Goal: Task Accomplishment & Management: Use online tool/utility

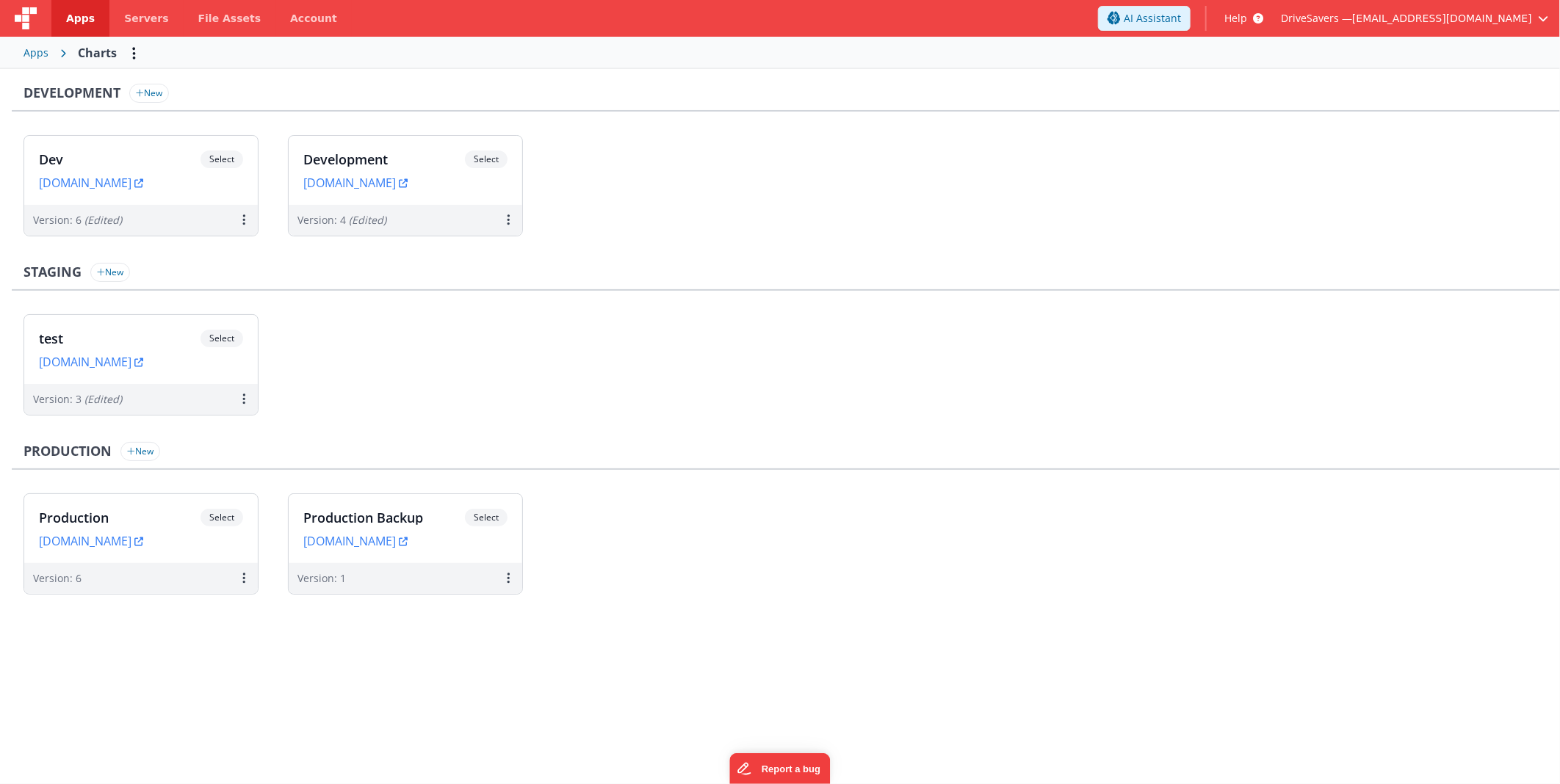
click at [52, 18] on link "Apps" at bounding box center [79, 18] width 58 height 37
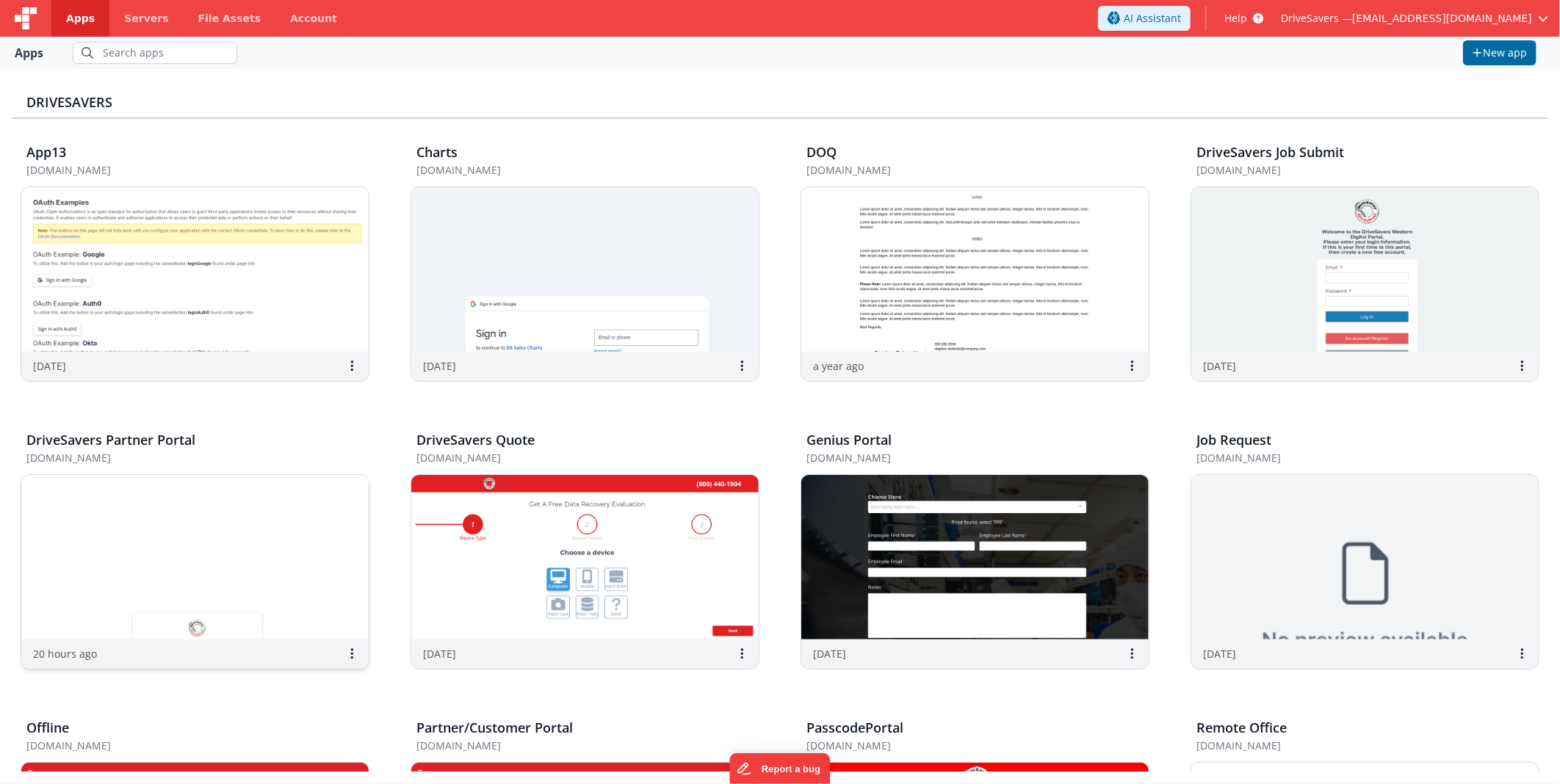
click at [235, 557] on img at bounding box center [194, 557] width 347 height 165
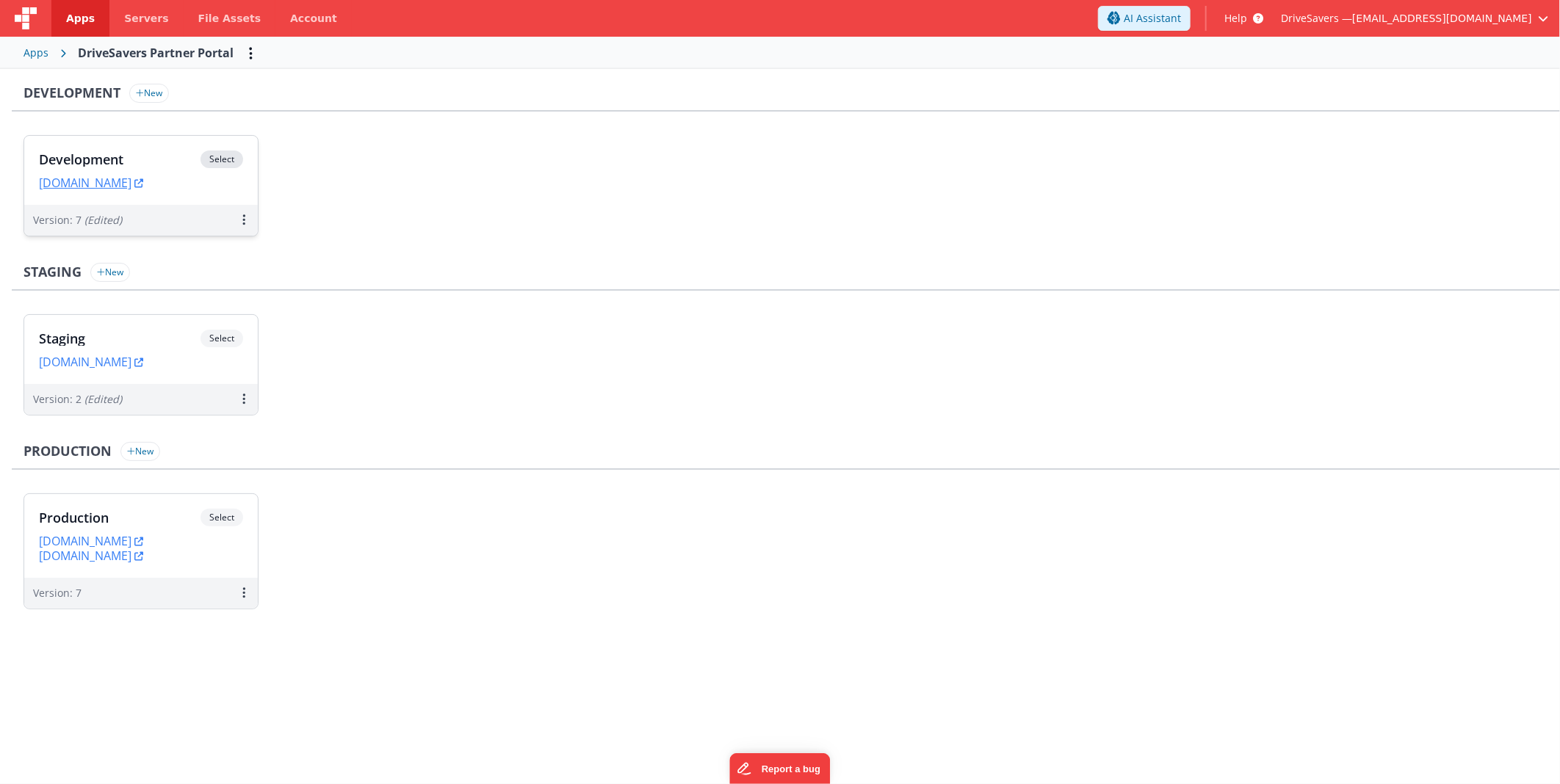
click at [163, 150] on div "Development Select" at bounding box center [141, 163] width 204 height 25
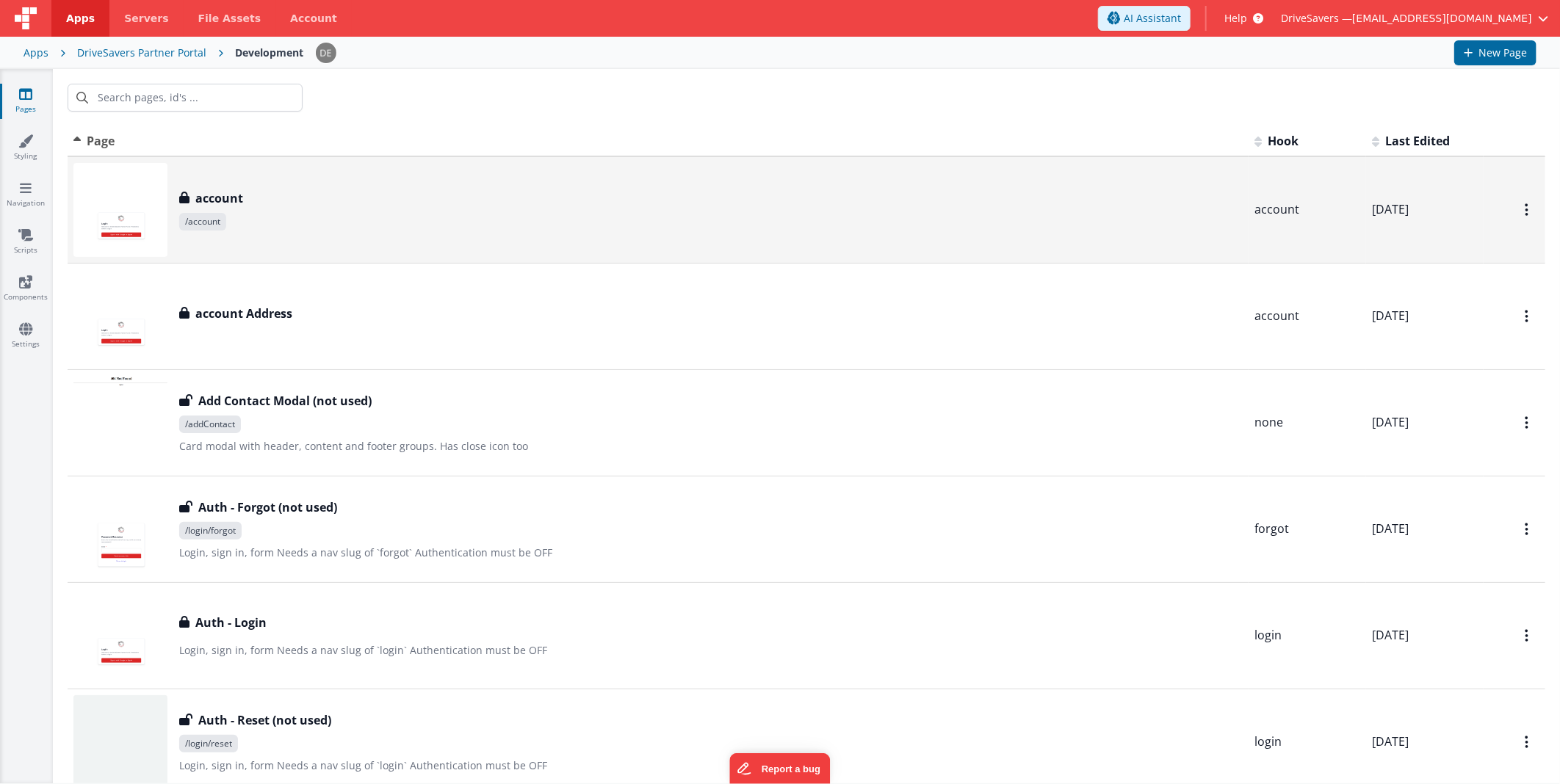
click at [254, 213] on span "/account" at bounding box center [711, 221] width 1063 height 18
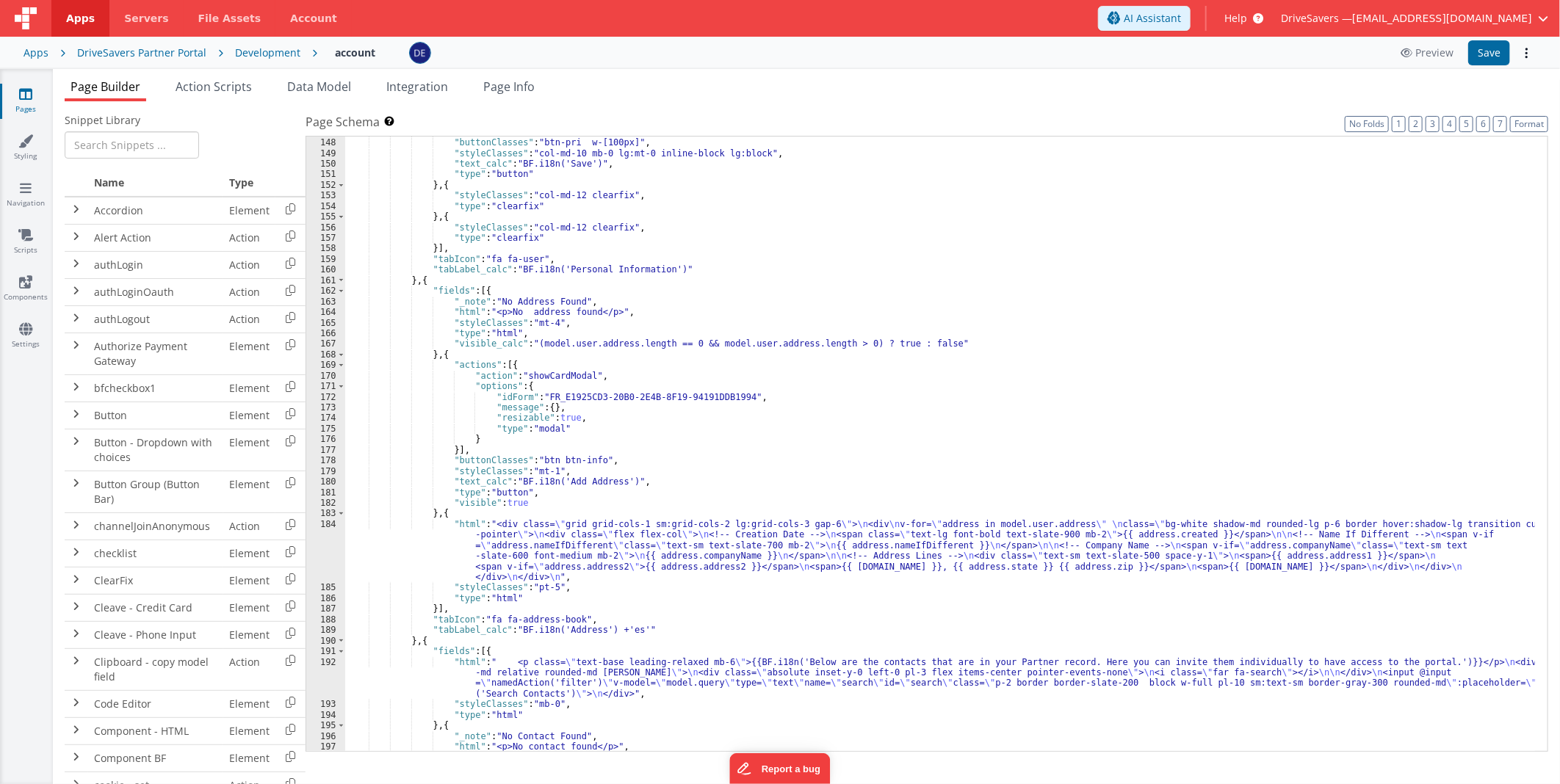
scroll to position [1611, 0]
click at [452, 283] on div "}] , "buttonClasses" : "btn-pri w-[100px]" , "styleClasses" : "col-md-10 mb-0 l…" at bounding box center [940, 445] width 1190 height 637
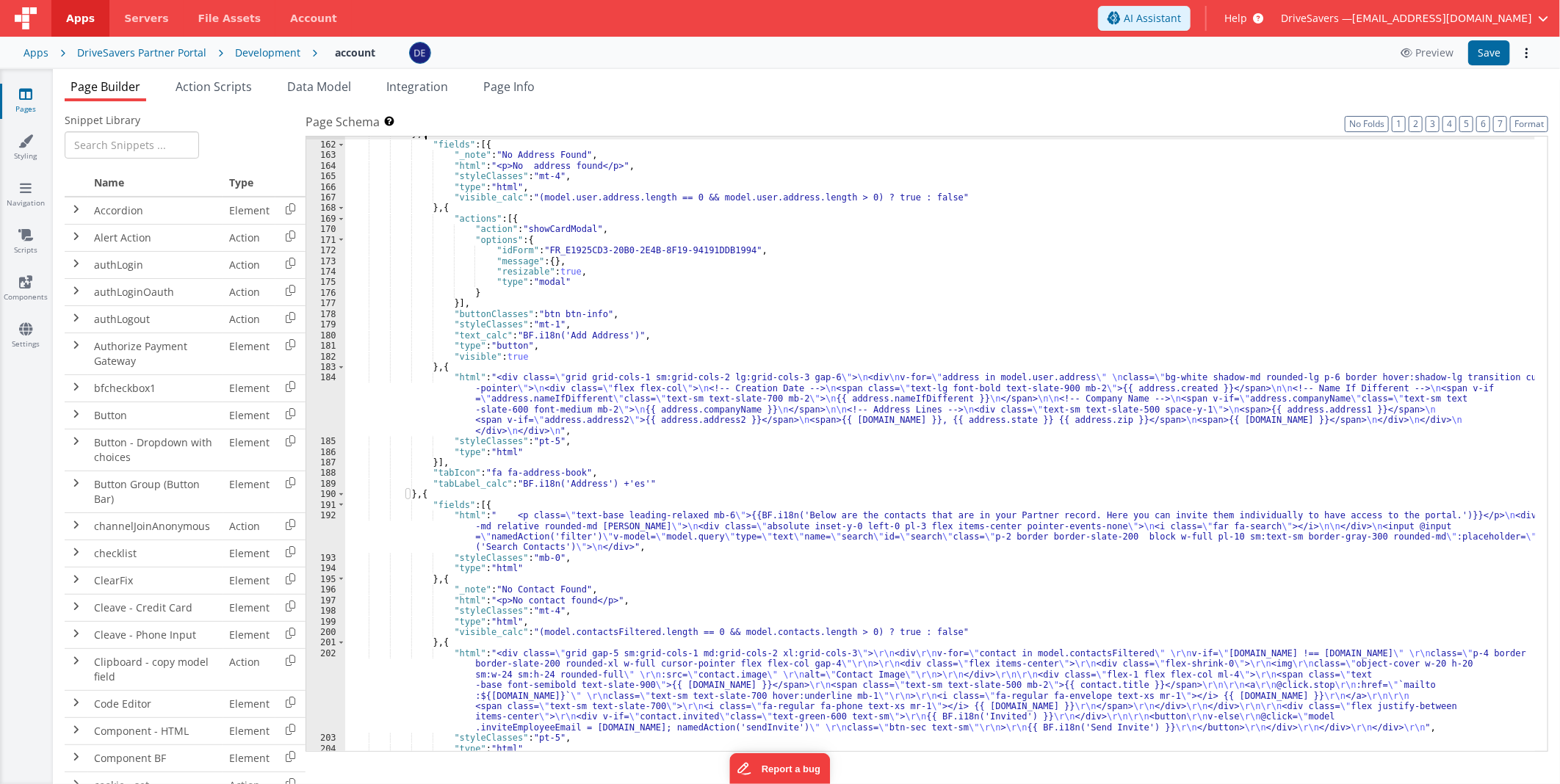
scroll to position [1758, 0]
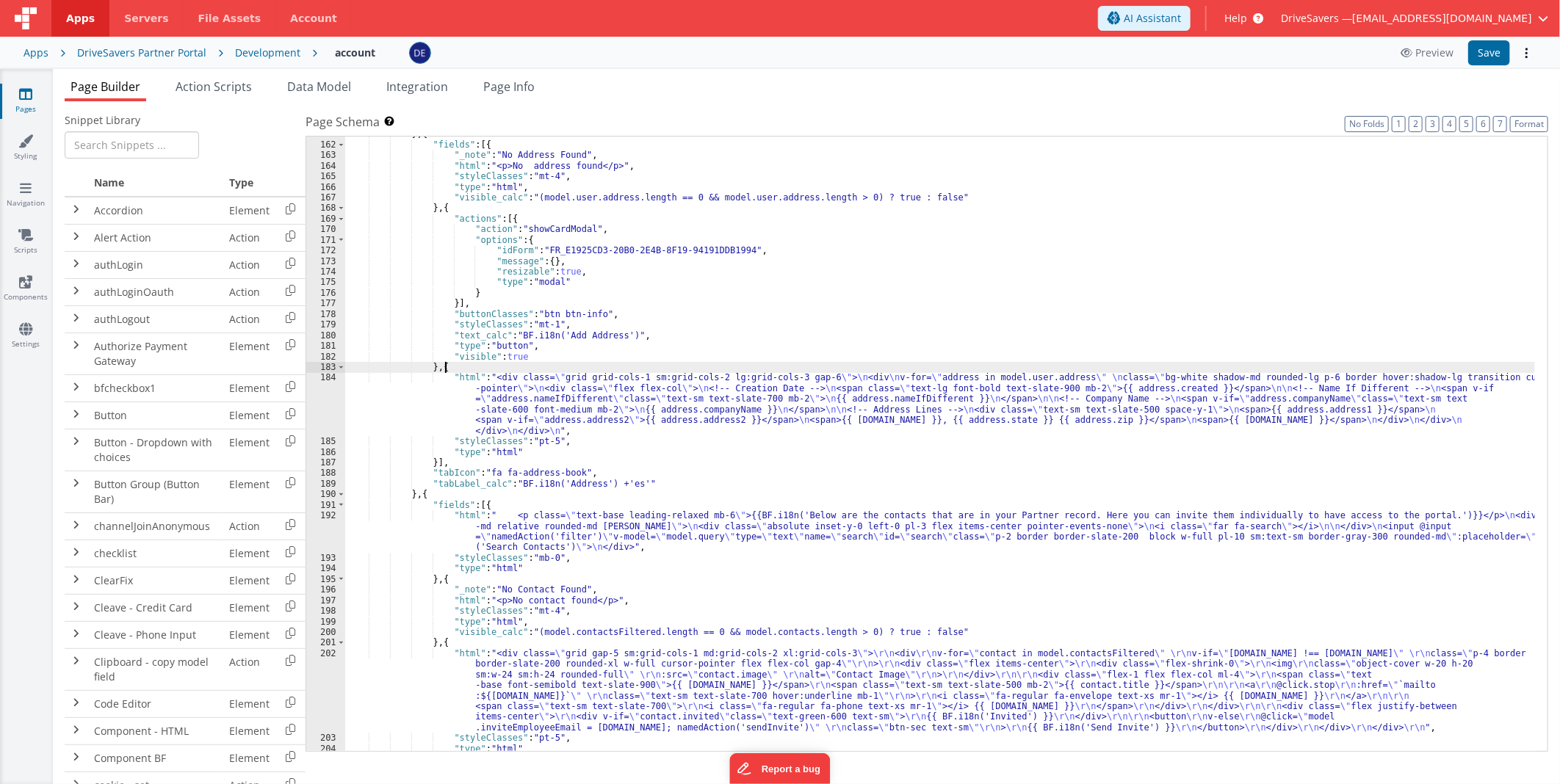
click at [462, 367] on div "} , { "fields" : [{ "_note" : "No Address Found" , "html" : "<p>No address foun…" at bounding box center [940, 447] width 1190 height 637
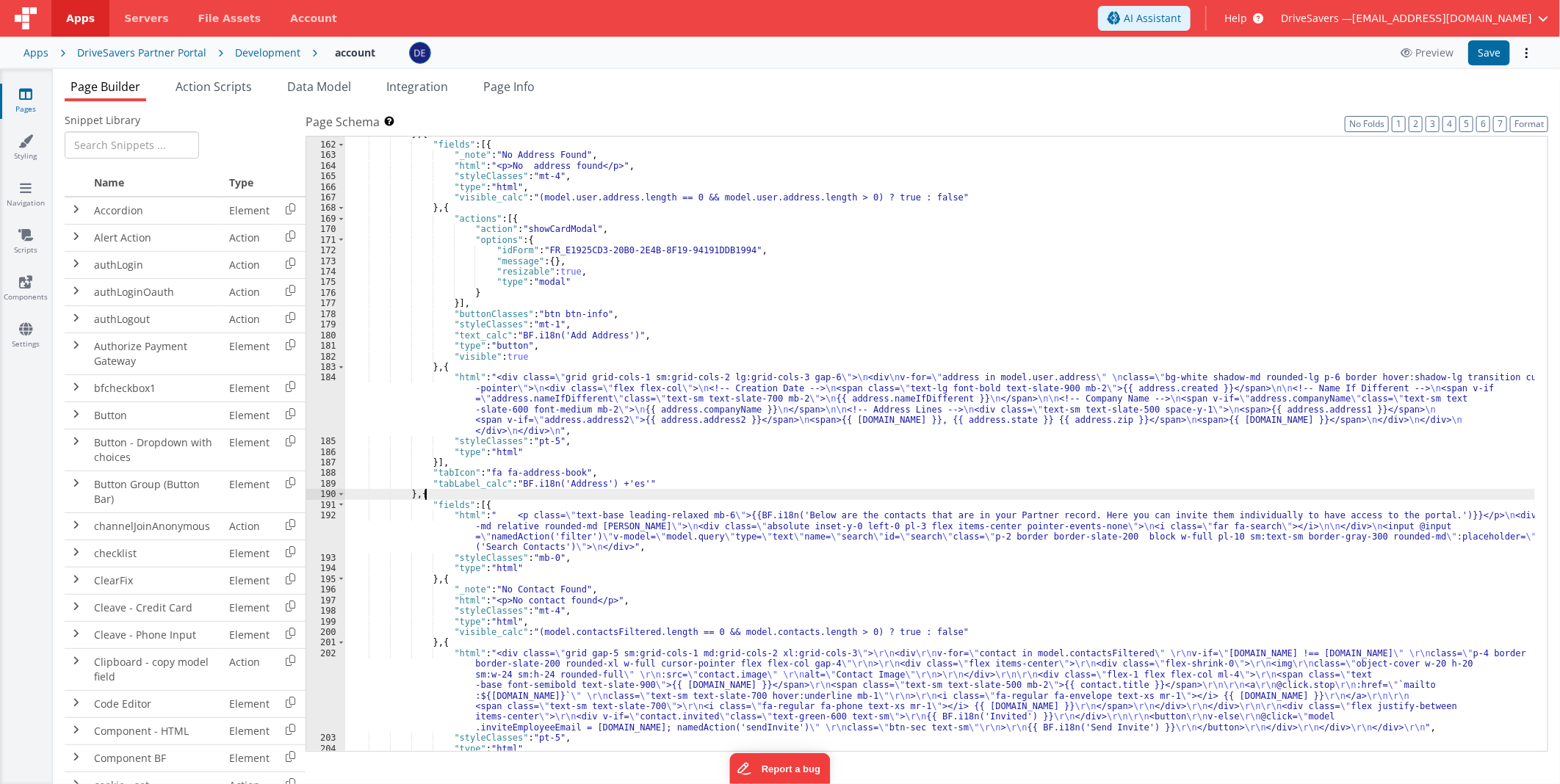
click at [457, 496] on div "} , { "fields" : [{ "_note" : "No Address Found" , "html" : "<p>No address foun…" at bounding box center [940, 447] width 1190 height 637
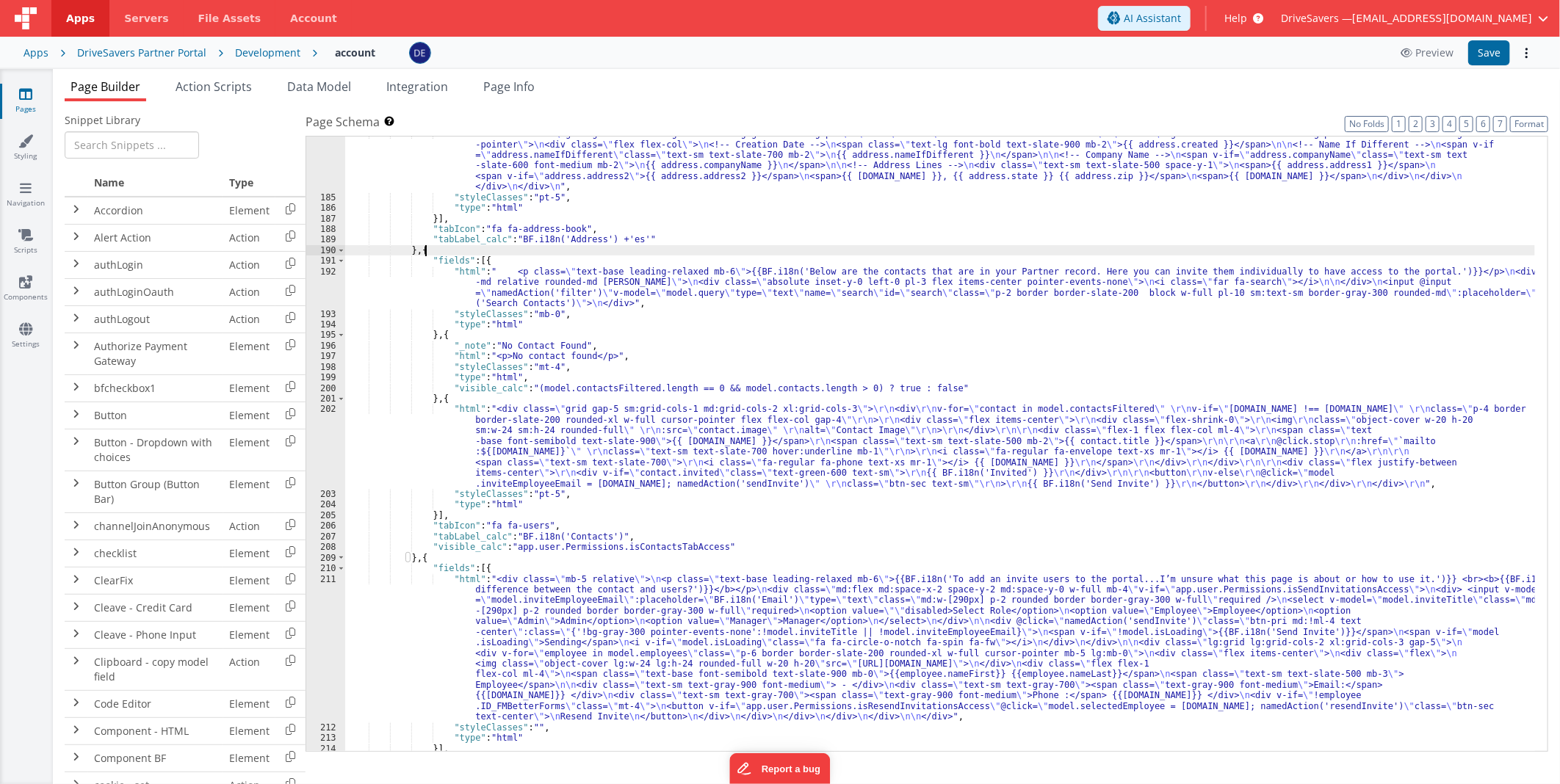
scroll to position [2001, 0]
click at [519, 431] on div ""html" : "<div class= \" grid grid-cols-1 sm:grid-cols-2 lg:grid-cols-3 gap-6 \…" at bounding box center [940, 473] width 1190 height 690
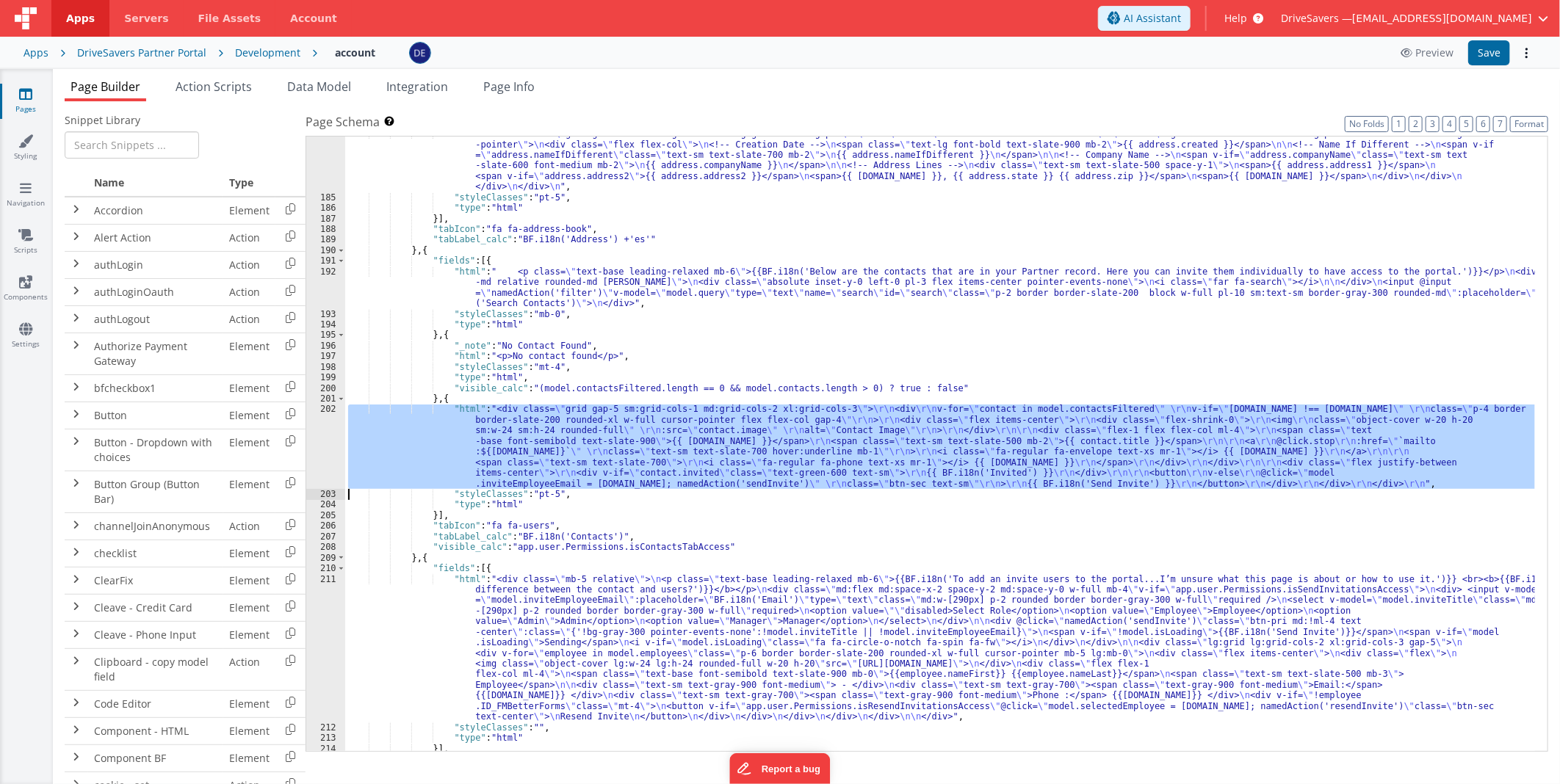
click at [322, 446] on div "202" at bounding box center [325, 446] width 39 height 85
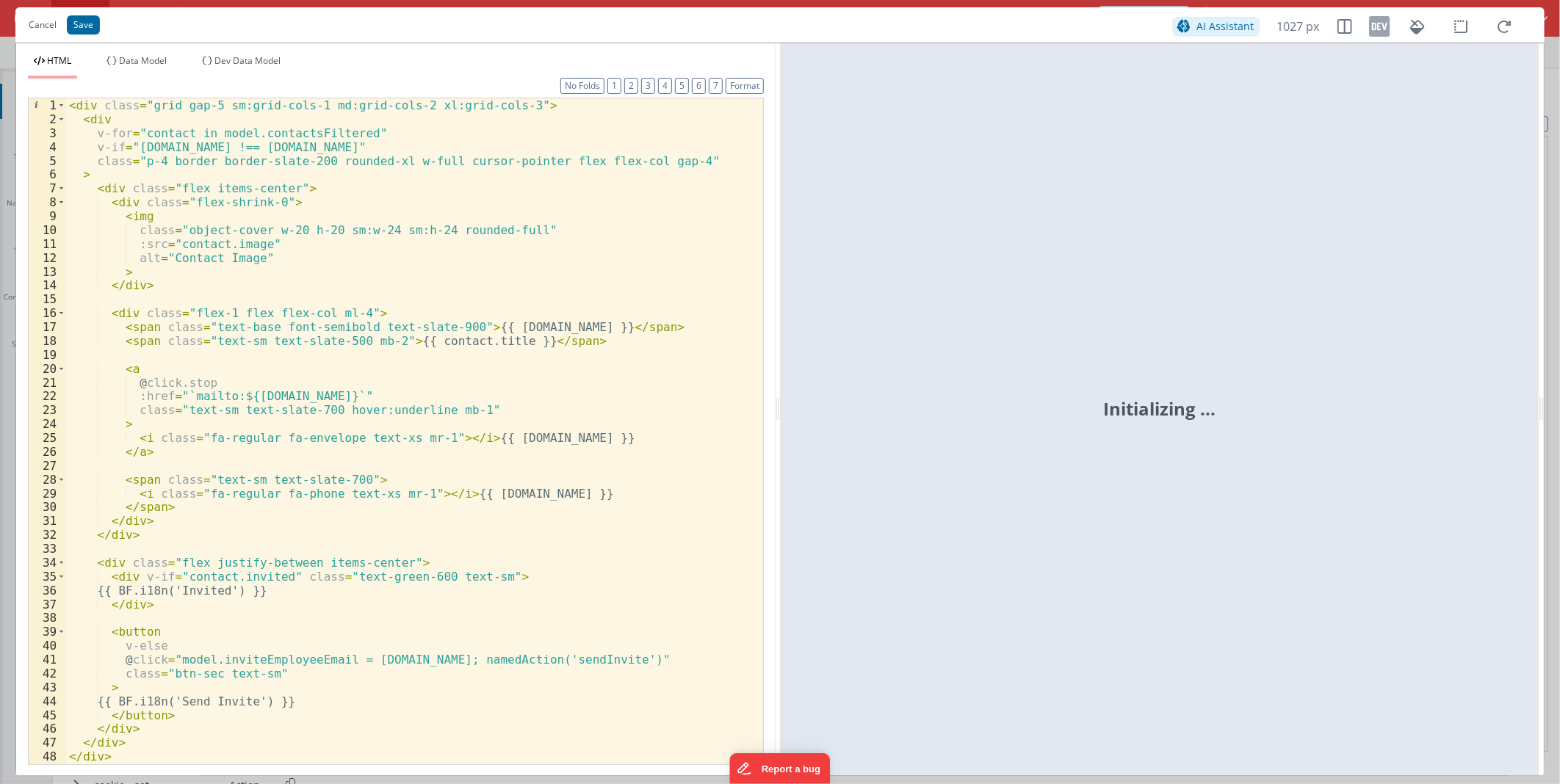
scroll to position [13, 0]
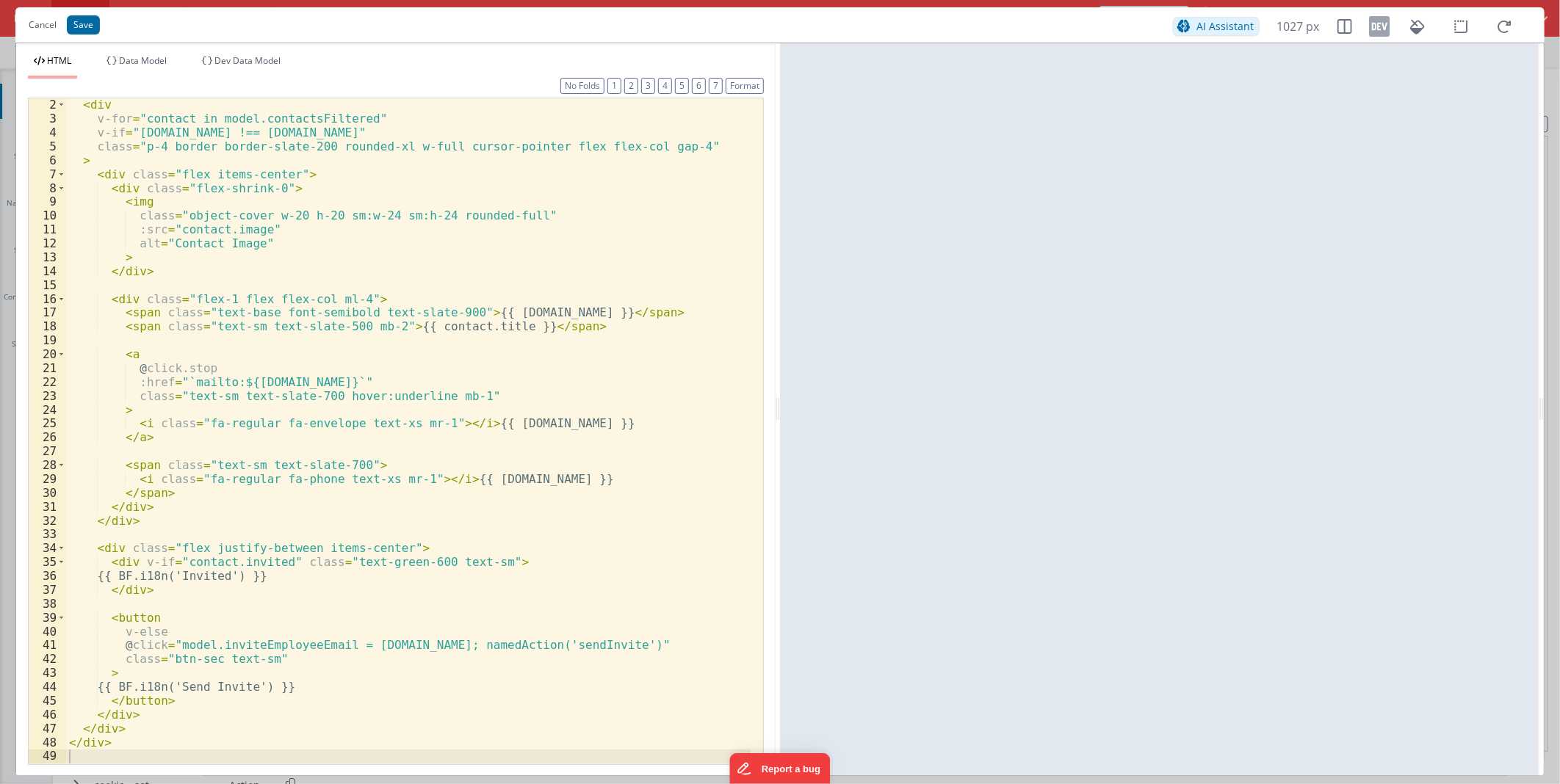
click at [129, 618] on div "< div v-for = "contact in model.contactsFiltered" v-if = "[DOMAIN_NAME] !== [DO…" at bounding box center [408, 444] width 685 height 693
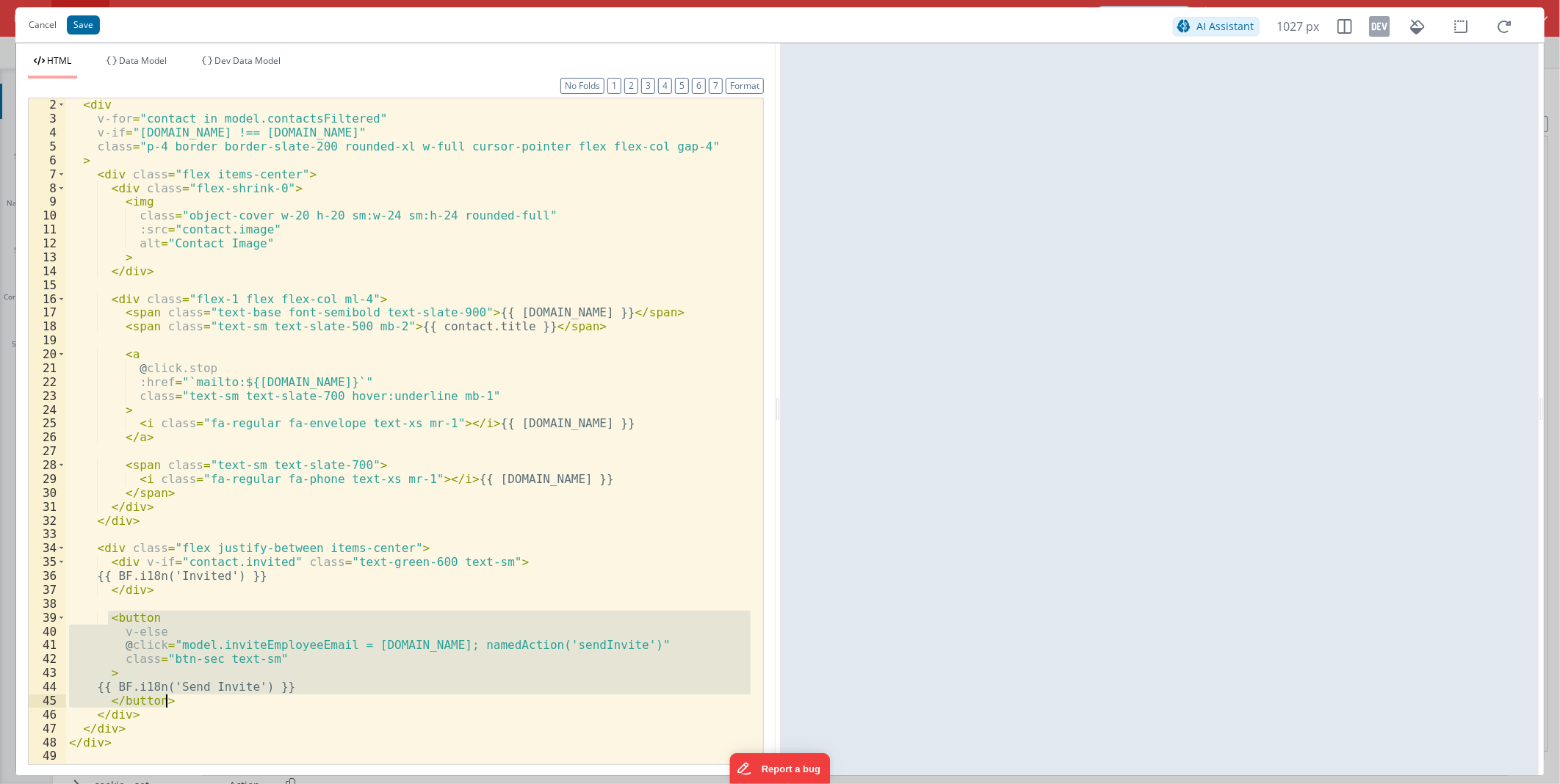
drag, startPoint x: 105, startPoint y: 617, endPoint x: 181, endPoint y: 696, distance: 109.6
click at [181, 696] on div "< div v-for = "contact in model.contactsFiltered" v-if = "[DOMAIN_NAME] !== [DO…" at bounding box center [408, 444] width 685 height 693
click at [181, 700] on div "< div v-for = "contact in model.contactsFiltered" v-if = "[DOMAIN_NAME] !== [DO…" at bounding box center [408, 431] width 685 height 666
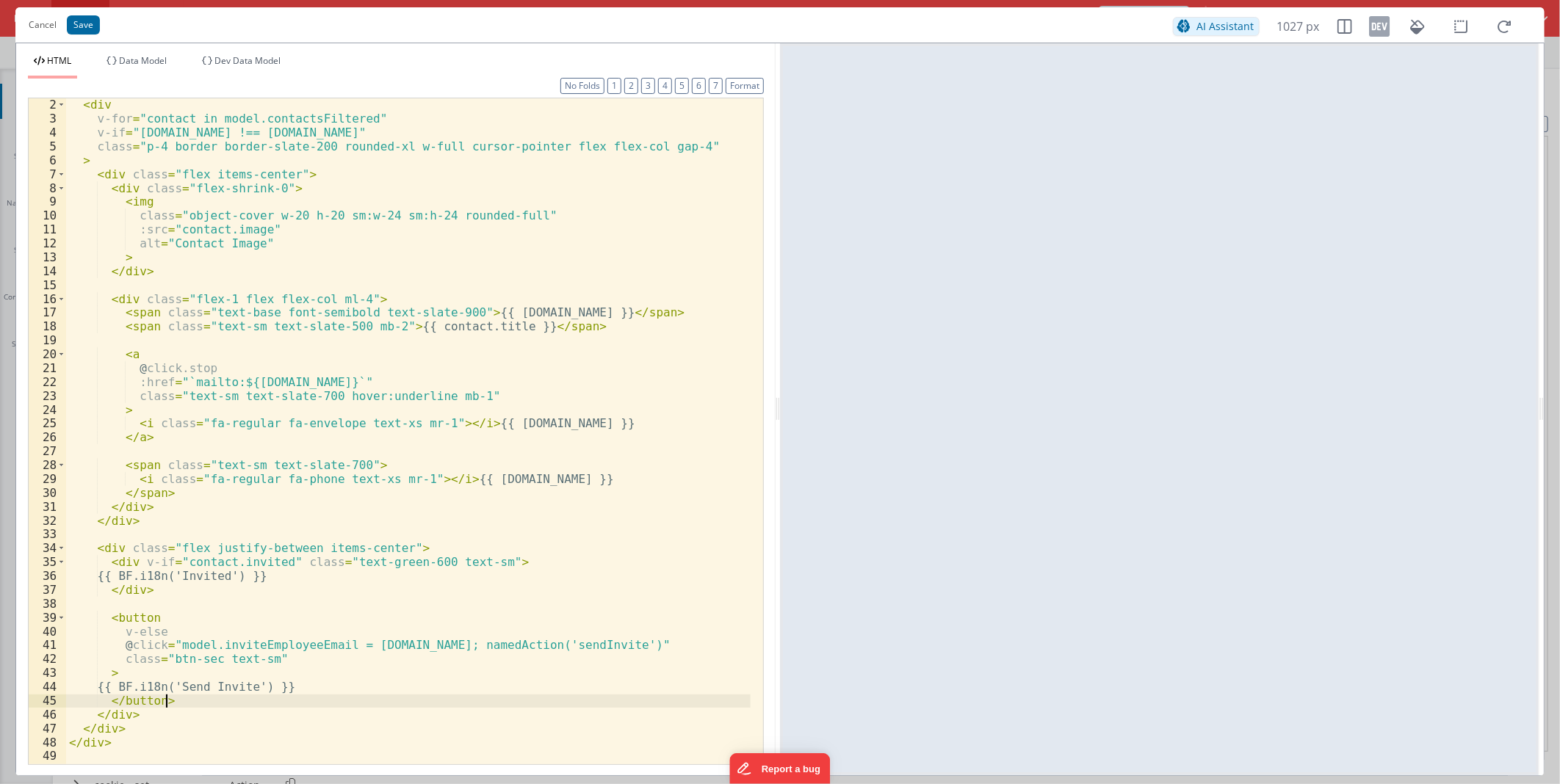
paste textarea
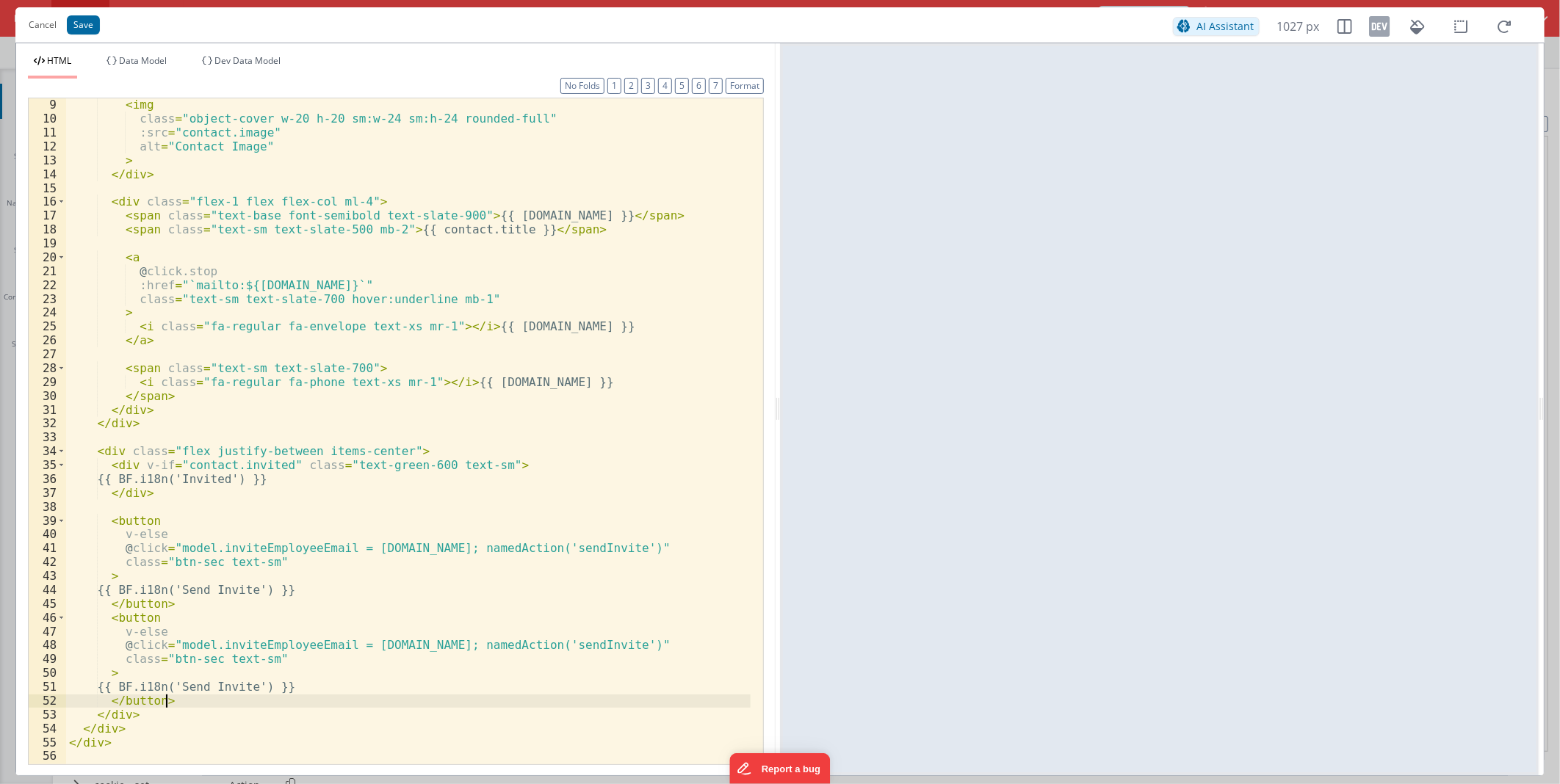
scroll to position [111, 0]
click at [196, 684] on div "< img class = "object-cover w-20 h-20 sm:w-24 sm:h-24 rounded-full" :src = "con…" at bounding box center [408, 444] width 685 height 693
drag, startPoint x: 351, startPoint y: 644, endPoint x: 170, endPoint y: 644, distance: 181.0
click at [170, 644] on div "< img class = "object-cover w-20 h-20 sm:w-24 sm:h-24 rounded-full" :src = "con…" at bounding box center [408, 444] width 685 height 693
click at [247, 644] on div "< img class = "object-cover w-20 h-20 sm:w-24 sm:h-24 rounded-full" :src = "con…" at bounding box center [408, 444] width 685 height 693
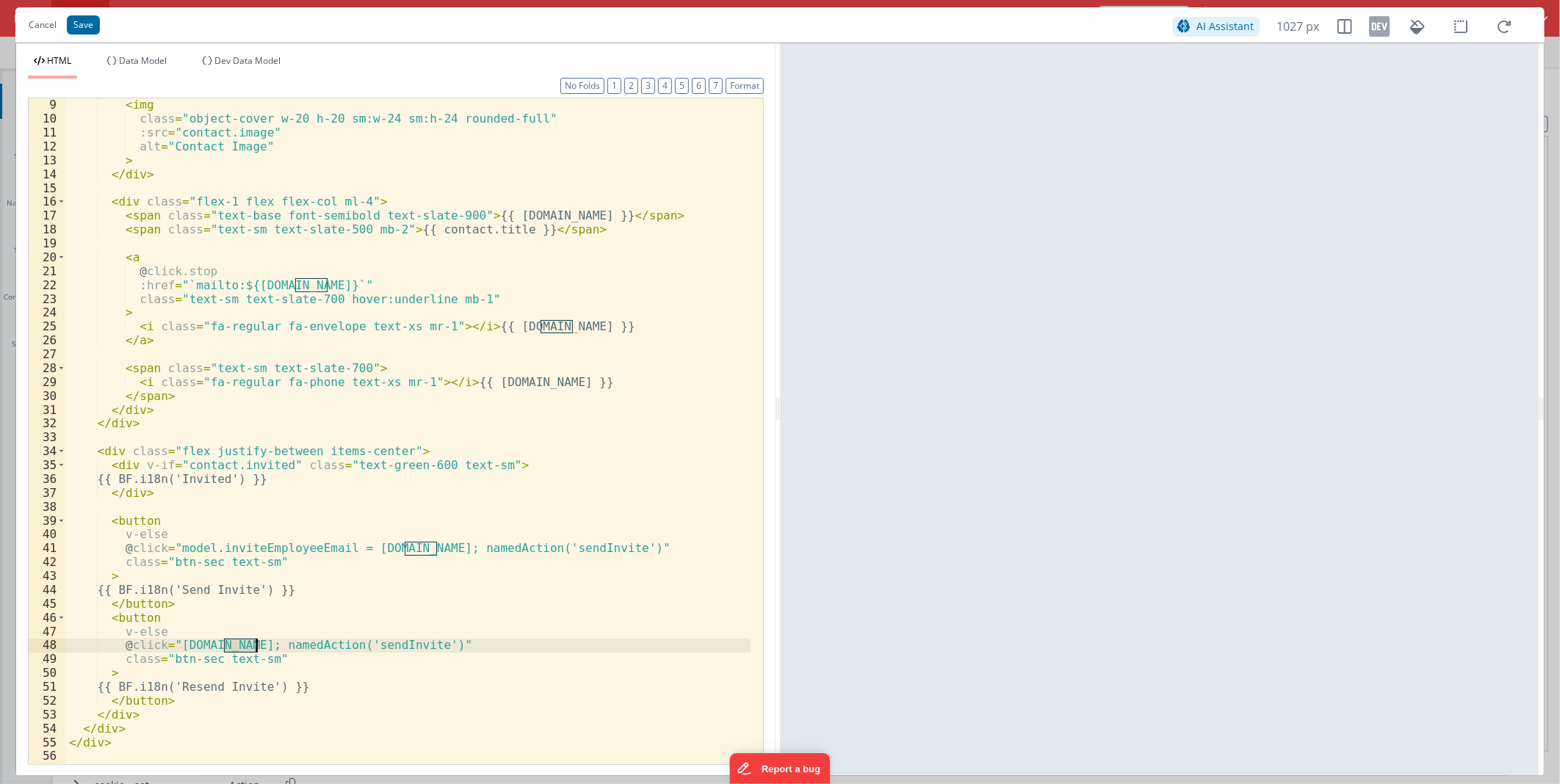
click at [247, 644] on div "< img class = "object-cover w-20 h-20 sm:w-24 sm:h-24 rounded-full" :src = "con…" at bounding box center [408, 444] width 685 height 693
paste textarea
click at [172, 644] on div "< img class = "object-cover w-20 h-20 sm:w-24 sm:h-24 rounded-full" :src = "con…" at bounding box center [408, 444] width 685 height 693
click at [94, 450] on div "< img class = "object-cover w-20 h-20 sm:w-24 sm:h-24 rounded-full" :src = "con…" at bounding box center [408, 444] width 685 height 693
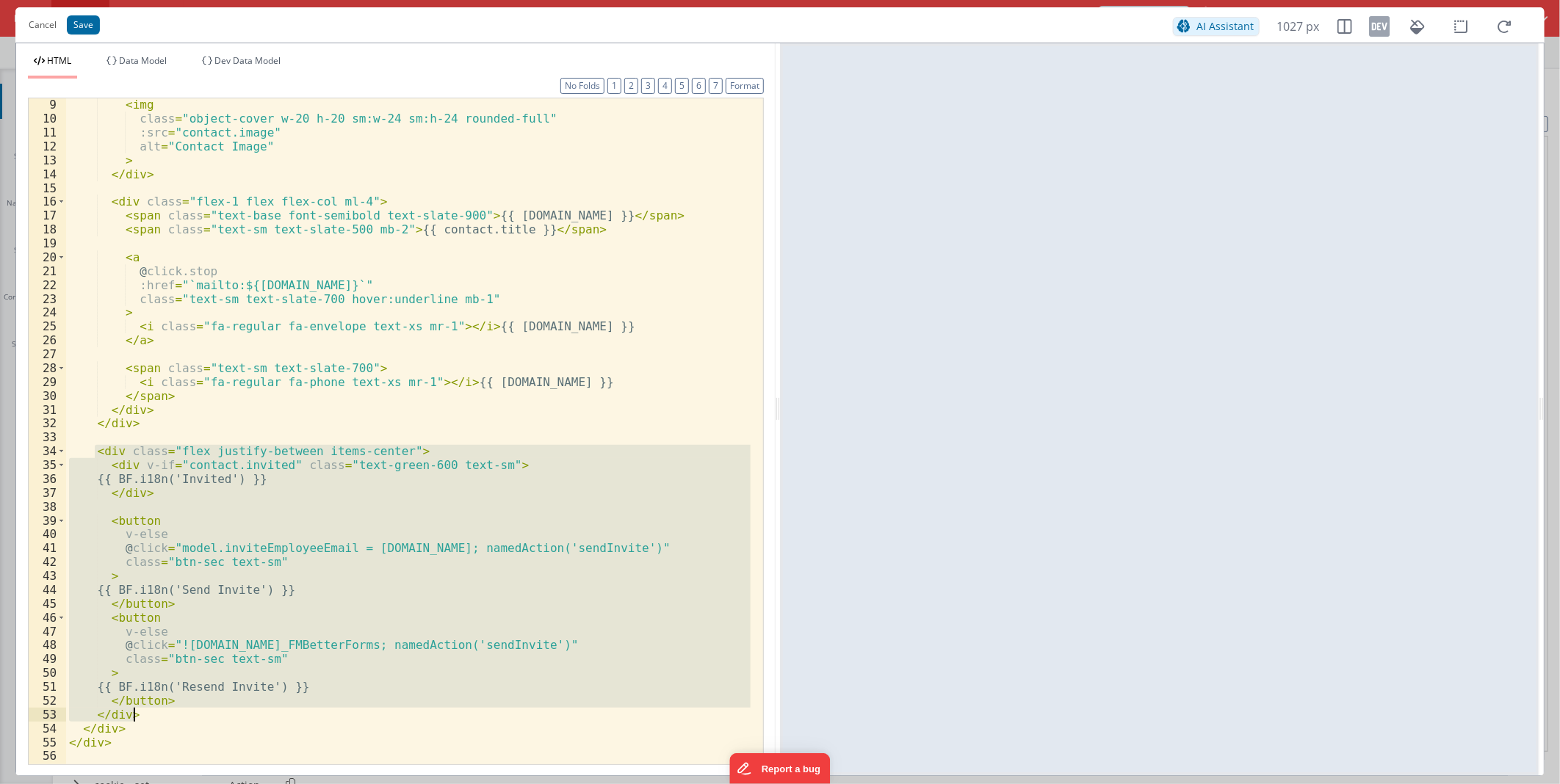
drag, startPoint x: 94, startPoint y: 449, endPoint x: 174, endPoint y: 720, distance: 282.6
click at [174, 720] on div "< img class = "object-cover w-20 h-20 sm:w-24 sm:h-24 rounded-full" :src = "con…" at bounding box center [408, 444] width 685 height 693
click at [189, 642] on div "< img class = "object-cover w-20 h-20 sm:w-24 sm:h-24 rounded-full" :src = "con…" at bounding box center [408, 431] width 685 height 666
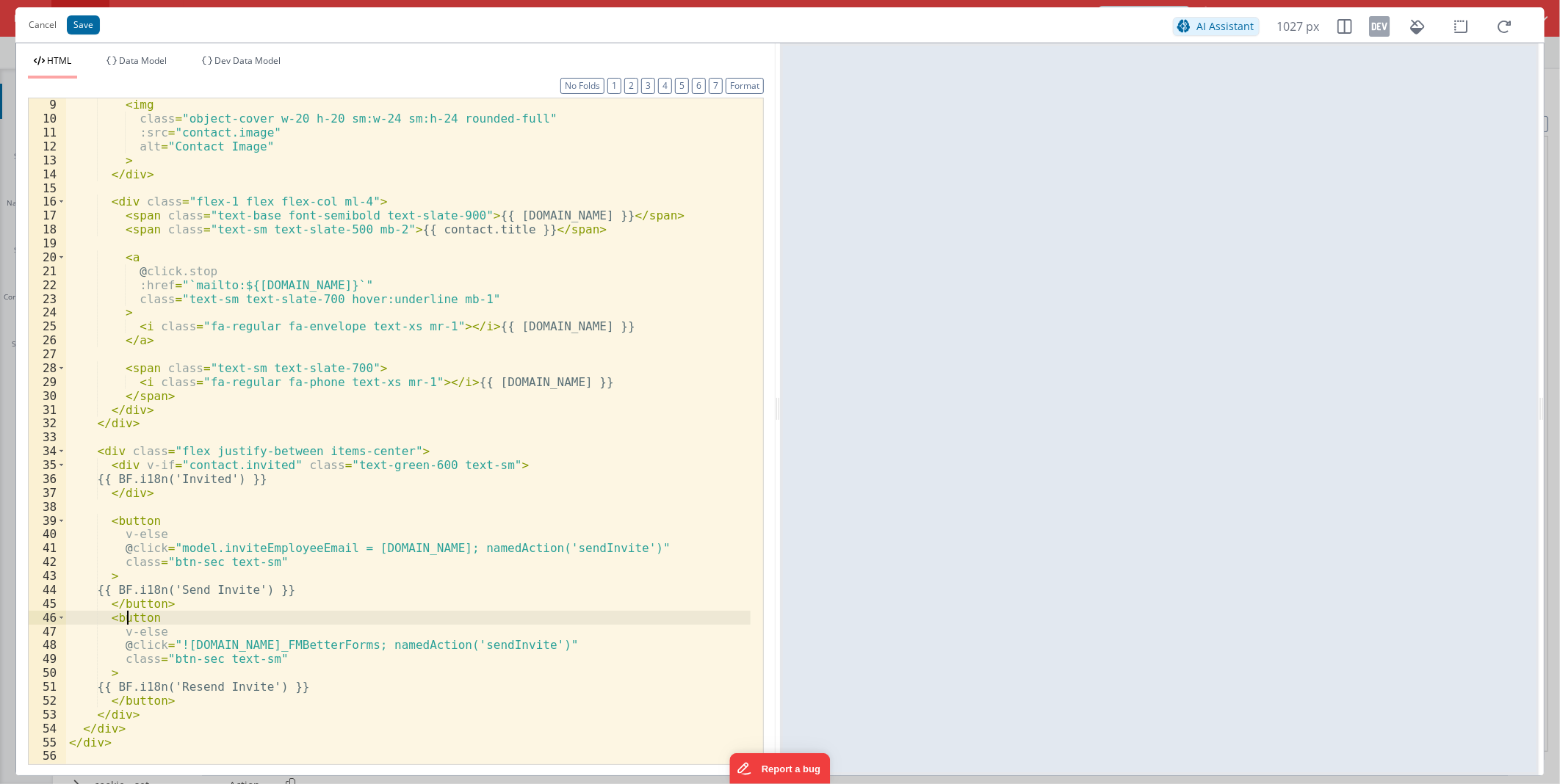
click at [127, 619] on div "< img class = "object-cover w-20 h-20 sm:w-24 sm:h-24 rounded-full" :src = "con…" at bounding box center [408, 444] width 685 height 693
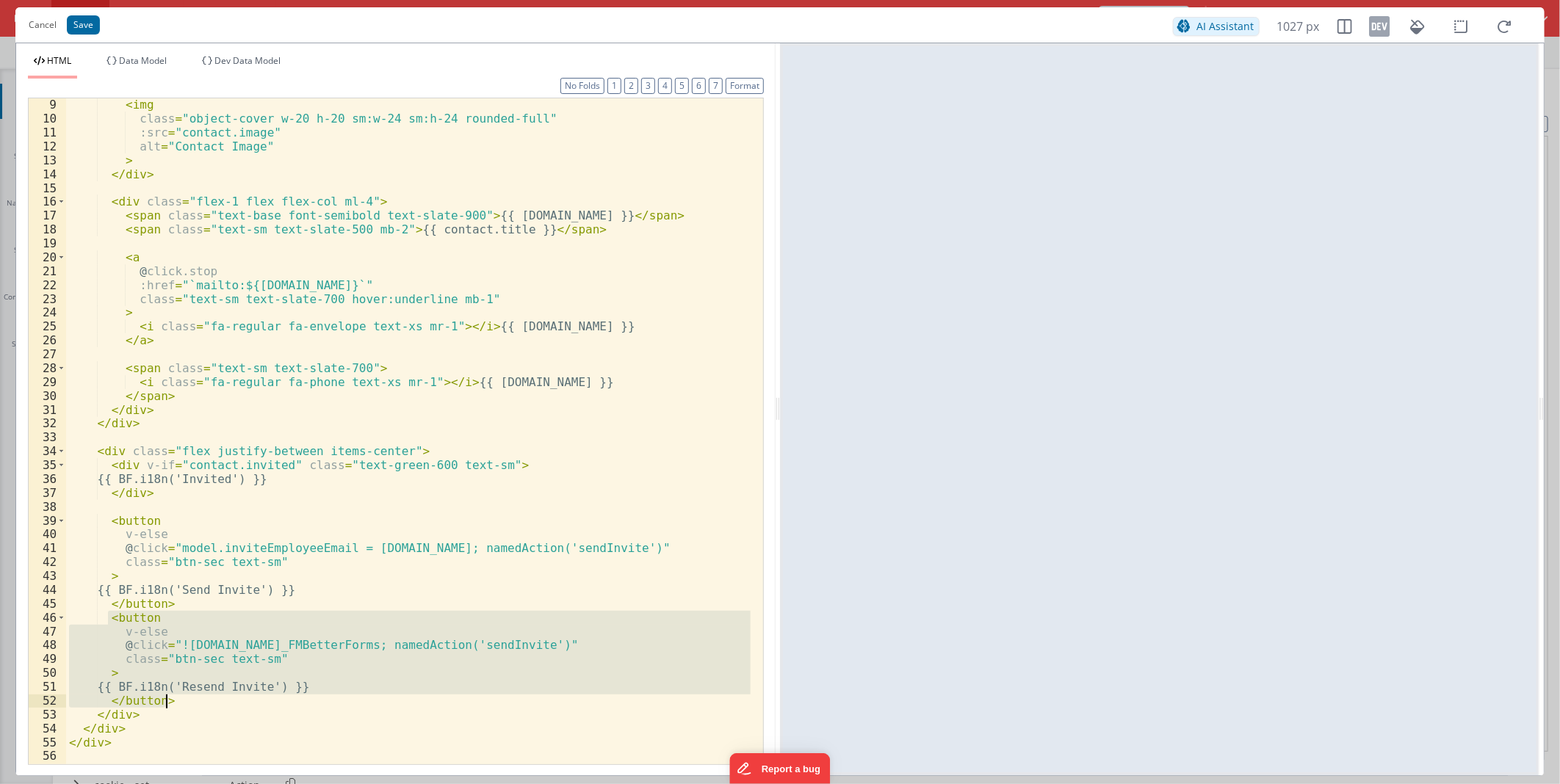
drag, startPoint x: 105, startPoint y: 617, endPoint x: 172, endPoint y: 700, distance: 106.7
click at [172, 700] on div "< img class = "object-cover w-20 h-20 sm:w-24 sm:h-24 rounded-full" :src = "con…" at bounding box center [408, 444] width 685 height 693
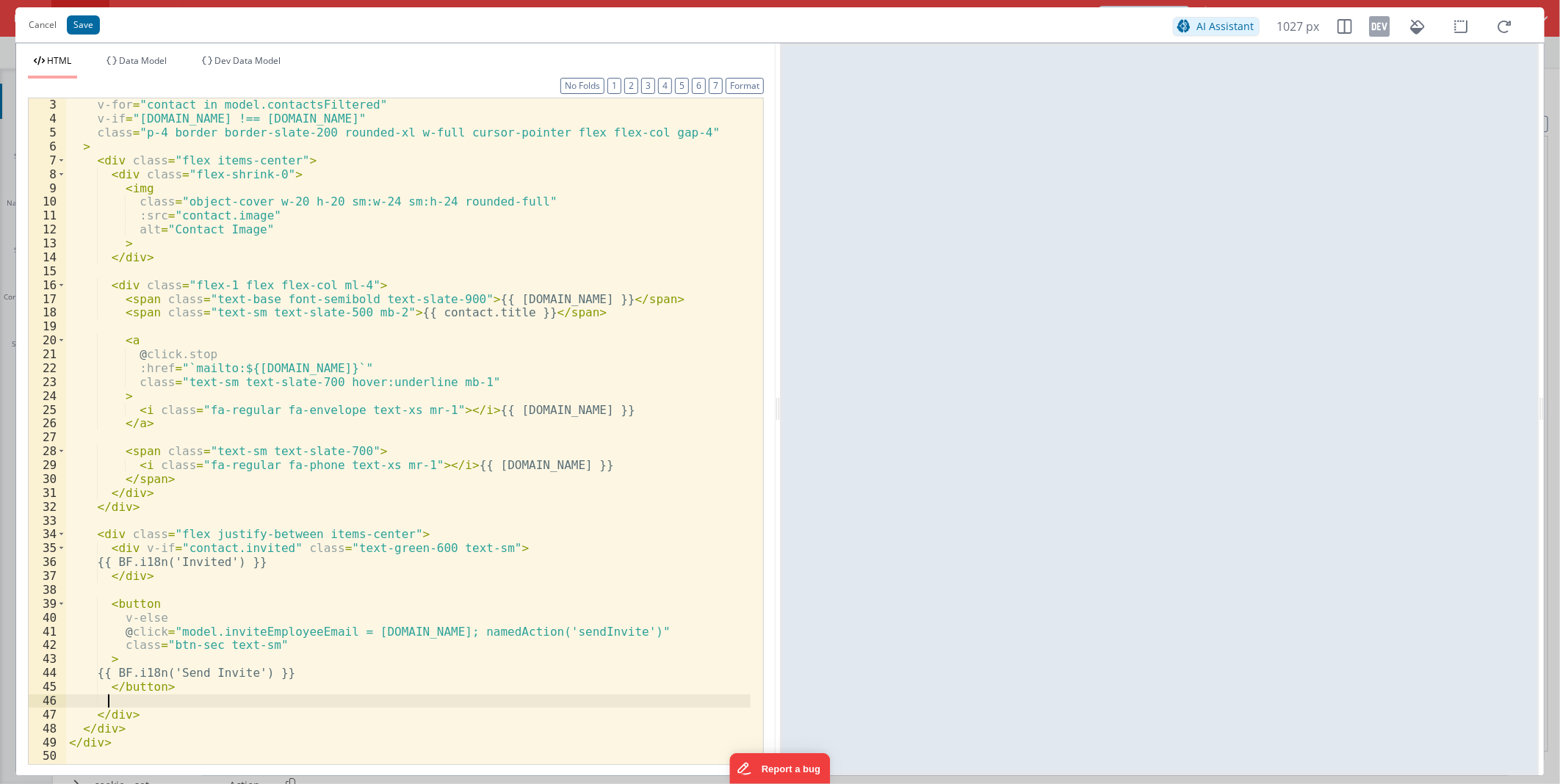
scroll to position [27, 0]
click at [137, 595] on div "v-for = "contact in model.contactsFiltered" v-if = "[DOMAIN_NAME] !== [DOMAIN_N…" at bounding box center [408, 444] width 685 height 693
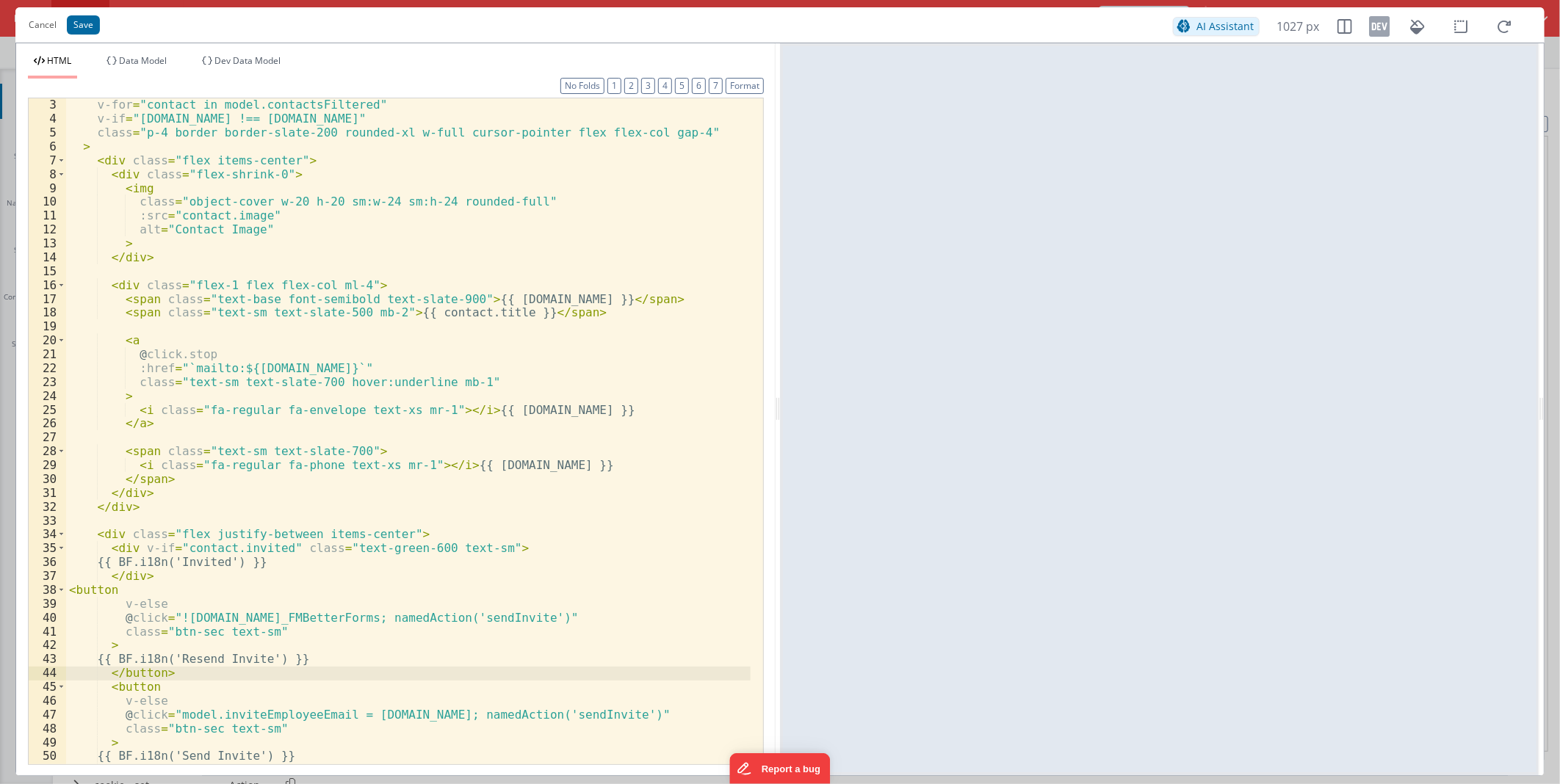
scroll to position [28, 0]
click at [163, 605] on div "v-for = "contact in model.contactsFiltered" v-if = "[DOMAIN_NAME] !== [DOMAIN_N…" at bounding box center [408, 444] width 685 height 693
click at [158, 603] on div "v-for = "contact in model.contactsFiltered" v-if = "[DOMAIN_NAME] !== [DOMAIN_N…" at bounding box center [408, 444] width 685 height 693
click at [141, 597] on div "v-for = "contact in model.contactsFiltered" v-if = "[DOMAIN_NAME] !== [DOMAIN_N…" at bounding box center [408, 444] width 685 height 693
drag, startPoint x: 116, startPoint y: 603, endPoint x: 196, endPoint y: 600, distance: 80.1
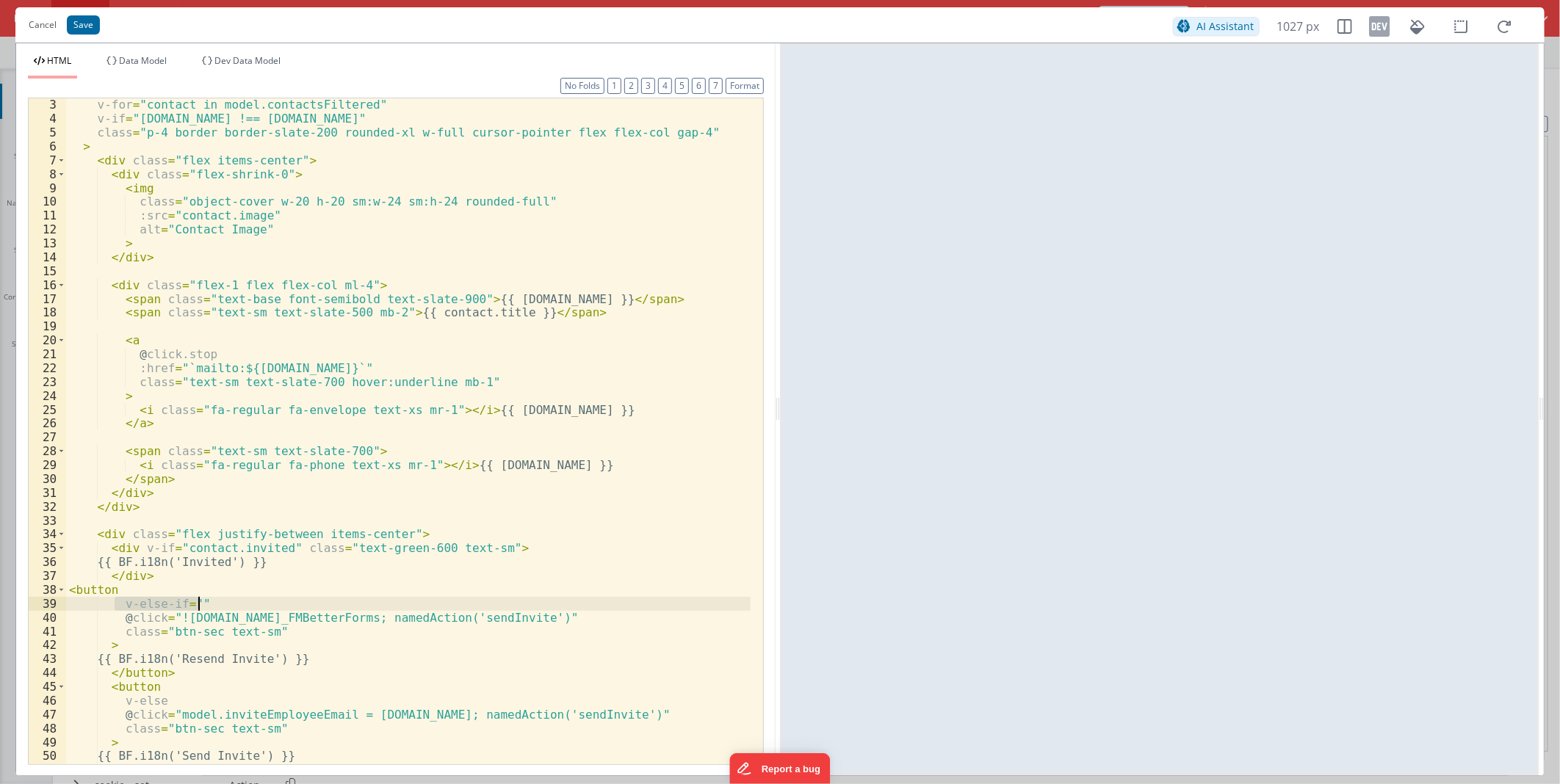
click at [196, 600] on div "v-for = "contact in model.contactsFiltered" v-if = "[DOMAIN_NAME] !== [DOMAIN_N…" at bounding box center [408, 444] width 685 height 693
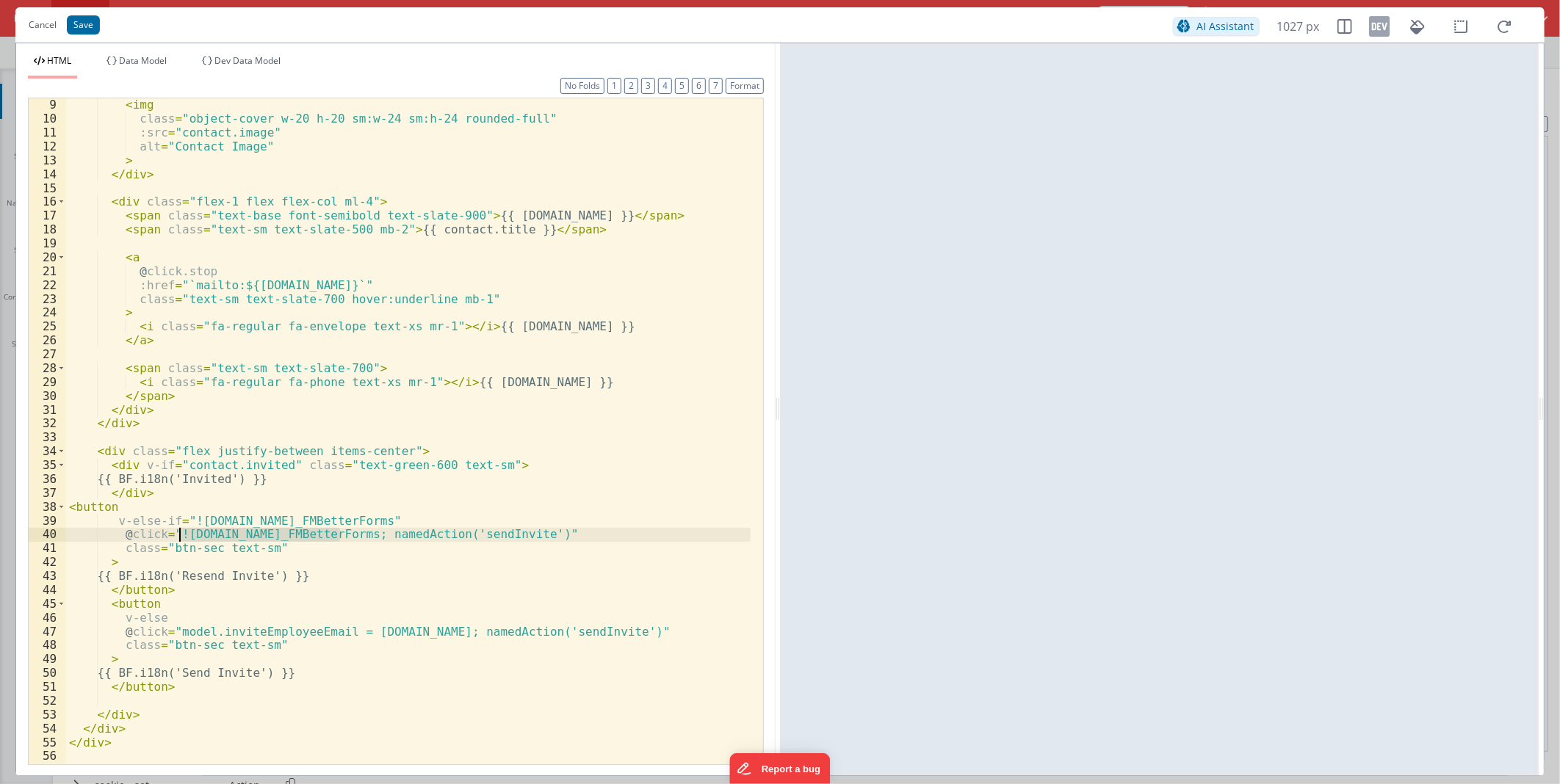
drag, startPoint x: 344, startPoint y: 534, endPoint x: 177, endPoint y: 534, distance: 167.0
click at [177, 534] on div "< img class = "object-cover w-20 h-20 sm:w-24 sm:h-24 rounded-full" :src = "con…" at bounding box center [408, 444] width 685 height 693
click at [86, 31] on button "Save" at bounding box center [84, 24] width 33 height 19
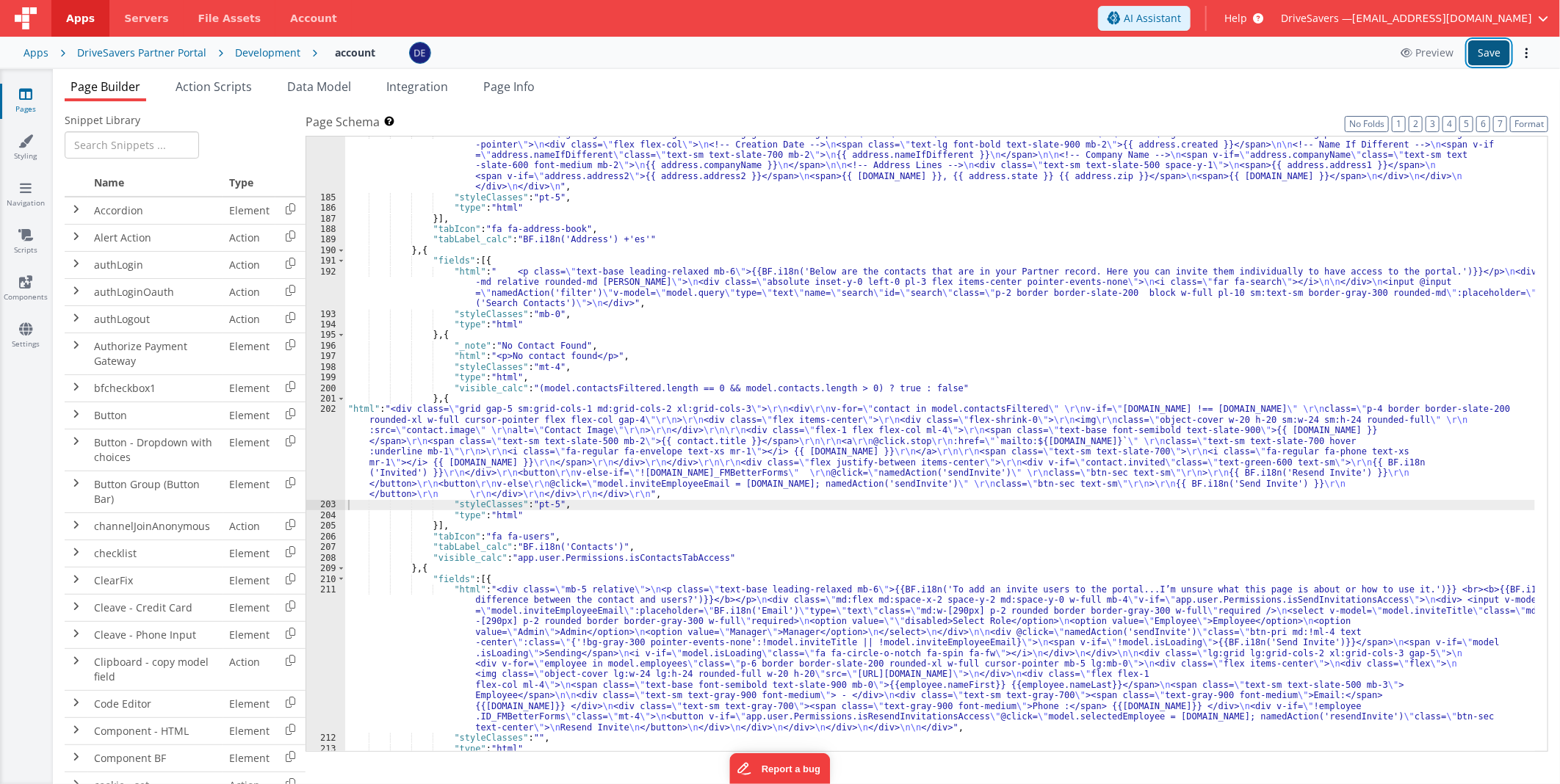
click at [1496, 44] on button "Save" at bounding box center [1489, 53] width 42 height 25
click at [534, 451] on div ""html" : "<div class= \" grid grid-cols-1 sm:grid-cols-2 lg:grid-cols-3 gap-6 \…" at bounding box center [940, 473] width 1190 height 690
click at [321, 443] on div "202" at bounding box center [325, 451] width 39 height 95
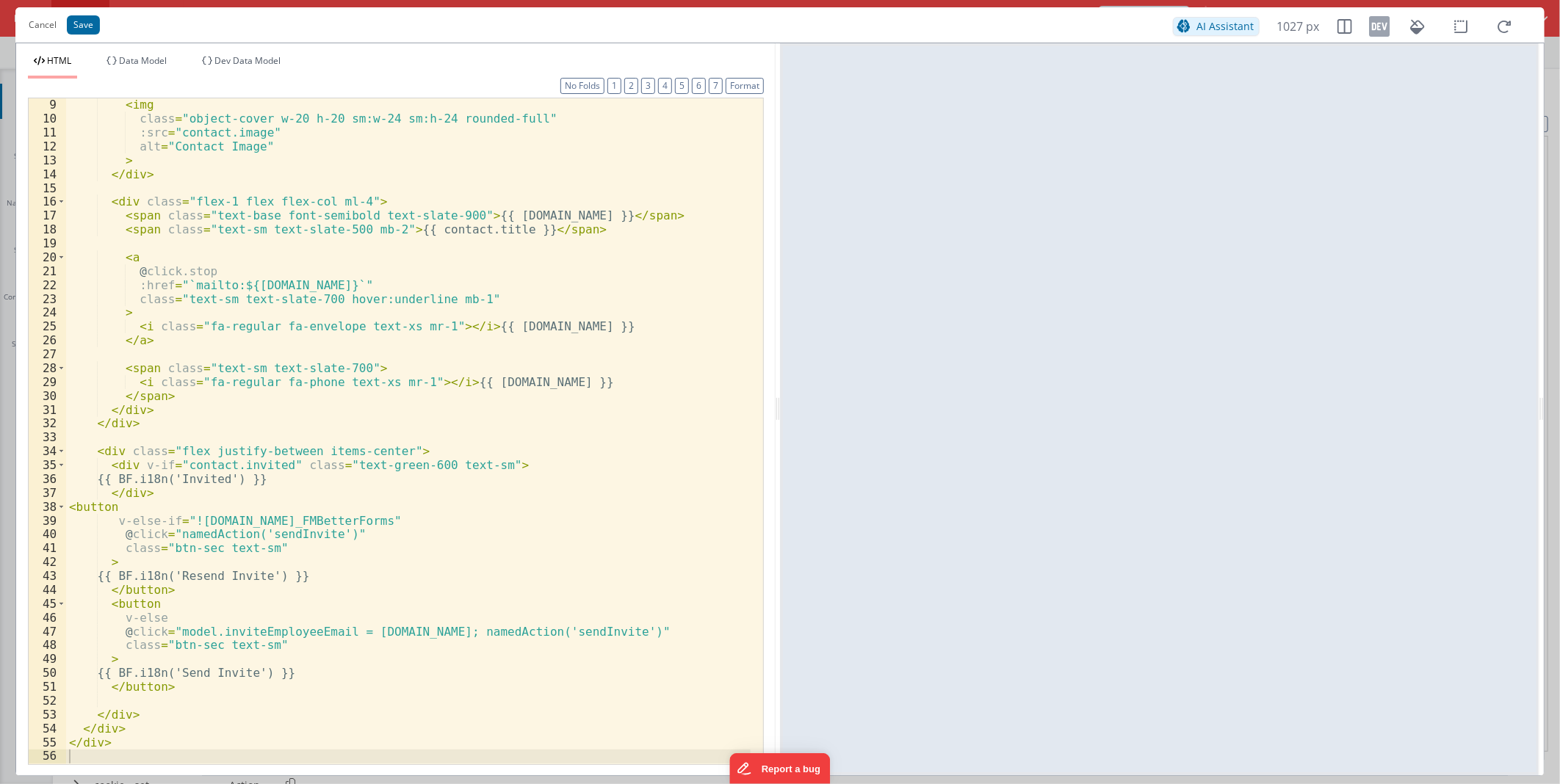
click at [344, 516] on div "< img class = "object-cover w-20 h-20 sm:w-24 sm:h-24 rounded-full" :src = "con…" at bounding box center [408, 444] width 685 height 693
click at [347, 518] on div "< img class = "object-cover w-20 h-20 sm:w-24 sm:h-24 rounded-full" :src = "con…" at bounding box center [408, 444] width 685 height 693
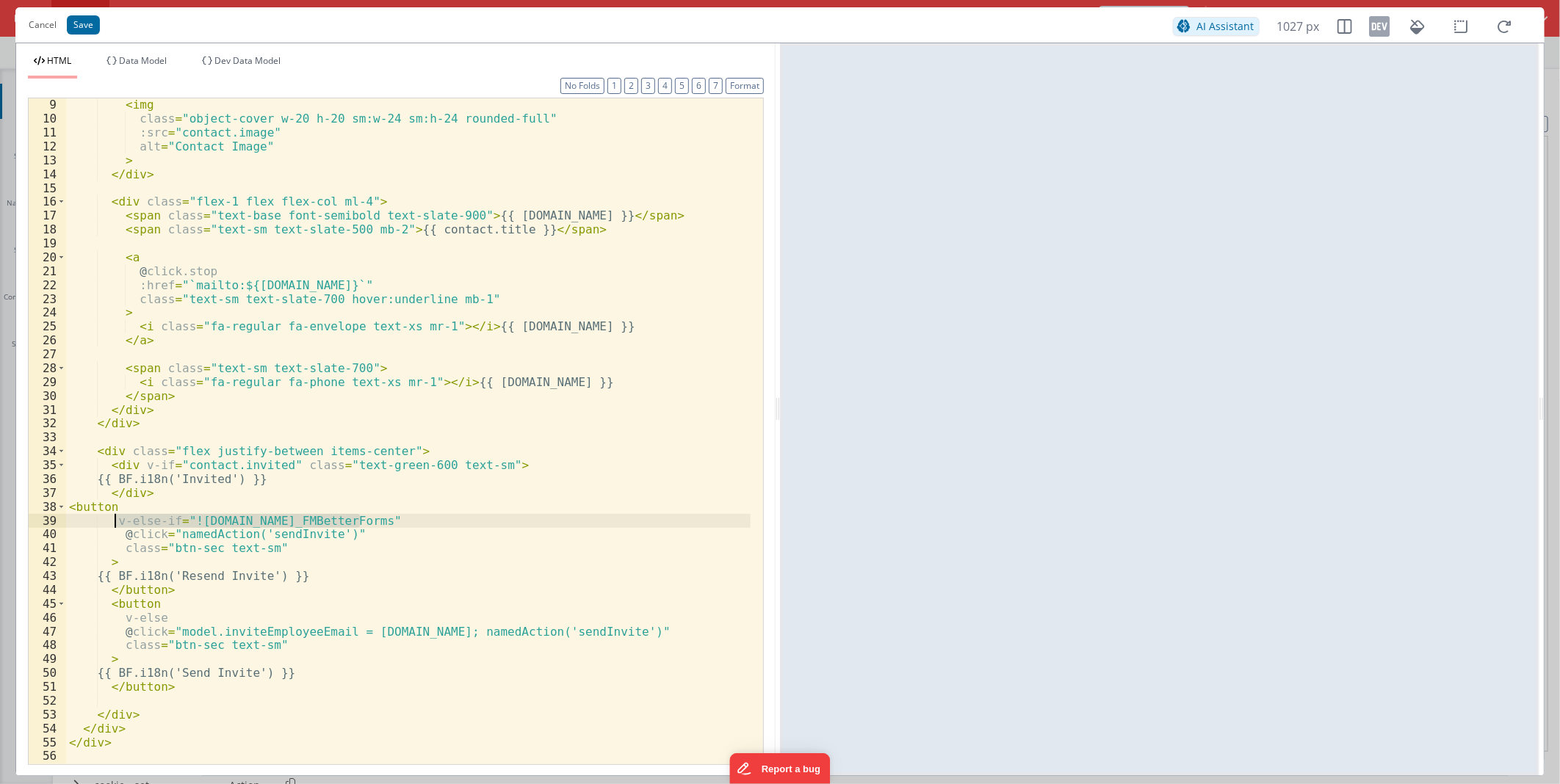
drag, startPoint x: 362, startPoint y: 519, endPoint x: 115, endPoint y: 522, distance: 247.0
click at [114, 522] on div "< img class = "object-cover w-20 h-20 sm:w-24 sm:h-24 rounded-full" :src = "con…" at bounding box center [408, 444] width 685 height 693
click at [196, 466] on div "< img class = "object-cover w-20 h-20 sm:w-24 sm:h-24 rounded-full" :src = "con…" at bounding box center [408, 444] width 685 height 693
drag, startPoint x: 196, startPoint y: 466, endPoint x: 244, endPoint y: 464, distance: 48.0
click at [244, 464] on div "< img class = "object-cover w-20 h-20 sm:w-24 sm:h-24 rounded-full" :src = "con…" at bounding box center [408, 444] width 685 height 693
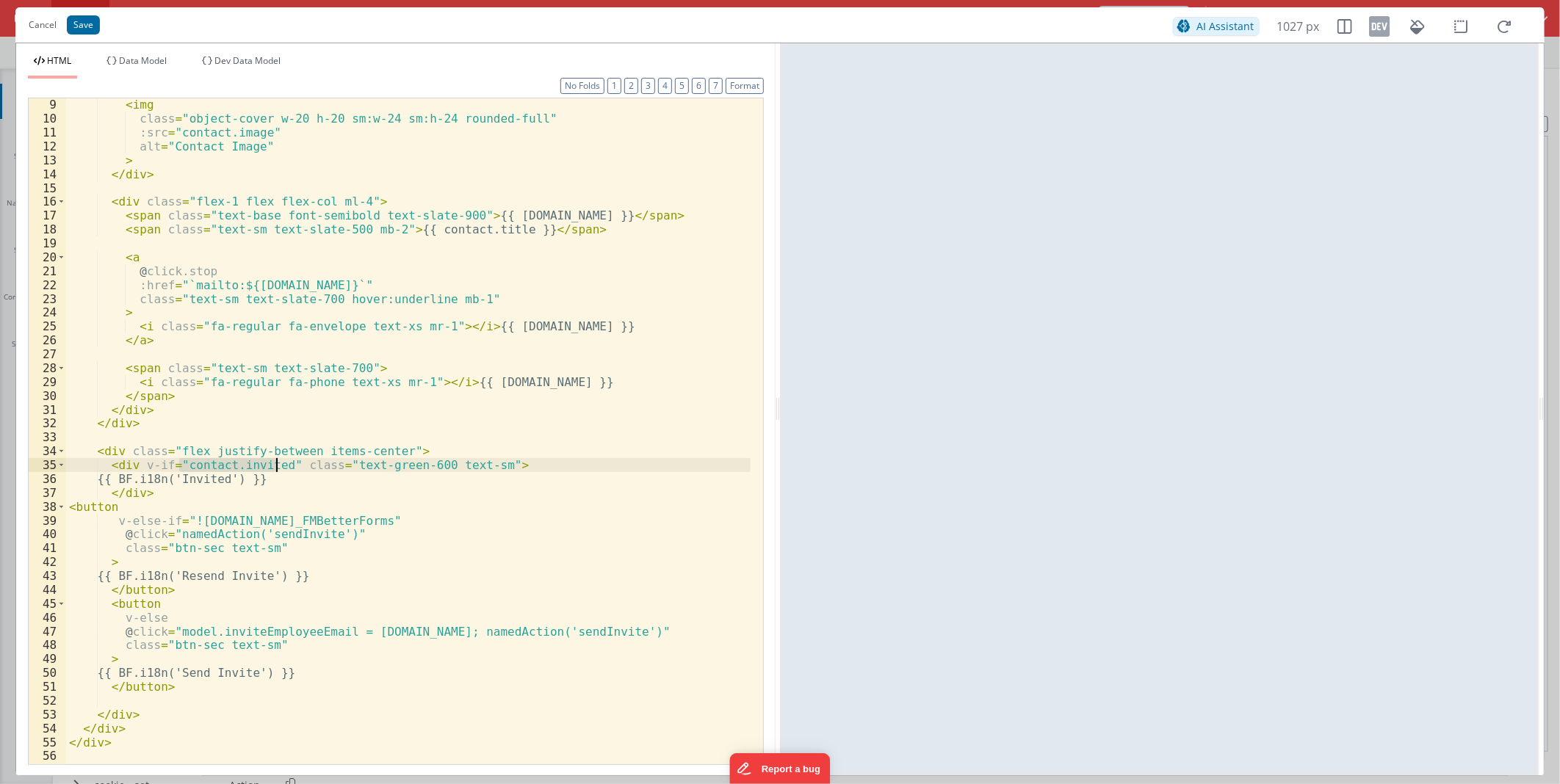
drag, startPoint x: 328, startPoint y: 473, endPoint x: 293, endPoint y: 470, distance: 35.1
click at [329, 473] on div "< img class = "object-cover w-20 h-20 sm:w-24 sm:h-24 rounded-full" :src = "con…" at bounding box center [408, 444] width 685 height 693
drag, startPoint x: 137, startPoint y: 463, endPoint x: 166, endPoint y: 563, distance: 104.1
click at [155, 462] on div "< img class = "object-cover w-20 h-20 sm:w-24 sm:h-24 rounded-full" :src = "con…" at bounding box center [408, 444] width 685 height 693
click at [175, 584] on div "< img class = "object-cover w-20 h-20 sm:w-24 sm:h-24 rounded-full" :src = "con…" at bounding box center [408, 444] width 685 height 693
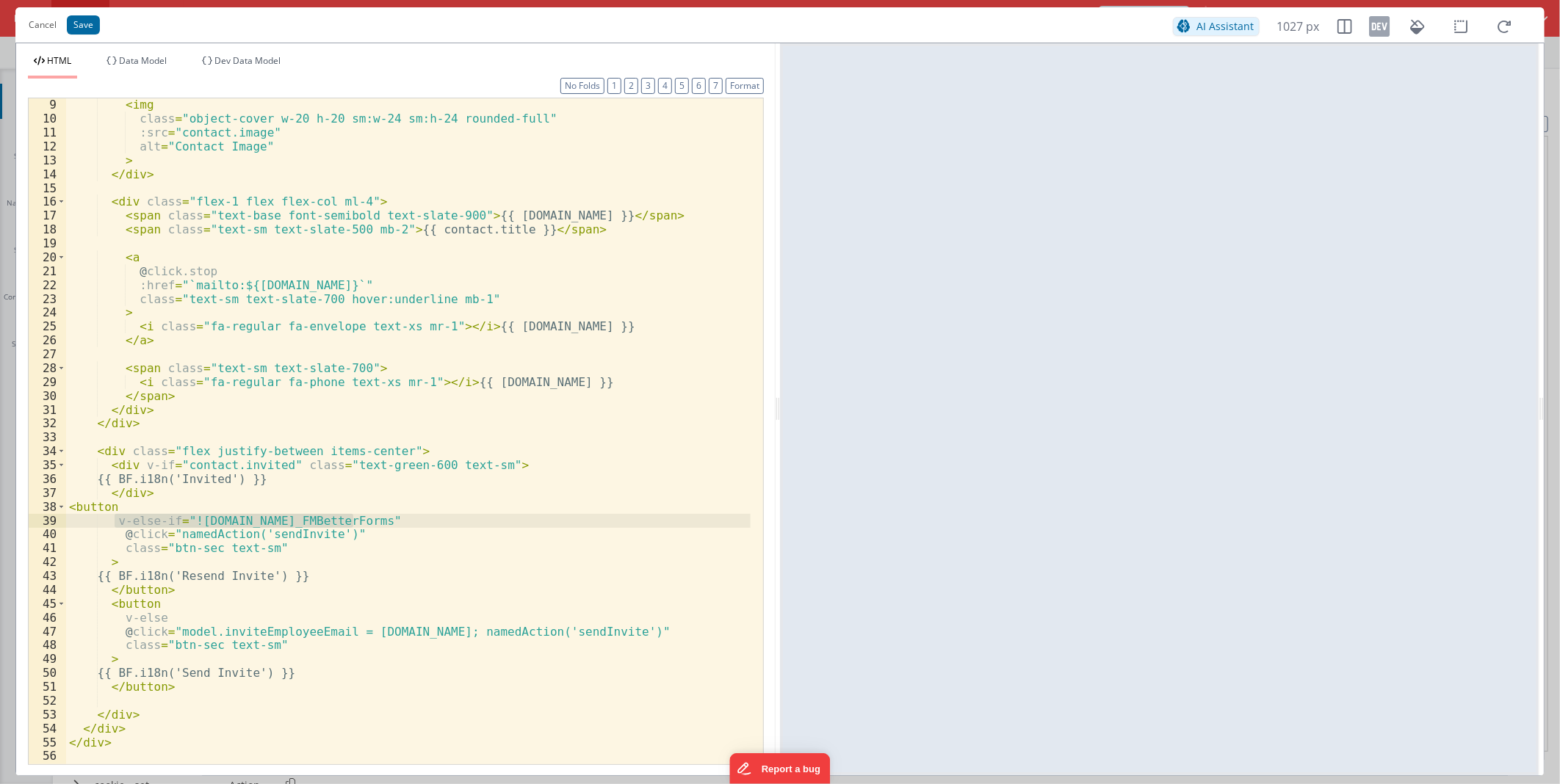
drag, startPoint x: 112, startPoint y: 520, endPoint x: 353, endPoint y: 523, distance: 241.0
click at [353, 523] on div "< img class = "object-cover w-20 h-20 sm:w-24 sm:h-24 rounded-full" :src = "con…" at bounding box center [408, 444] width 685 height 693
click at [87, 26] on button "Save" at bounding box center [84, 24] width 33 height 19
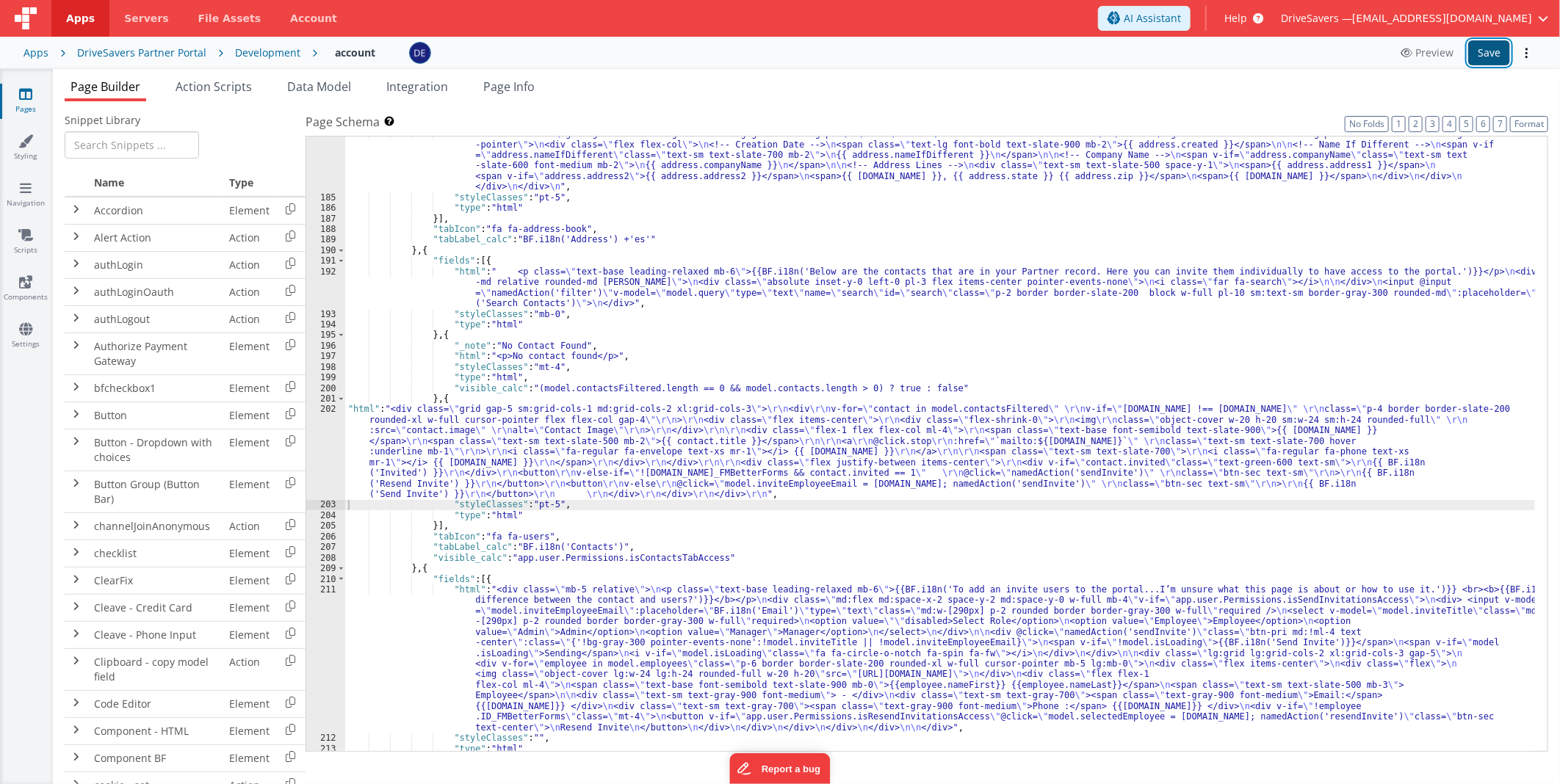
click at [1506, 53] on button "Save" at bounding box center [1489, 53] width 42 height 25
click at [633, 461] on div ""html" : "<div class= \" grid grid-cols-1 sm:grid-cols-2 lg:grid-cols-3 gap-6 \…" at bounding box center [940, 473] width 1190 height 690
click at [319, 459] on div "202" at bounding box center [325, 451] width 39 height 95
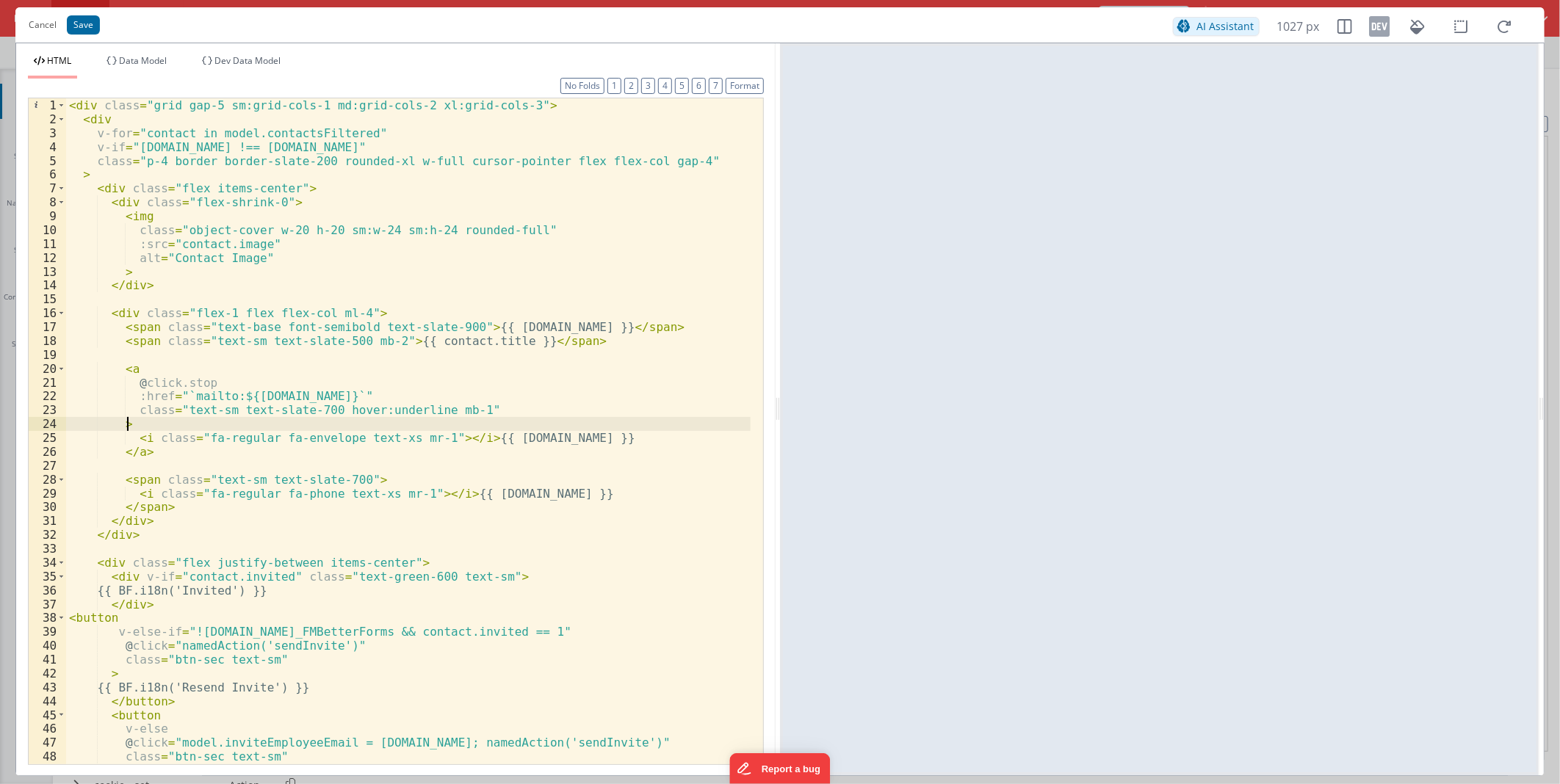
click at [545, 422] on div "< div class = "grid gap-5 sm:grid-cols-1 md:grid-cols-2 xl:grid-cols-3" > < div…" at bounding box center [408, 445] width 685 height 693
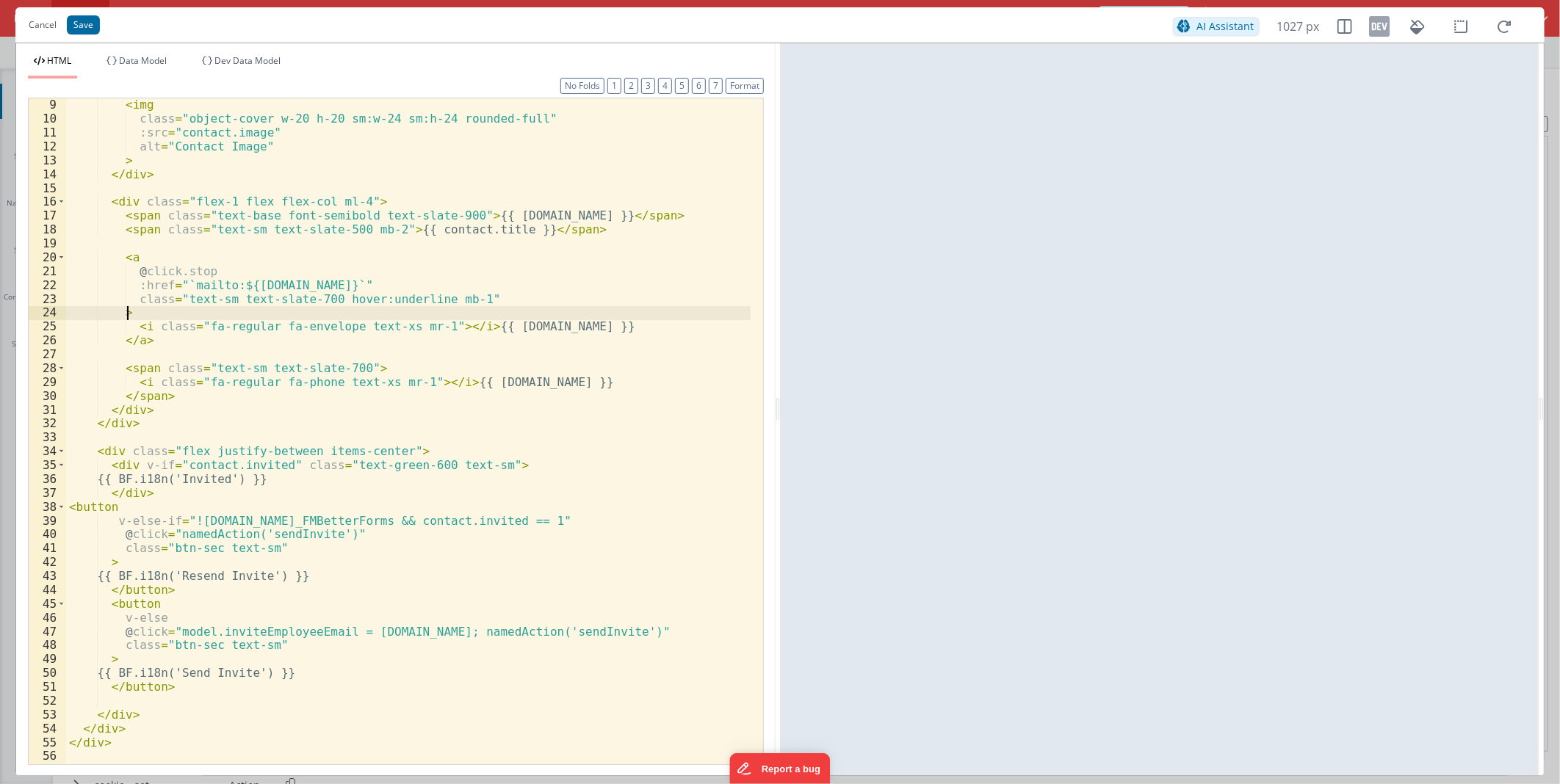
click at [274, 468] on div "< img class = "object-cover w-20 h-20 sm:w-24 sm:h-24 rounded-full" :src = "con…" at bounding box center [408, 444] width 685 height 693
click at [178, 464] on div "< img class = "object-cover w-20 h-20 sm:w-24 sm:h-24 rounded-full" :src = "con…" at bounding box center [408, 444] width 685 height 693
click at [81, 26] on button "Save" at bounding box center [84, 24] width 33 height 19
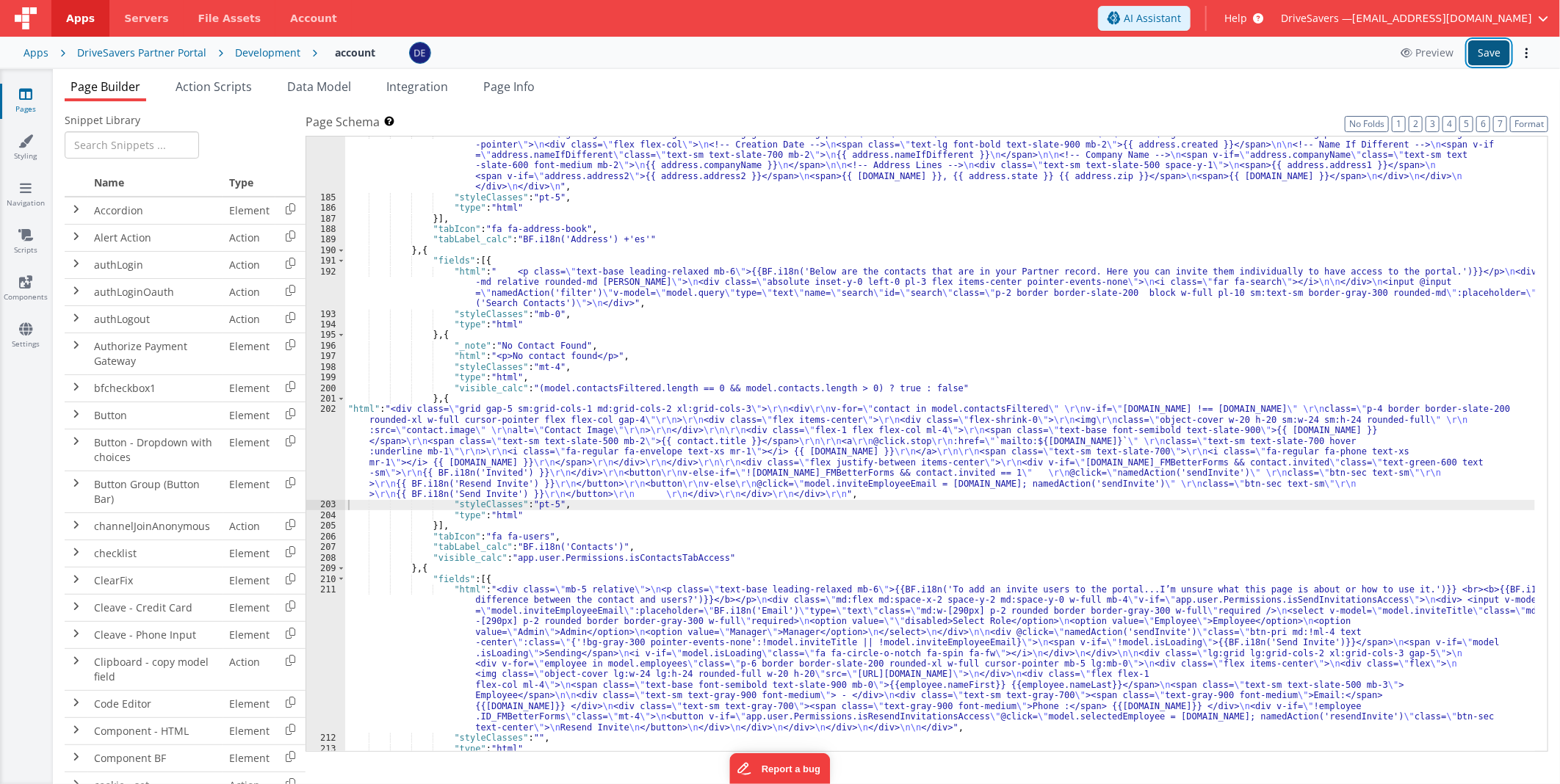
click at [1476, 53] on button "Save" at bounding box center [1489, 53] width 42 height 25
click at [614, 448] on div ""html" : "<div class= \" grid grid-cols-1 sm:grid-cols-2 lg:grid-cols-3 gap-6 \…" at bounding box center [940, 473] width 1190 height 690
click at [334, 434] on div "202" at bounding box center [325, 451] width 39 height 95
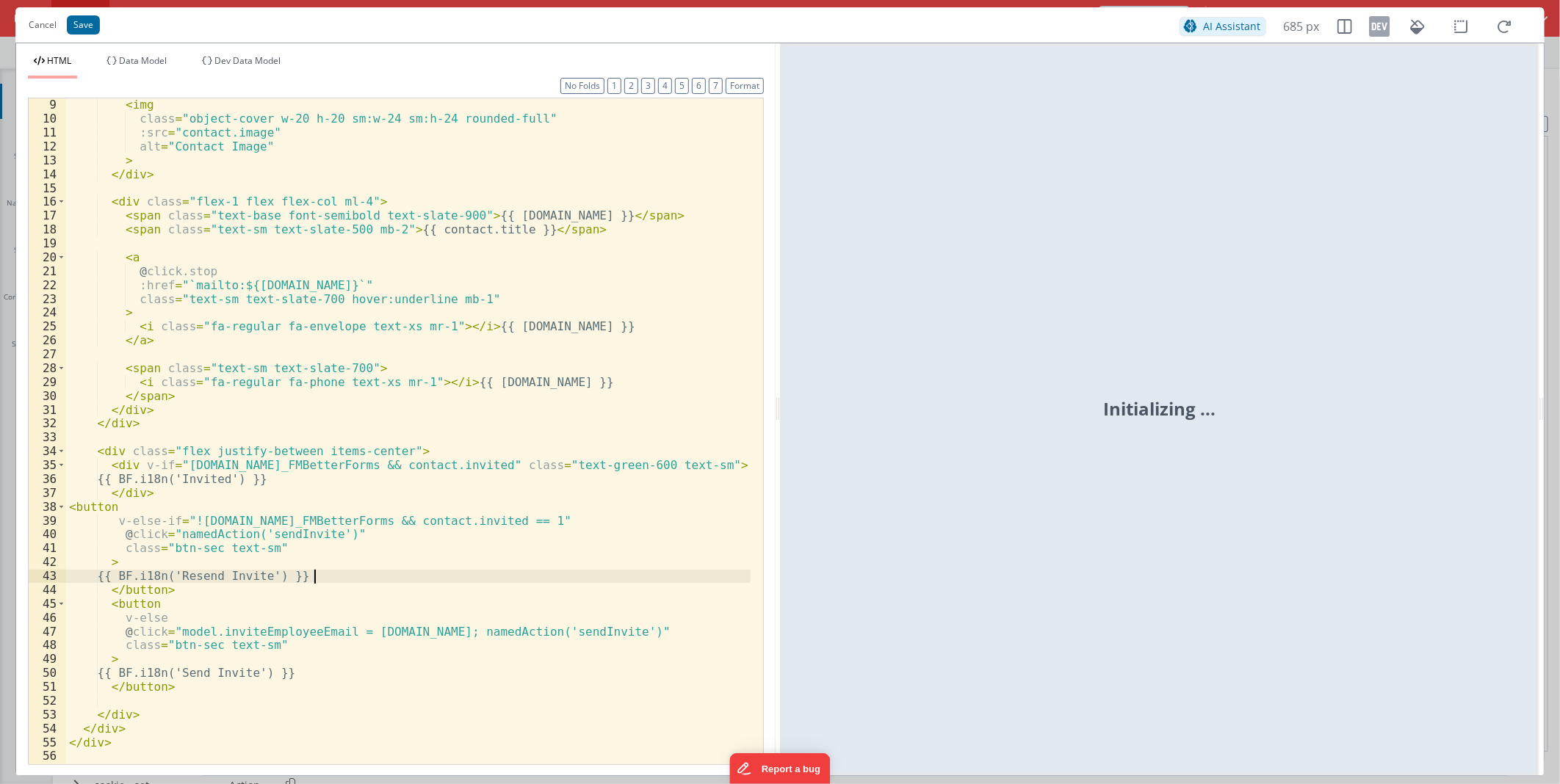
click at [373, 578] on div "< img class = "object-cover w-20 h-20 sm:w-24 sm:h-24 rounded-full" :src = "con…" at bounding box center [408, 444] width 685 height 693
click at [253, 577] on div "< img class = "object-cover w-20 h-20 sm:w-24 sm:h-24 rounded-full" :src = "con…" at bounding box center [408, 444] width 685 height 693
drag, startPoint x: 253, startPoint y: 577, endPoint x: 221, endPoint y: 577, distance: 32.0
click at [221, 577] on div "< img class = "object-cover w-20 h-20 sm:w-24 sm:h-24 rounded-full" :src = "con…" at bounding box center [408, 444] width 685 height 693
click at [45, 24] on button "Cancel" at bounding box center [42, 25] width 43 height 21
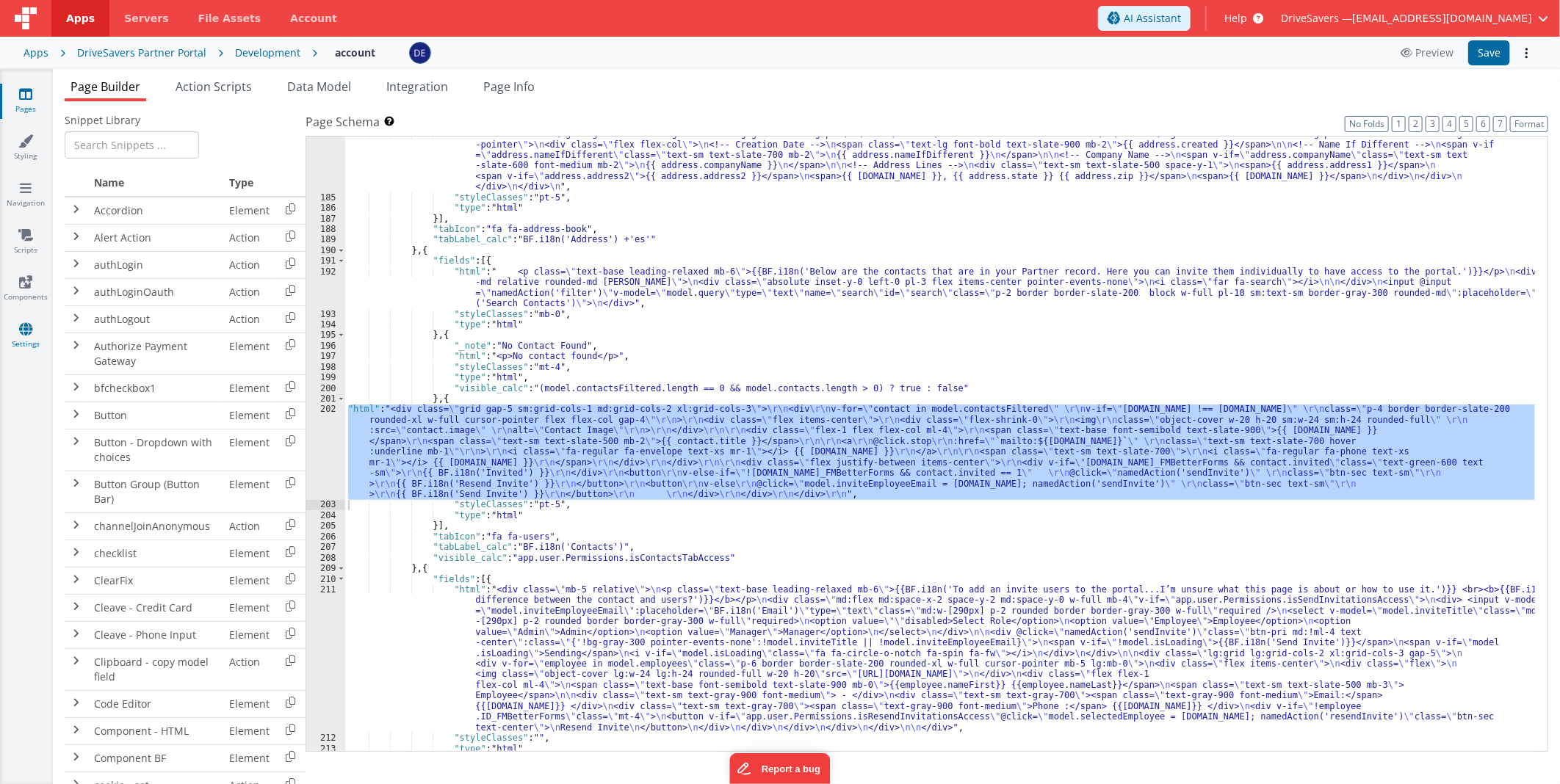
click at [26, 339] on link "Settings" at bounding box center [25, 336] width 53 height 29
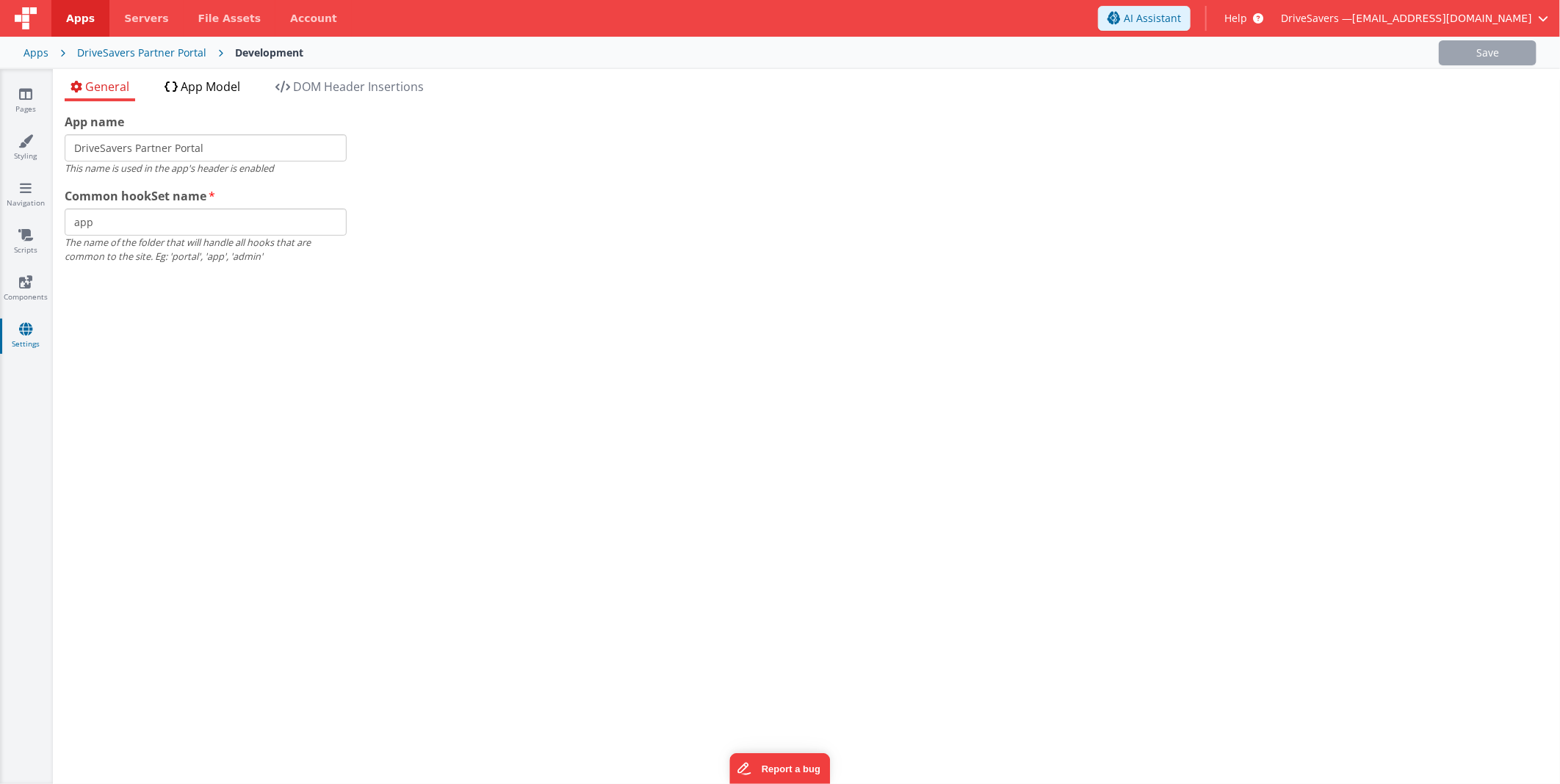
click at [207, 92] on span "App Model" at bounding box center [210, 86] width 59 height 16
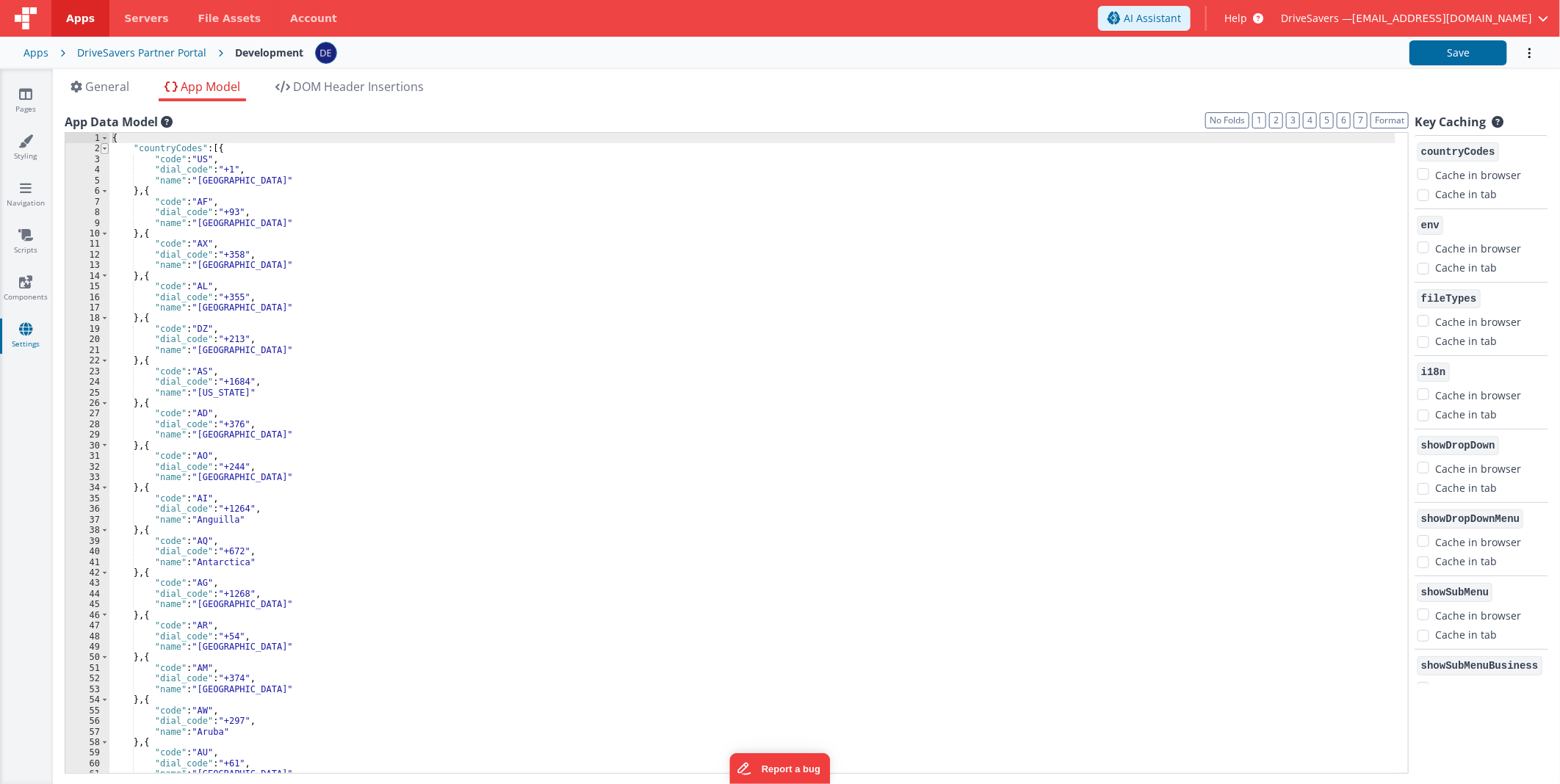
click at [105, 145] on span at bounding box center [105, 148] width 8 height 10
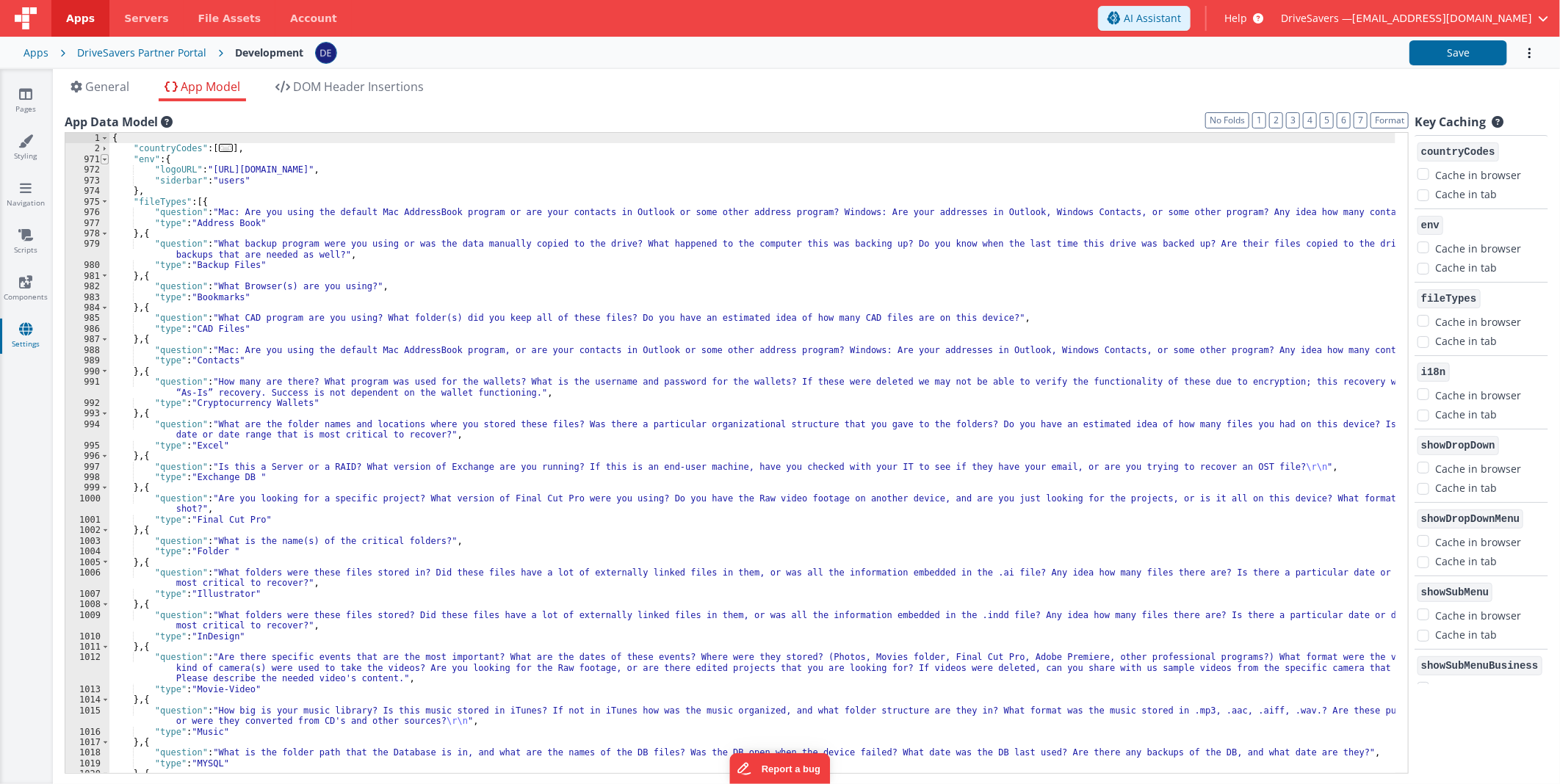
click at [101, 160] on span at bounding box center [105, 159] width 8 height 10
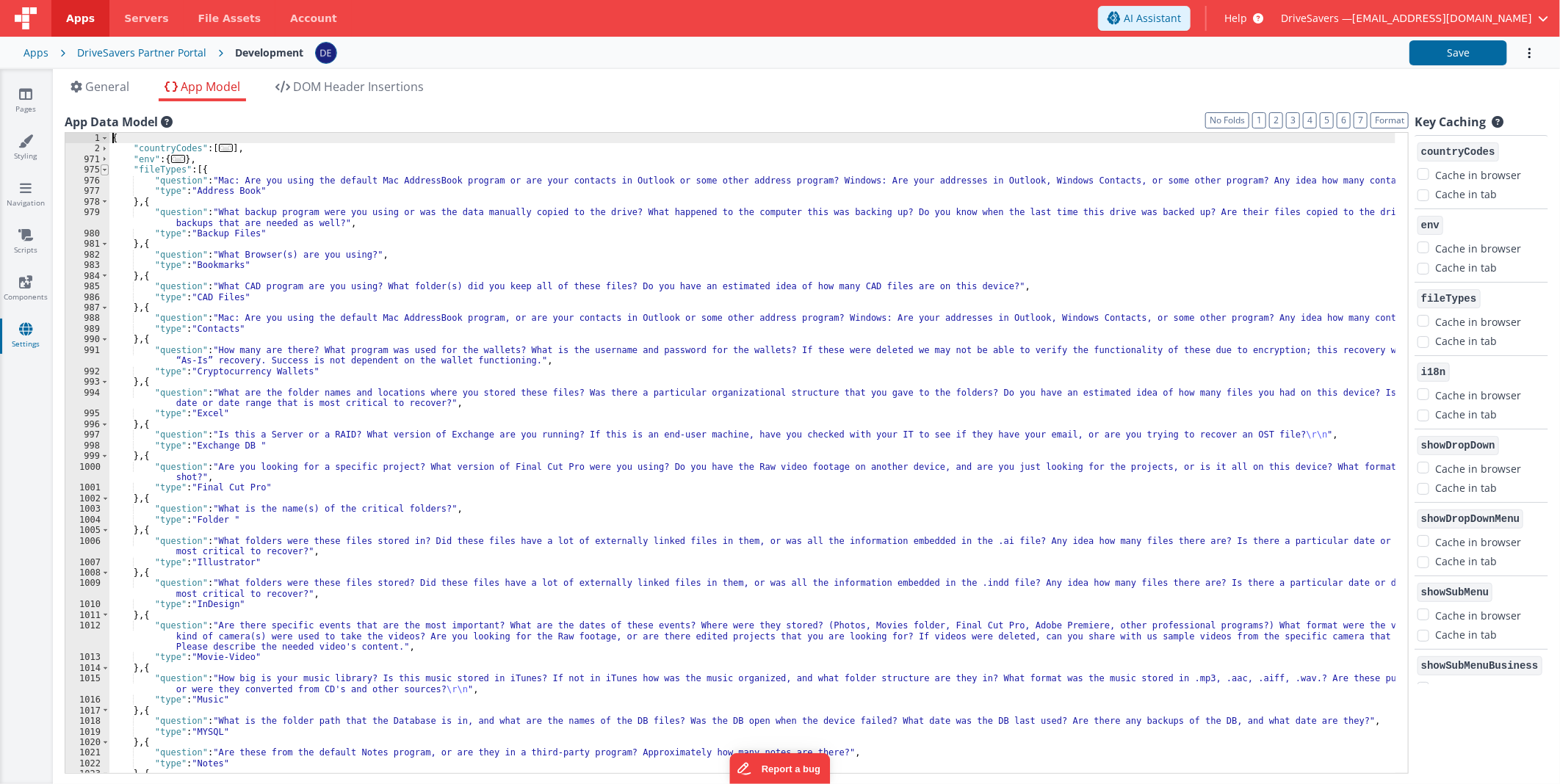
click at [105, 171] on span at bounding box center [105, 170] width 8 height 10
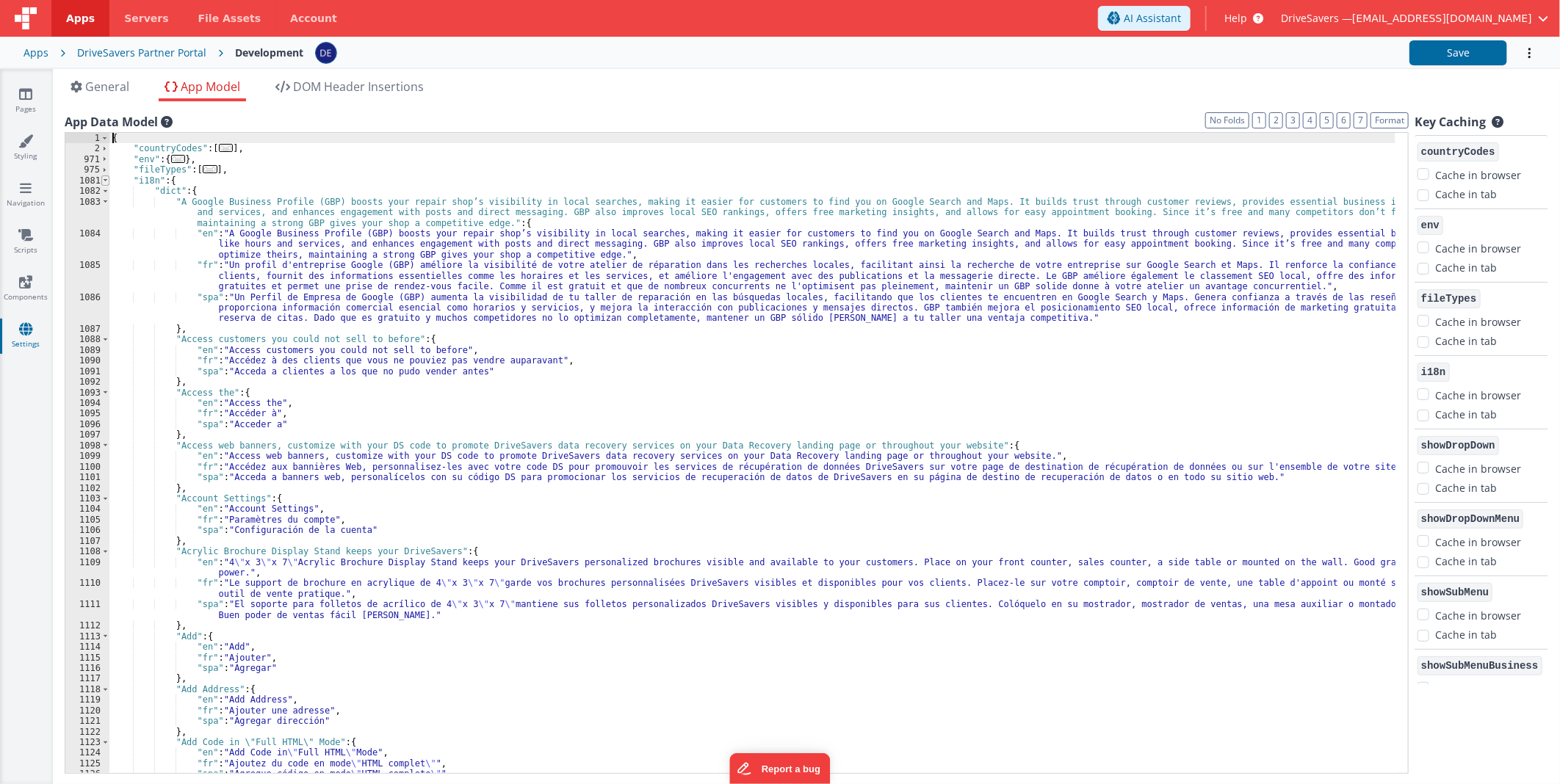
click at [105, 178] on span at bounding box center [105, 181] width 8 height 10
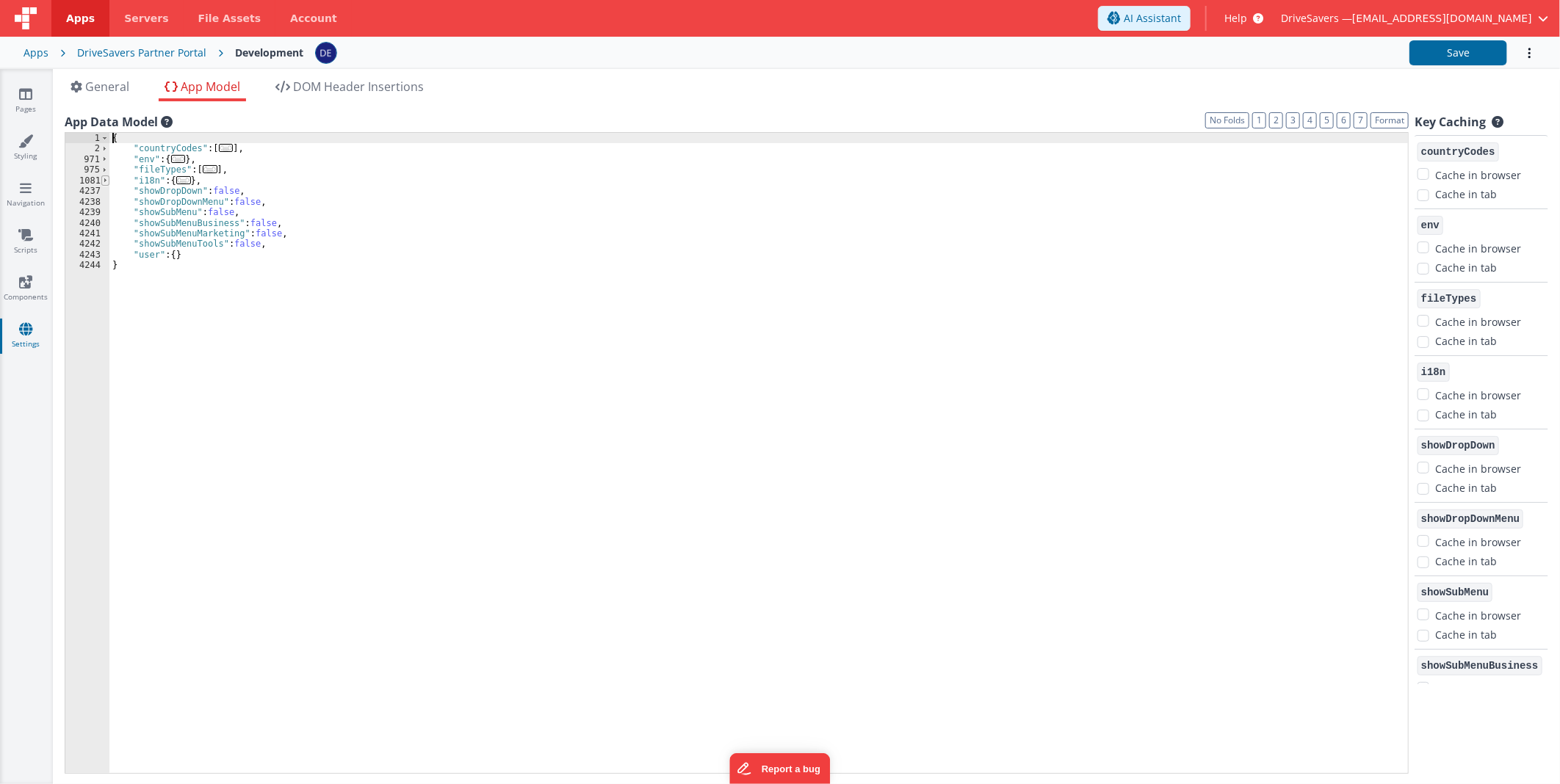
click at [105, 178] on span at bounding box center [105, 181] width 8 height 10
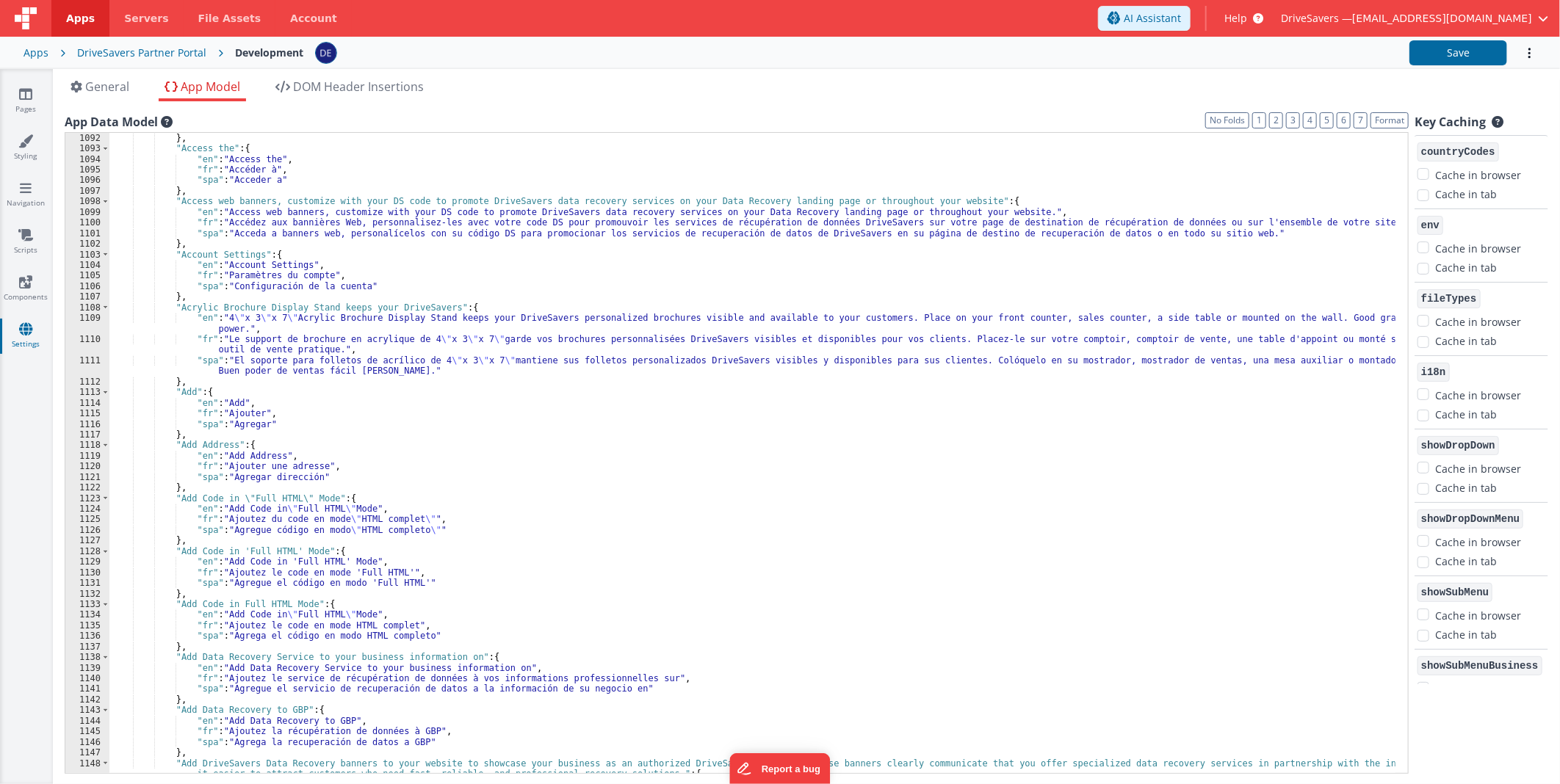
scroll to position [231, 0]
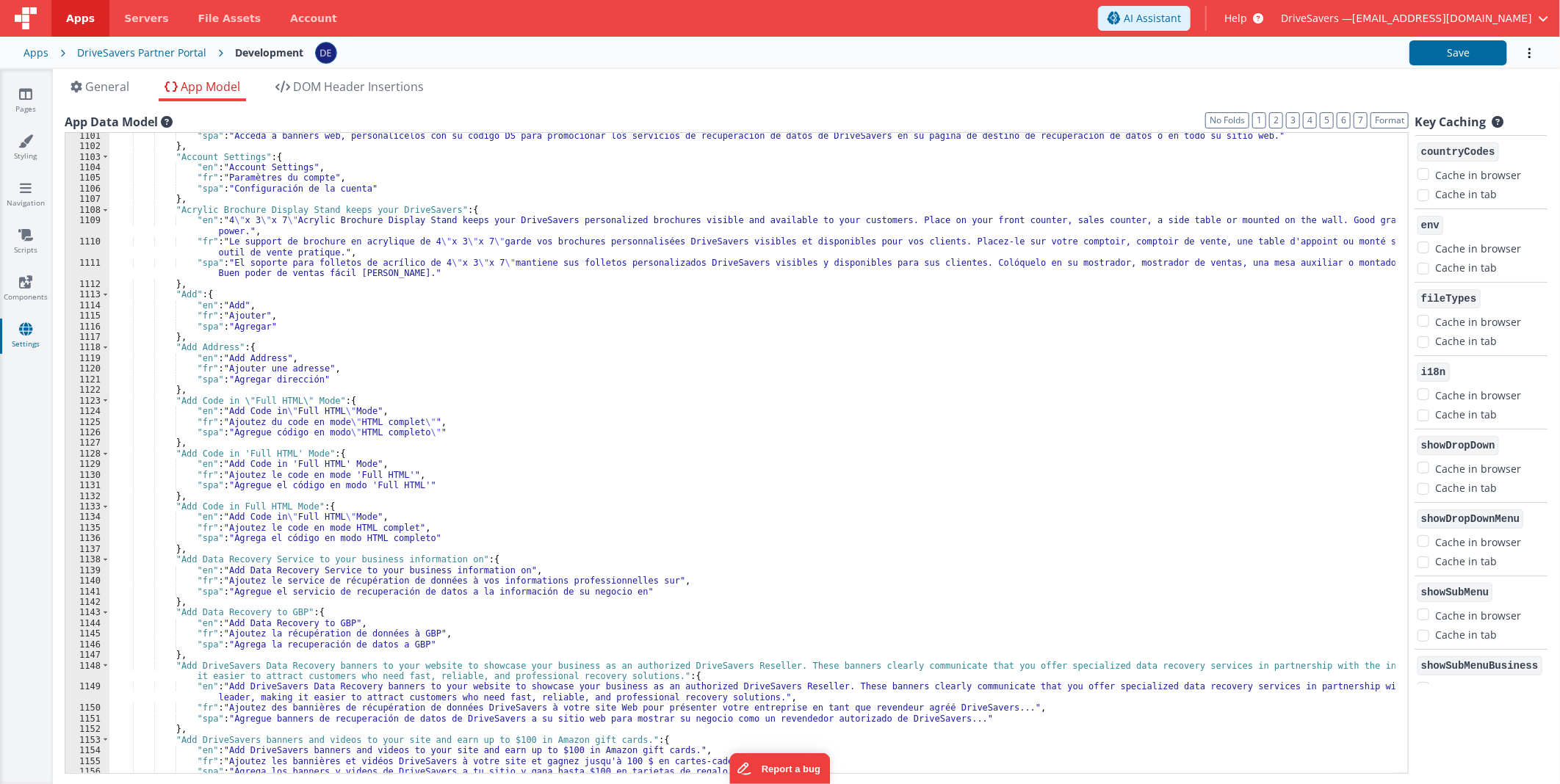
click at [194, 339] on div ""spa" : "Acceda a banners web, personalícelos con su código DS para promocionar…" at bounding box center [752, 461] width 1286 height 662
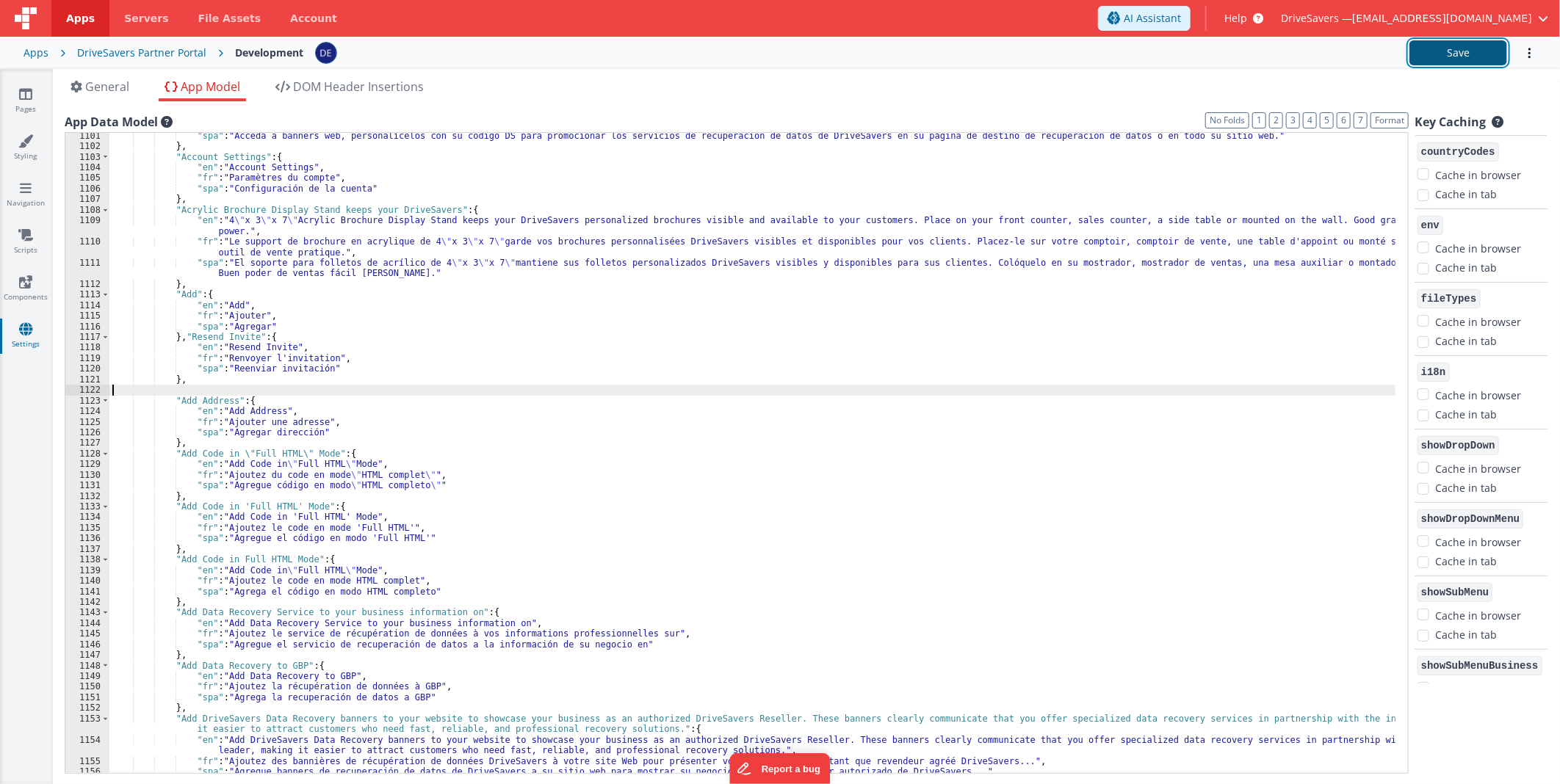
click at [1441, 47] on button "Save" at bounding box center [1458, 53] width 98 height 25
click at [39, 93] on link "Pages" at bounding box center [25, 101] width 53 height 29
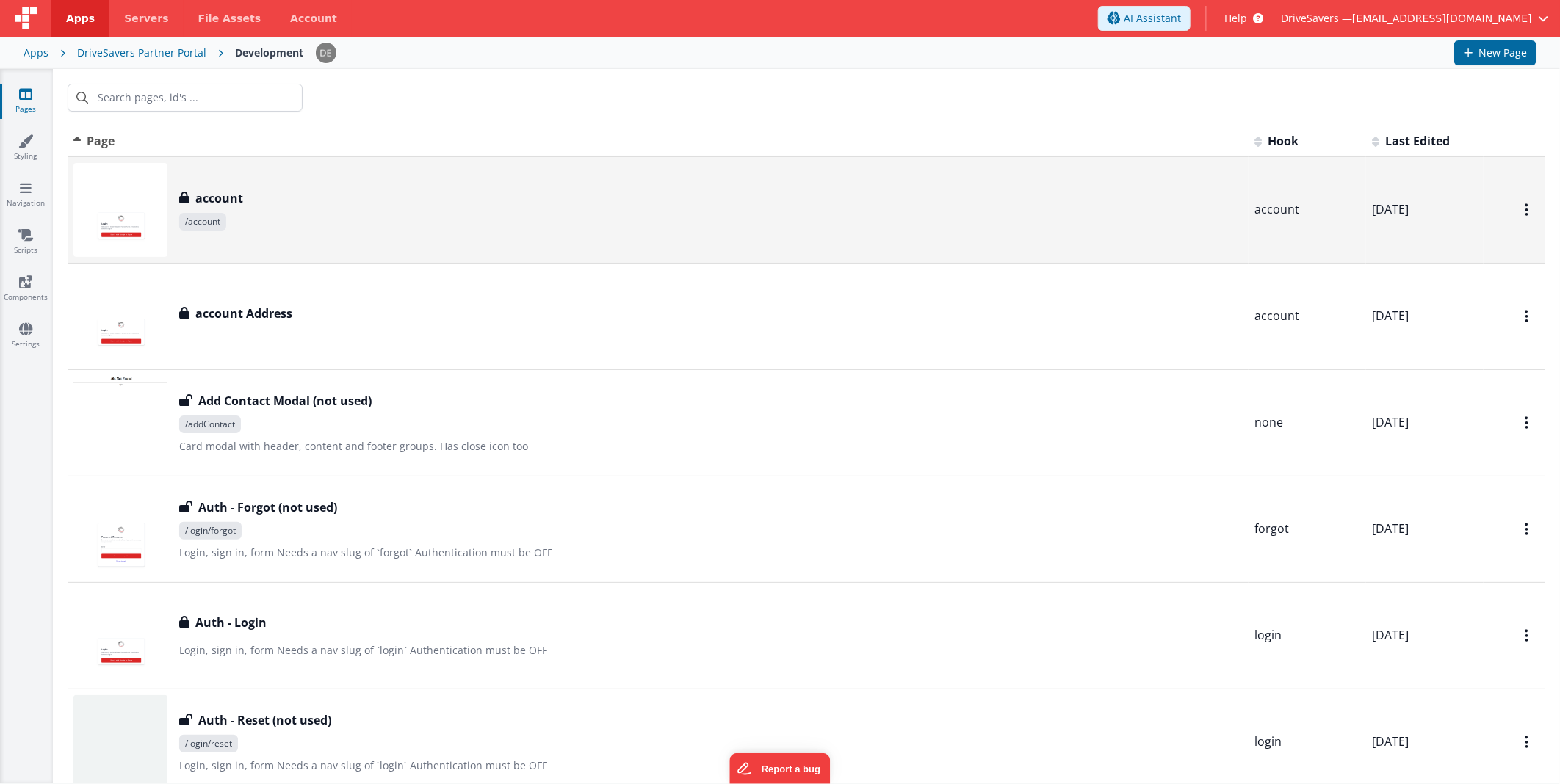
click at [344, 210] on div "account account /account" at bounding box center [711, 210] width 1063 height 41
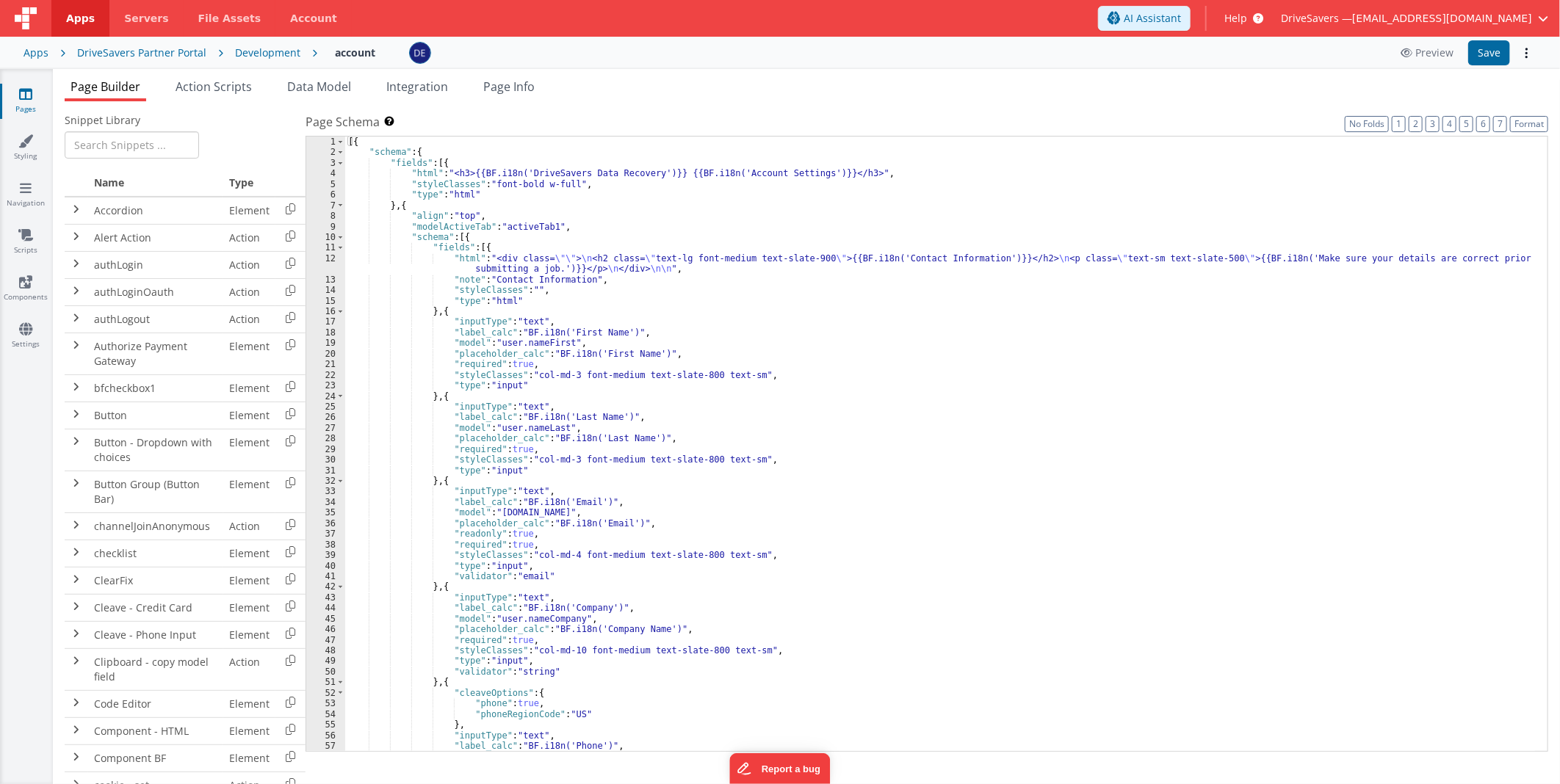
click at [227, 85] on span "Action Scripts" at bounding box center [213, 86] width 76 height 16
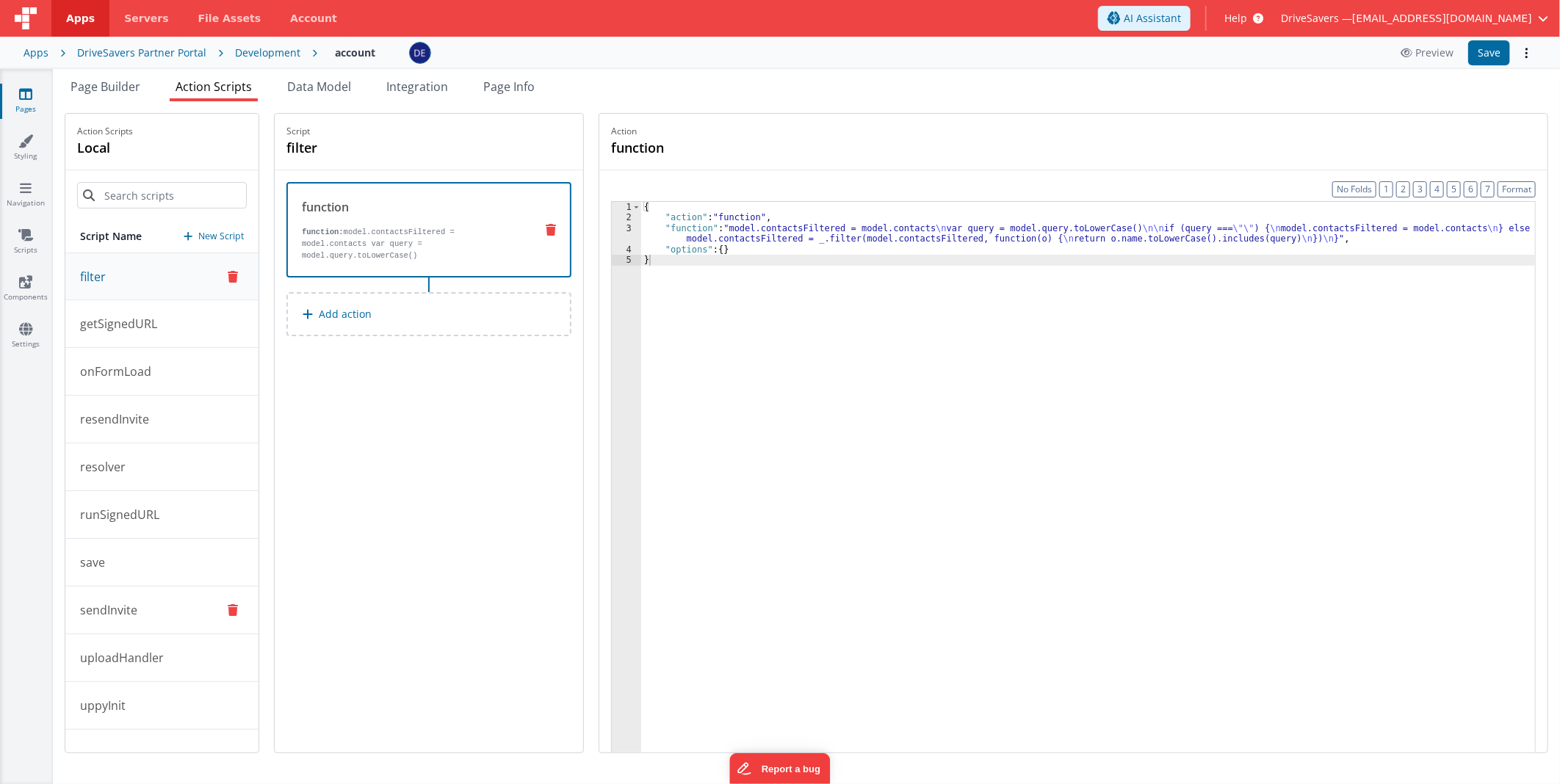
click at [148, 605] on button "sendInvite" at bounding box center [161, 610] width 193 height 48
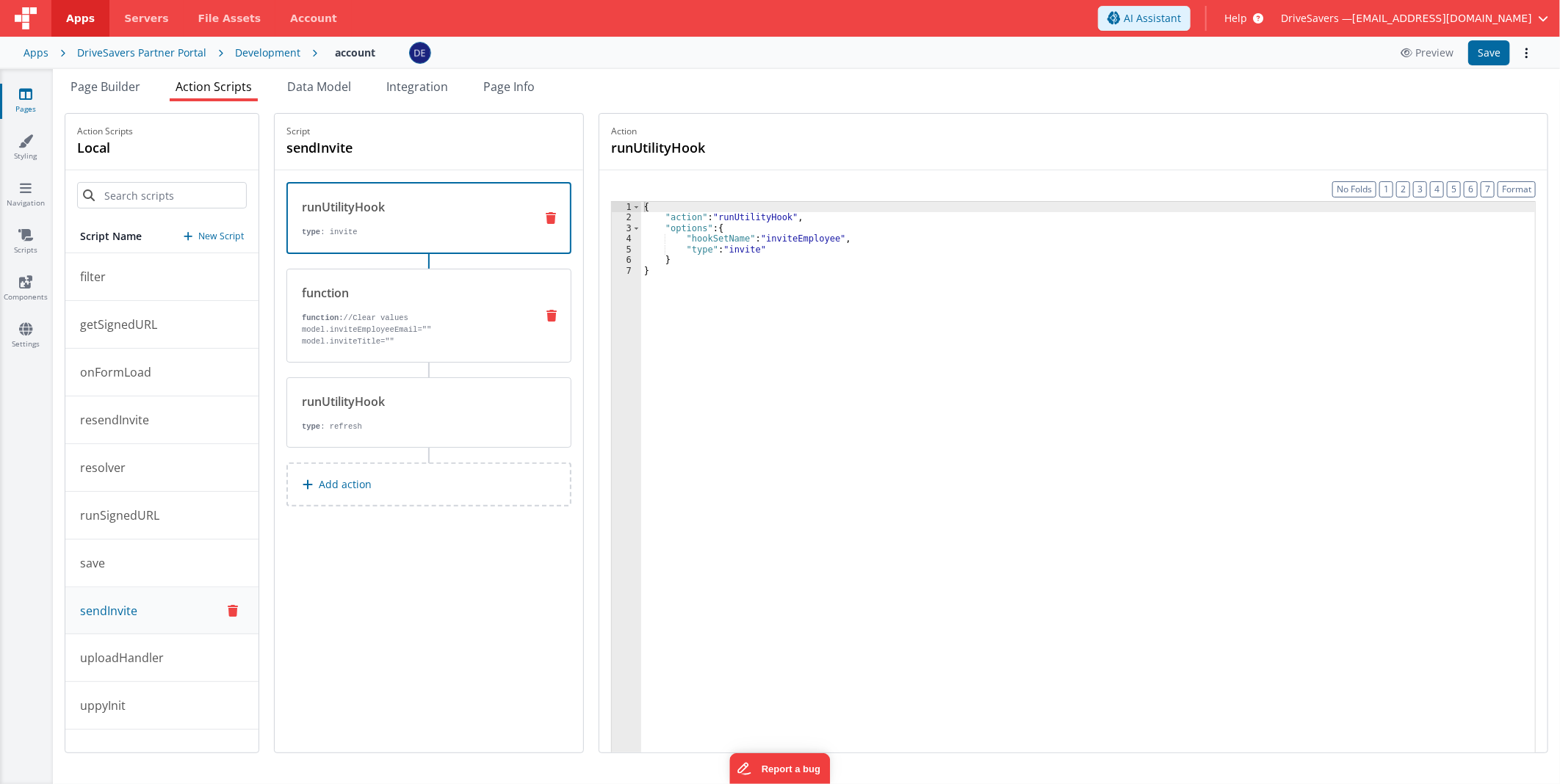
click at [365, 328] on p "function: //Clear values model.inviteEmployeeEmail="" model.inviteTitle=""" at bounding box center [412, 329] width 222 height 35
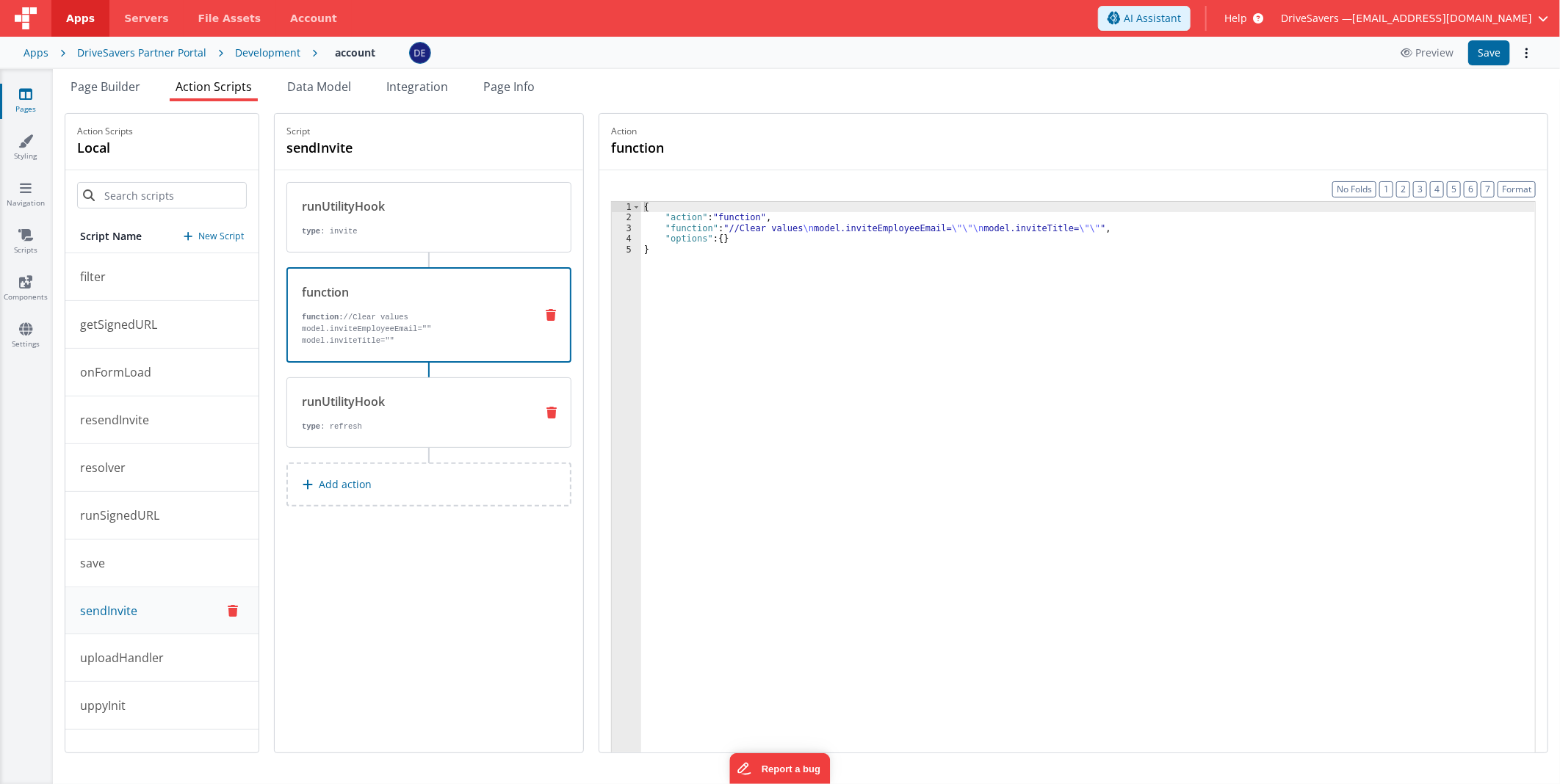
click at [377, 377] on div "runUtilityHook type : refresh" at bounding box center [429, 412] width 285 height 70
click at [400, 298] on div "function" at bounding box center [412, 292] width 221 height 18
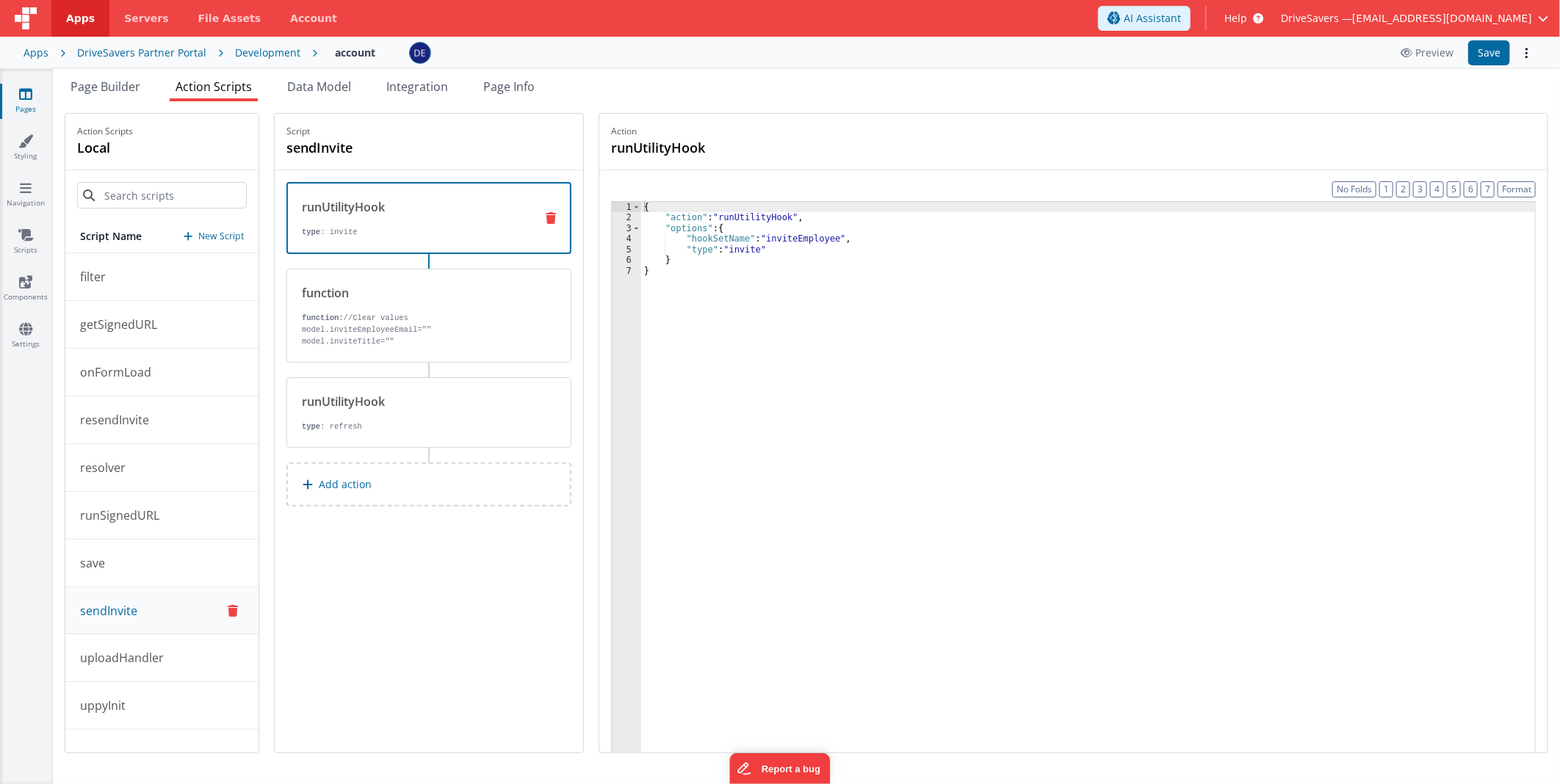
click at [392, 227] on p "type : invite" at bounding box center [412, 232] width 221 height 12
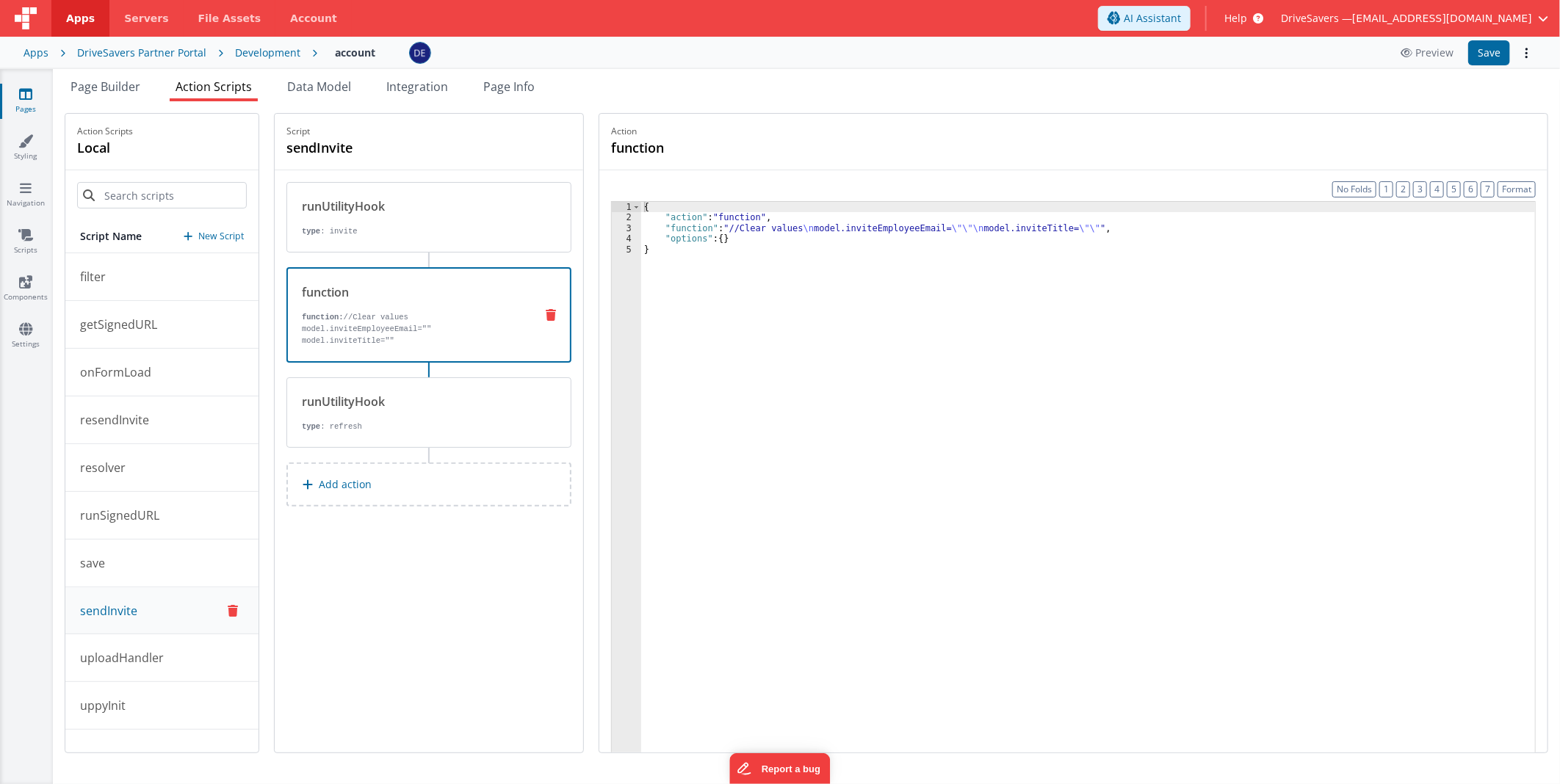
click at [383, 275] on div "function function: //Clear values model.inviteEmployeeEmail="" model.inviteTitl…" at bounding box center [429, 315] width 285 height 95
click at [386, 377] on div "runUtilityHook type : refresh" at bounding box center [429, 412] width 285 height 70
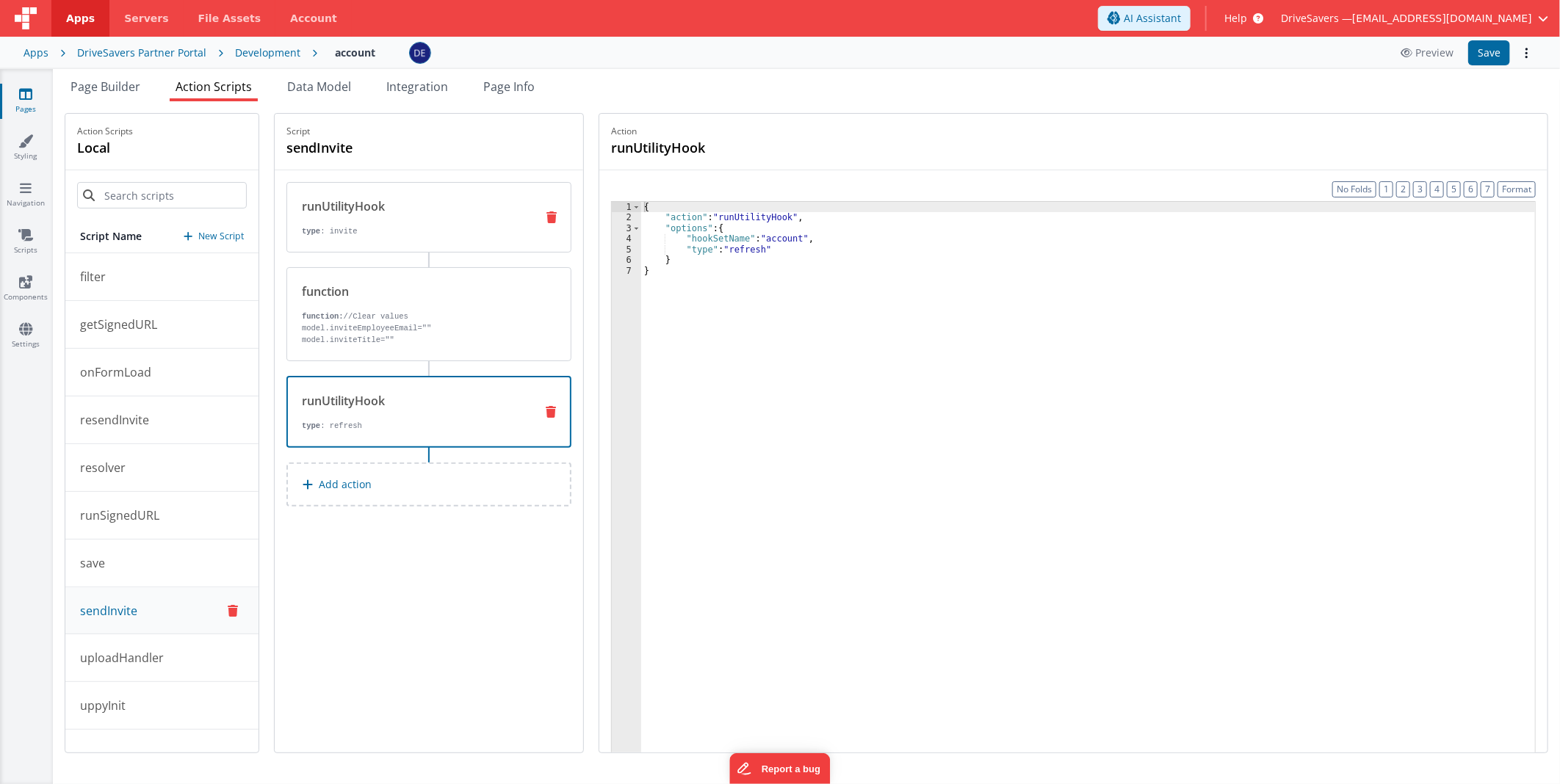
click at [385, 230] on p "type : invite" at bounding box center [412, 232] width 222 height 12
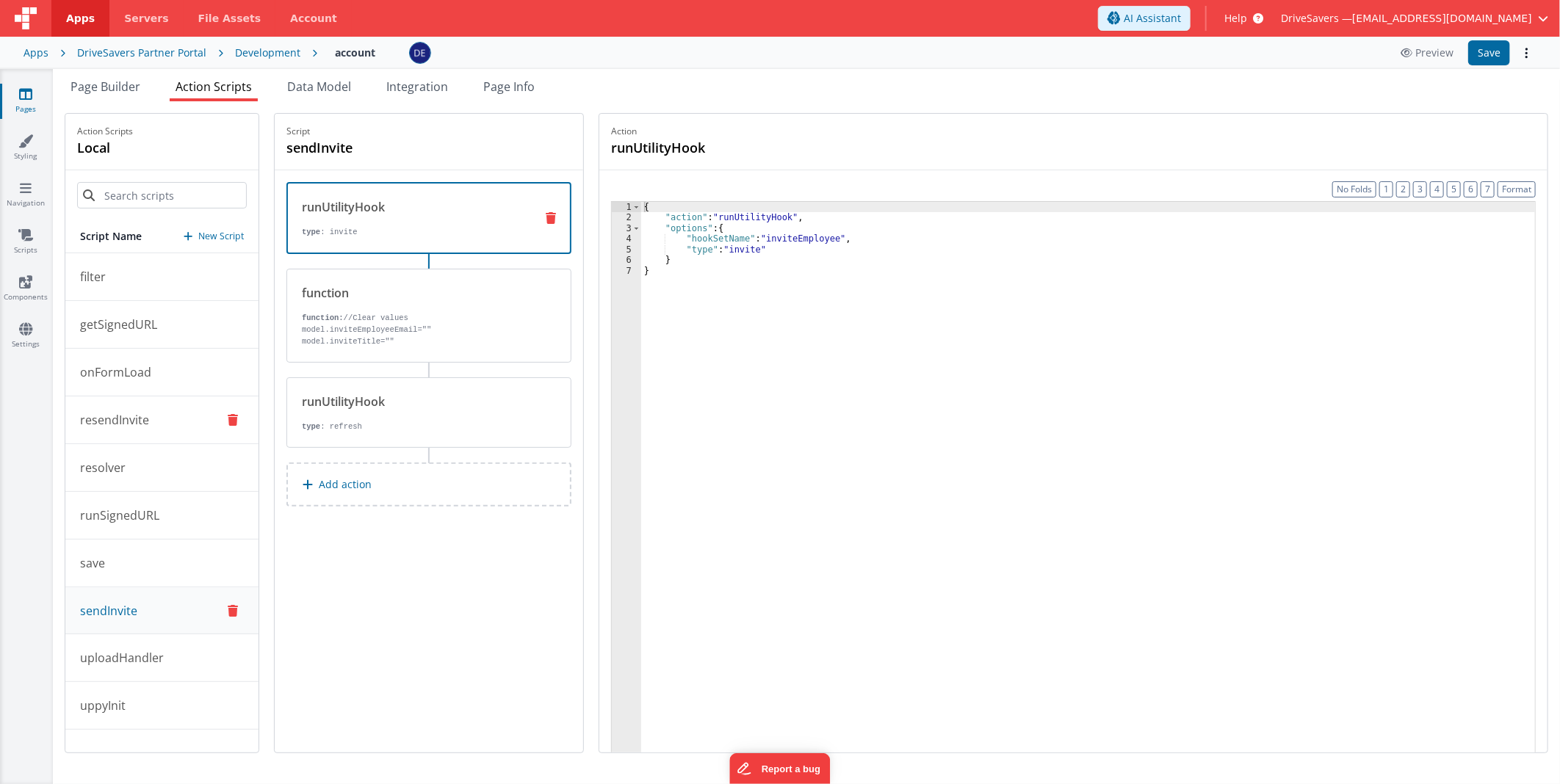
click at [171, 416] on button "resendInvite" at bounding box center [161, 420] width 193 height 48
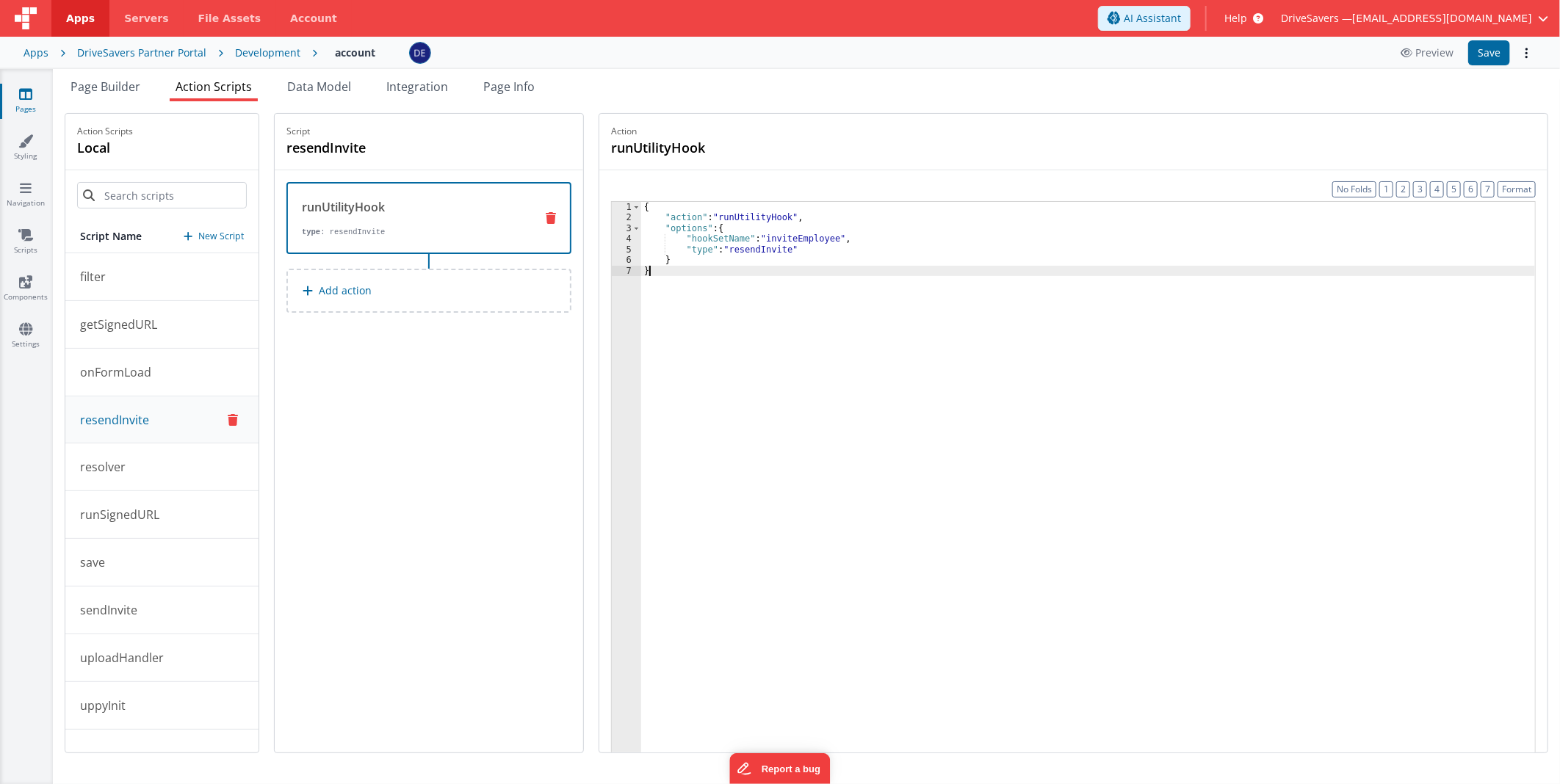
click at [876, 367] on div "{ "action" : "runUtilityHook" , "options" : { "hookSetName" : "inviteEmployee" …" at bounding box center [1088, 511] width 894 height 618
click at [519, 83] on span "Page Info" at bounding box center [508, 86] width 51 height 16
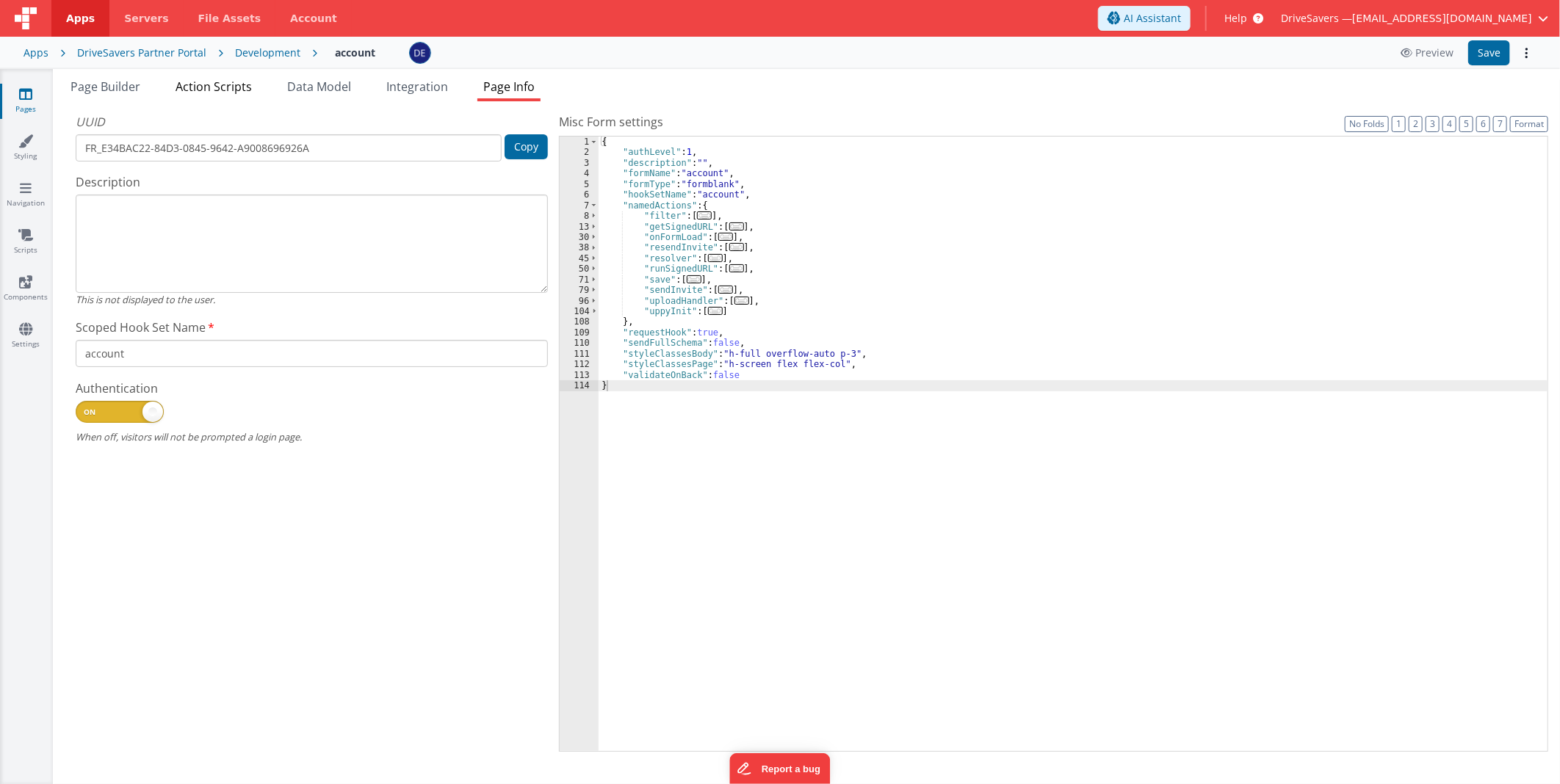
click at [215, 94] on li "Action Scripts" at bounding box center [213, 89] width 88 height 23
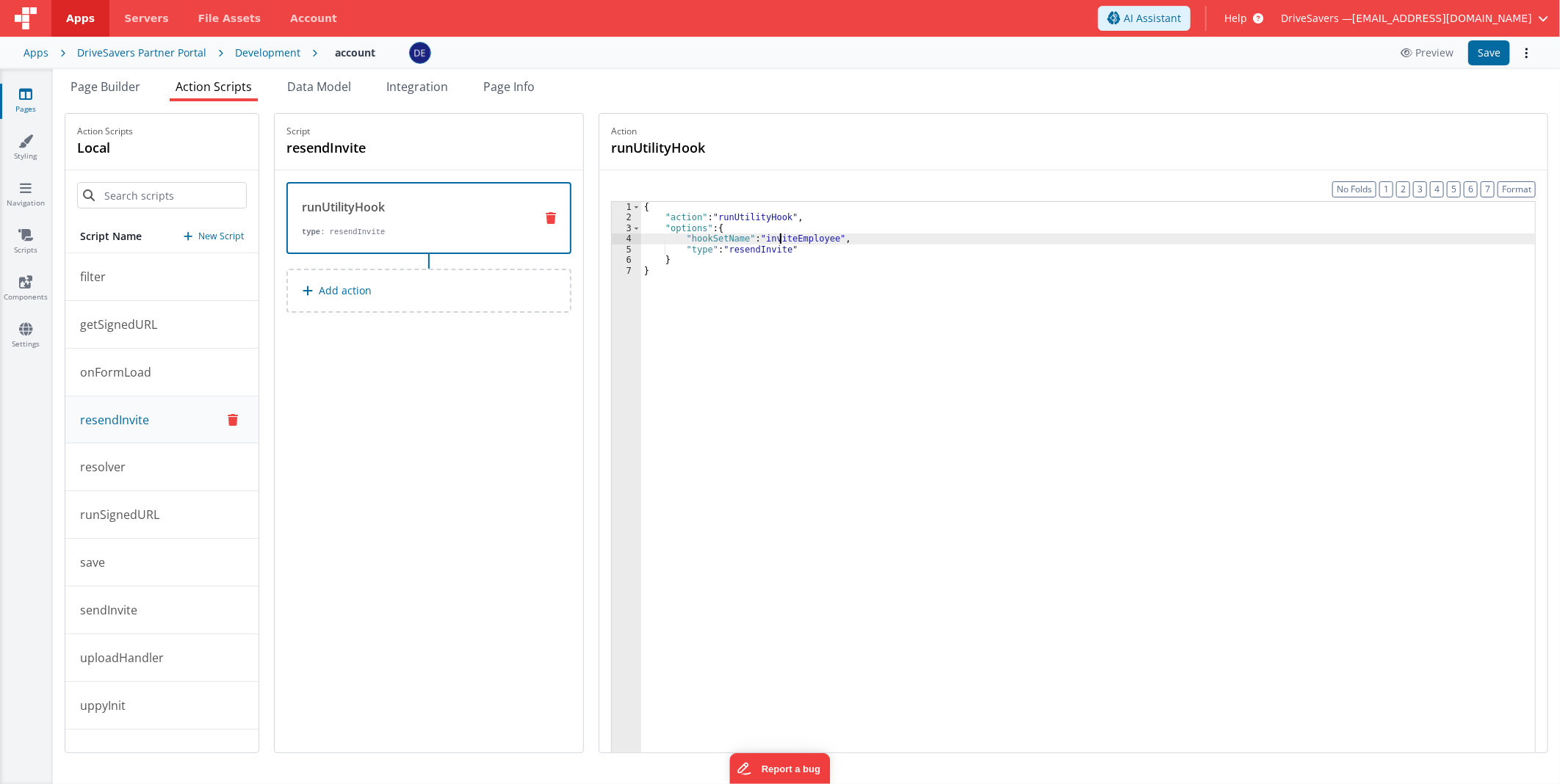
click at [786, 238] on div "{ "action" : "runUtilityHook" , "options" : { "hookSetName" : "inviteEmployee" …" at bounding box center [1088, 511] width 894 height 618
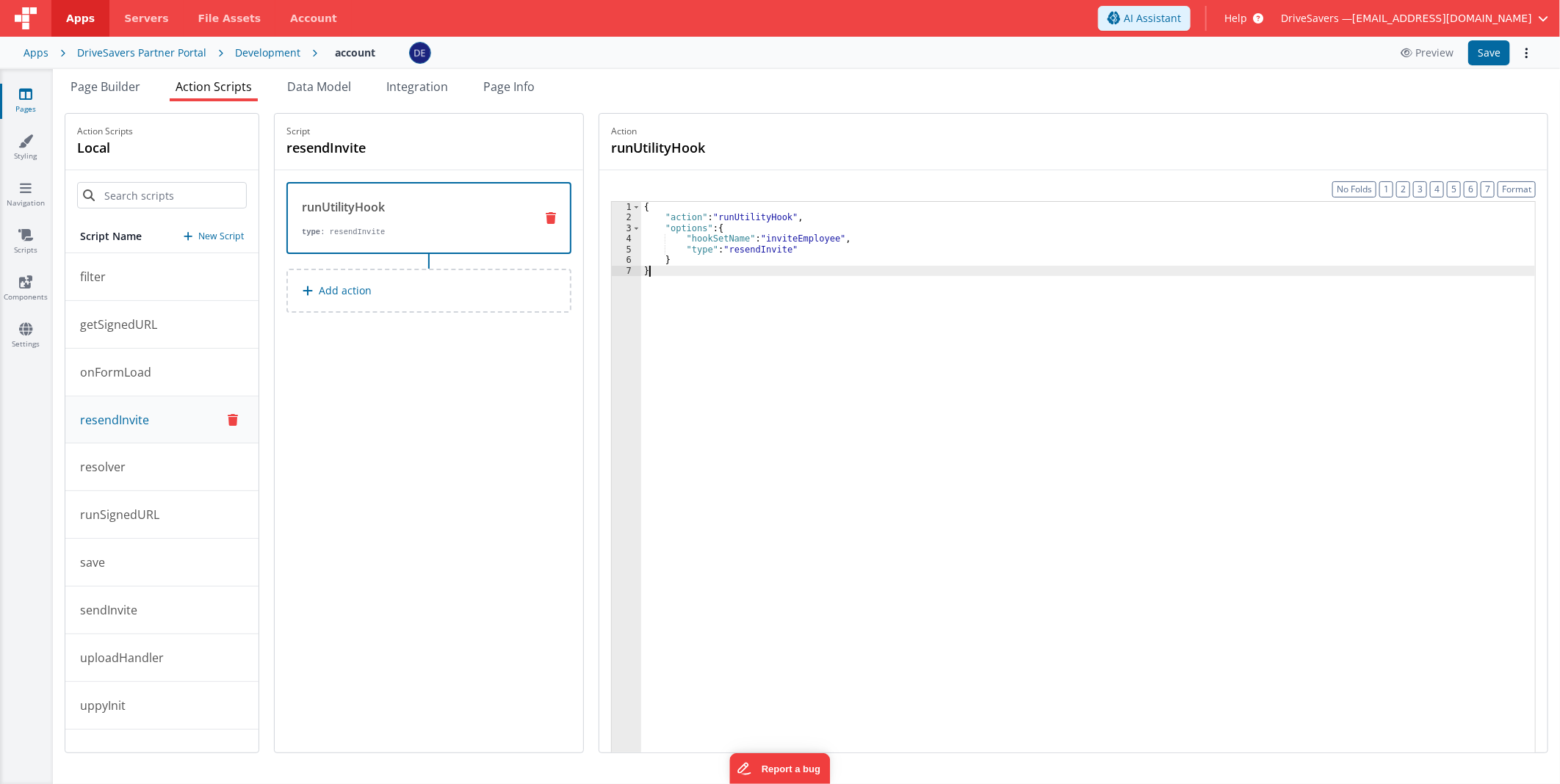
click at [1038, 451] on div "{ "action" : "runUtilityHook" , "options" : { "hookSetName" : "inviteEmployee" …" at bounding box center [1088, 511] width 894 height 618
click at [130, 610] on p "sendInvite" at bounding box center [104, 609] width 66 height 18
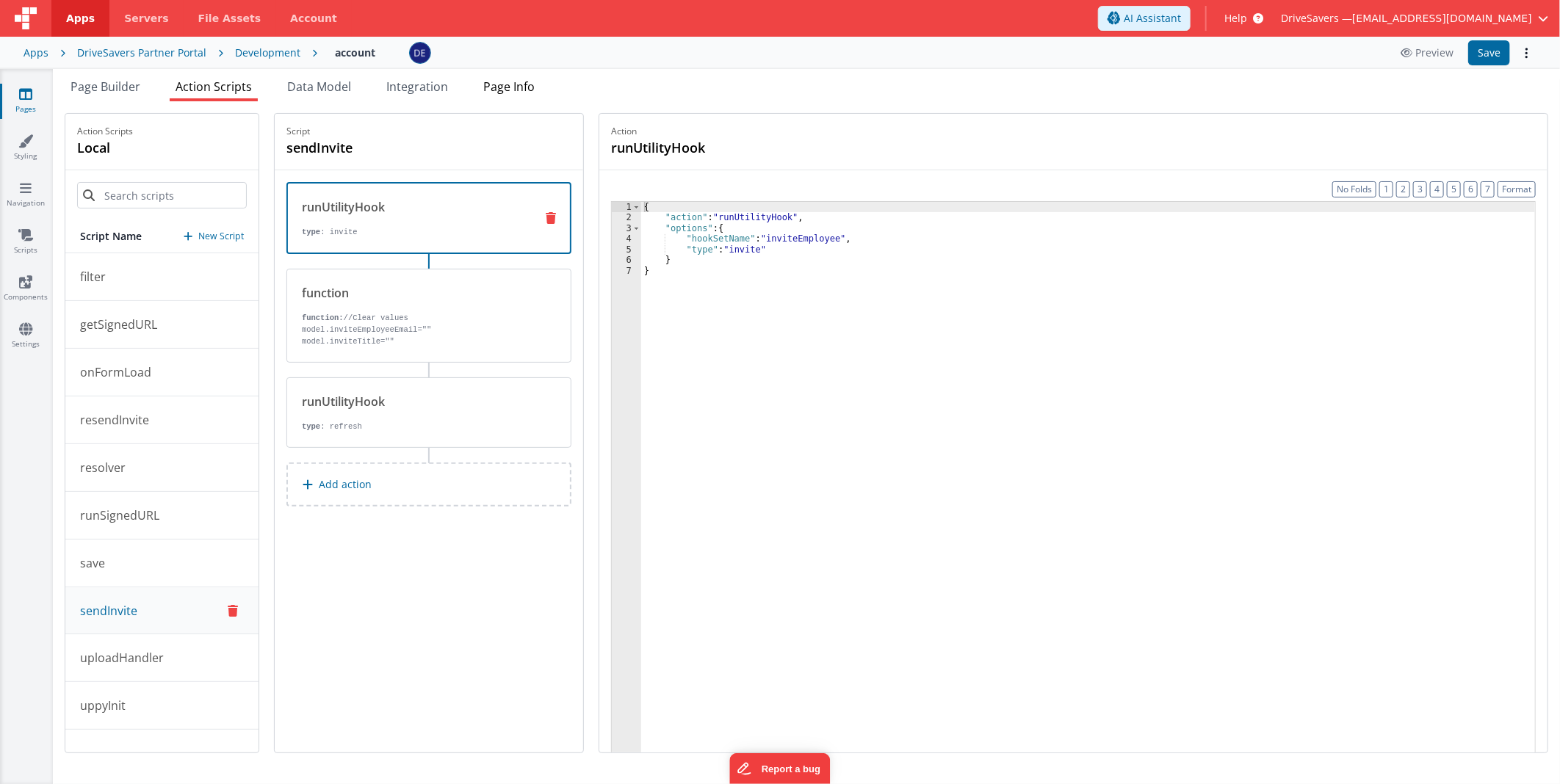
click at [534, 89] on span "Page Info" at bounding box center [508, 86] width 51 height 16
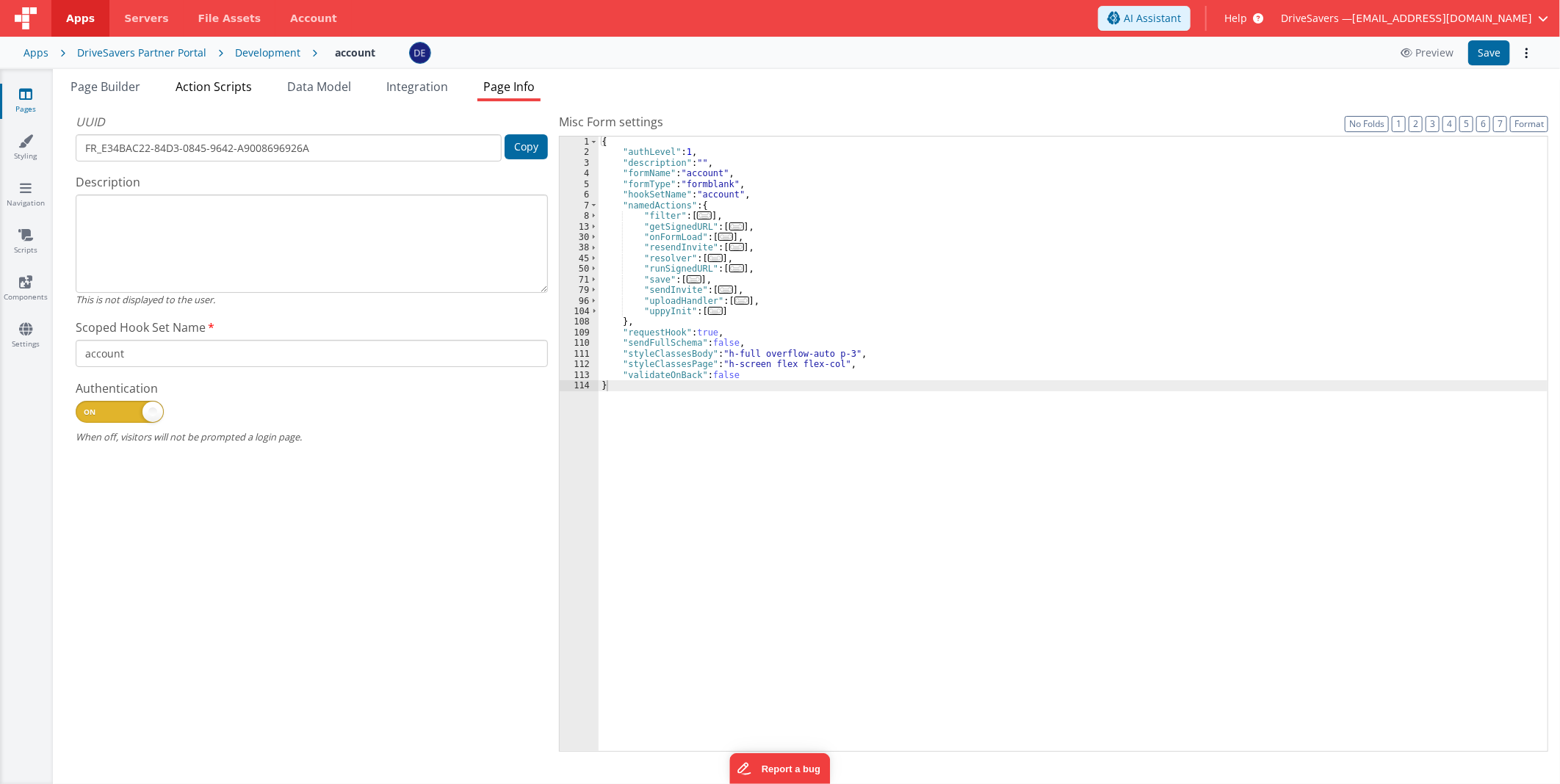
click at [222, 81] on span "Action Scripts" at bounding box center [213, 86] width 76 height 16
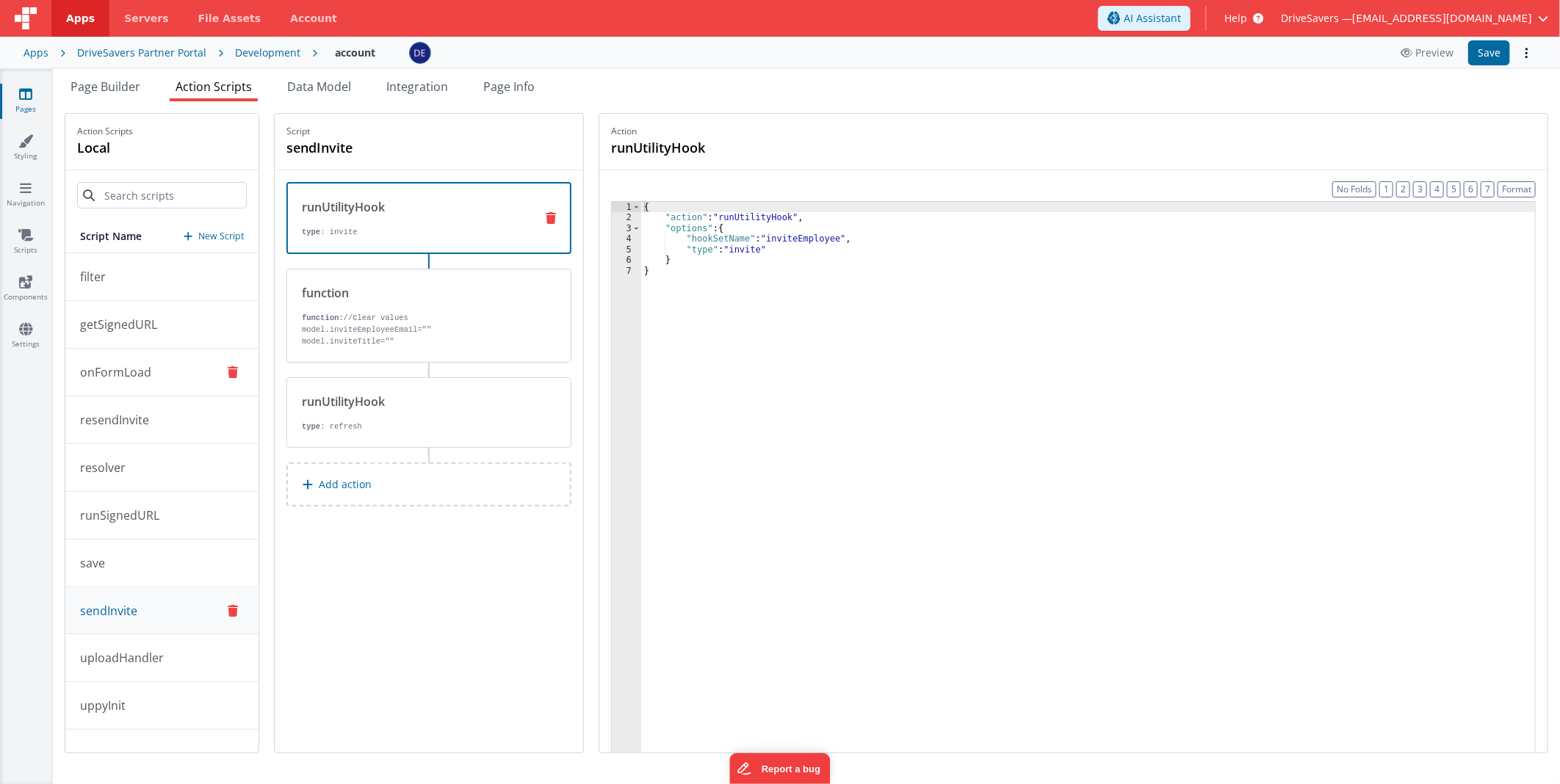
click at [122, 375] on p "onFormLoad" at bounding box center [111, 372] width 80 height 18
click at [444, 305] on div "function function: model.idPartner = =[DOMAIN_NAME]_partner" at bounding box center [405, 309] width 237 height 51
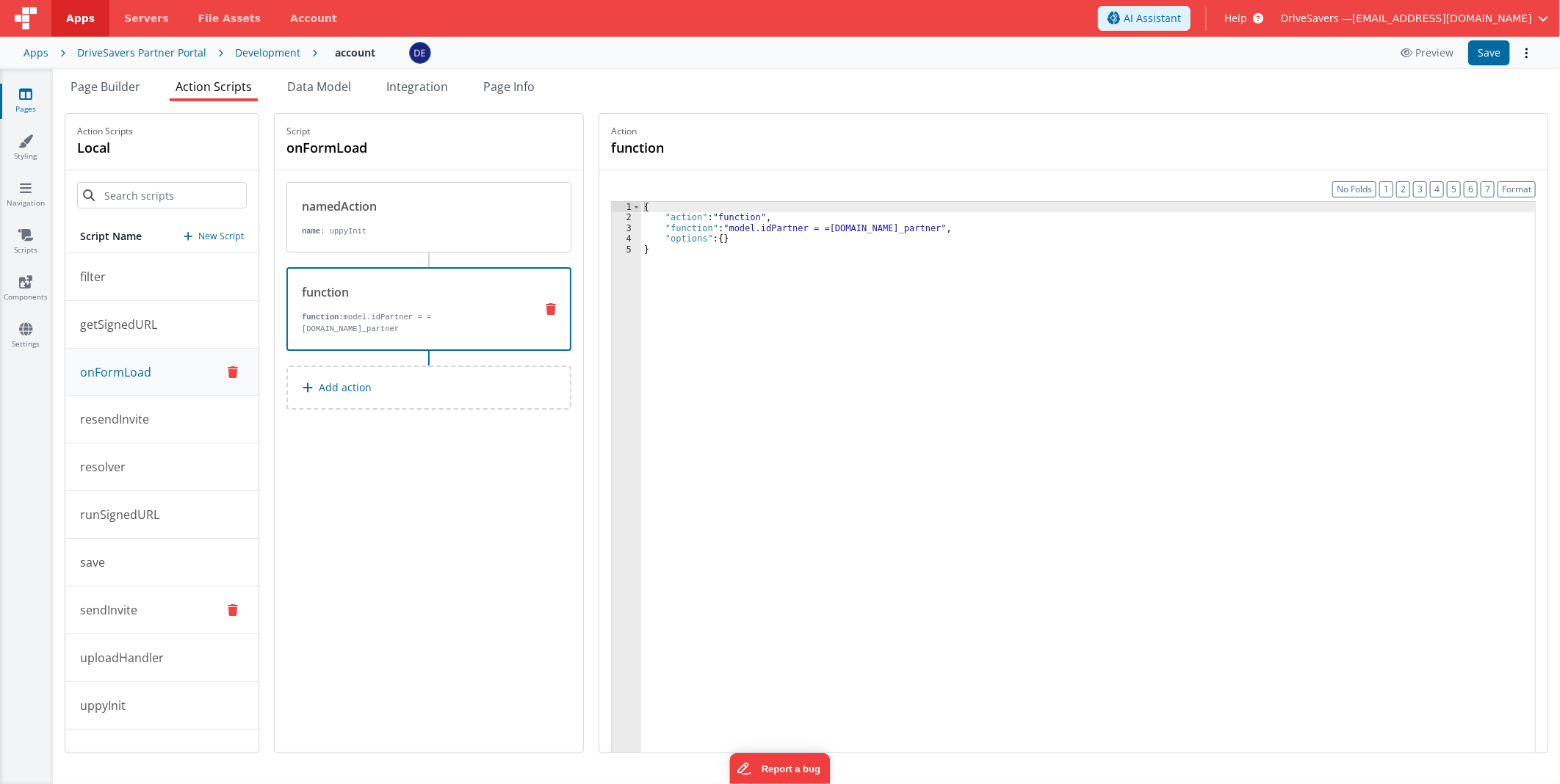
click at [147, 620] on button "sendInvite" at bounding box center [161, 610] width 193 height 48
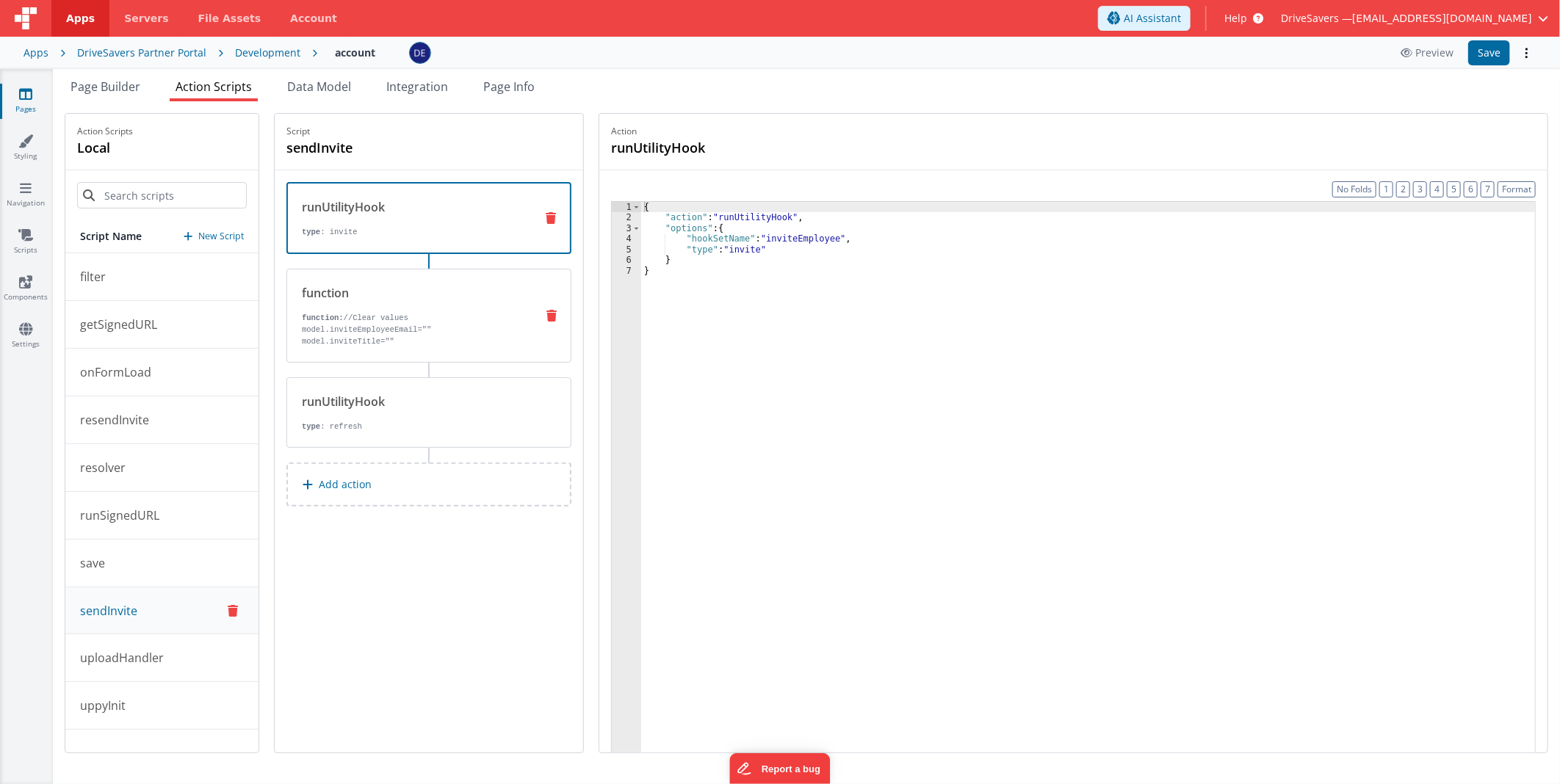
click at [446, 320] on p "function: //Clear values model.inviteEmployeeEmail="" model.inviteTitle=""" at bounding box center [412, 329] width 222 height 35
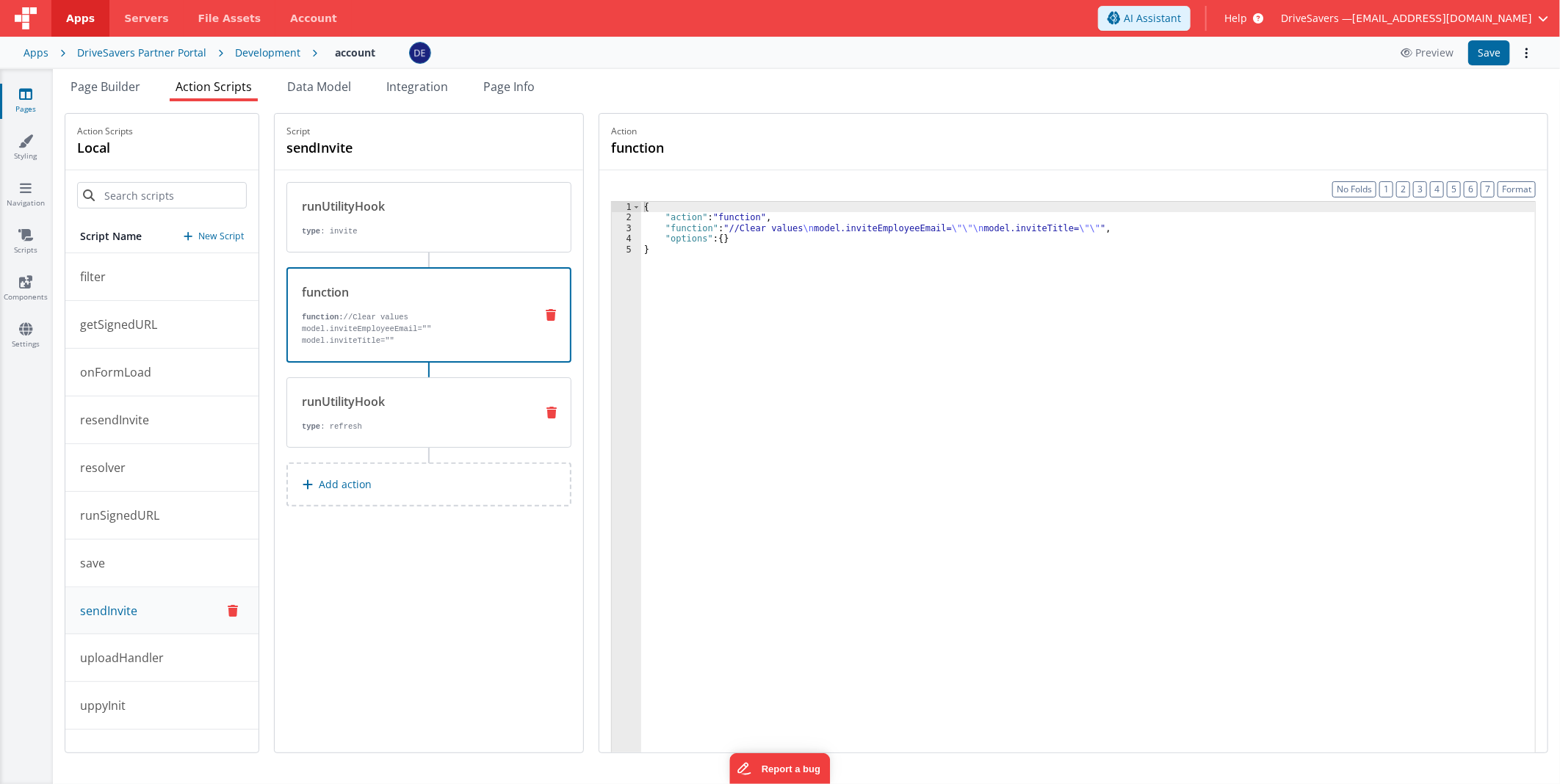
click at [431, 401] on div "runUtilityHook type : refresh" at bounding box center [405, 412] width 237 height 39
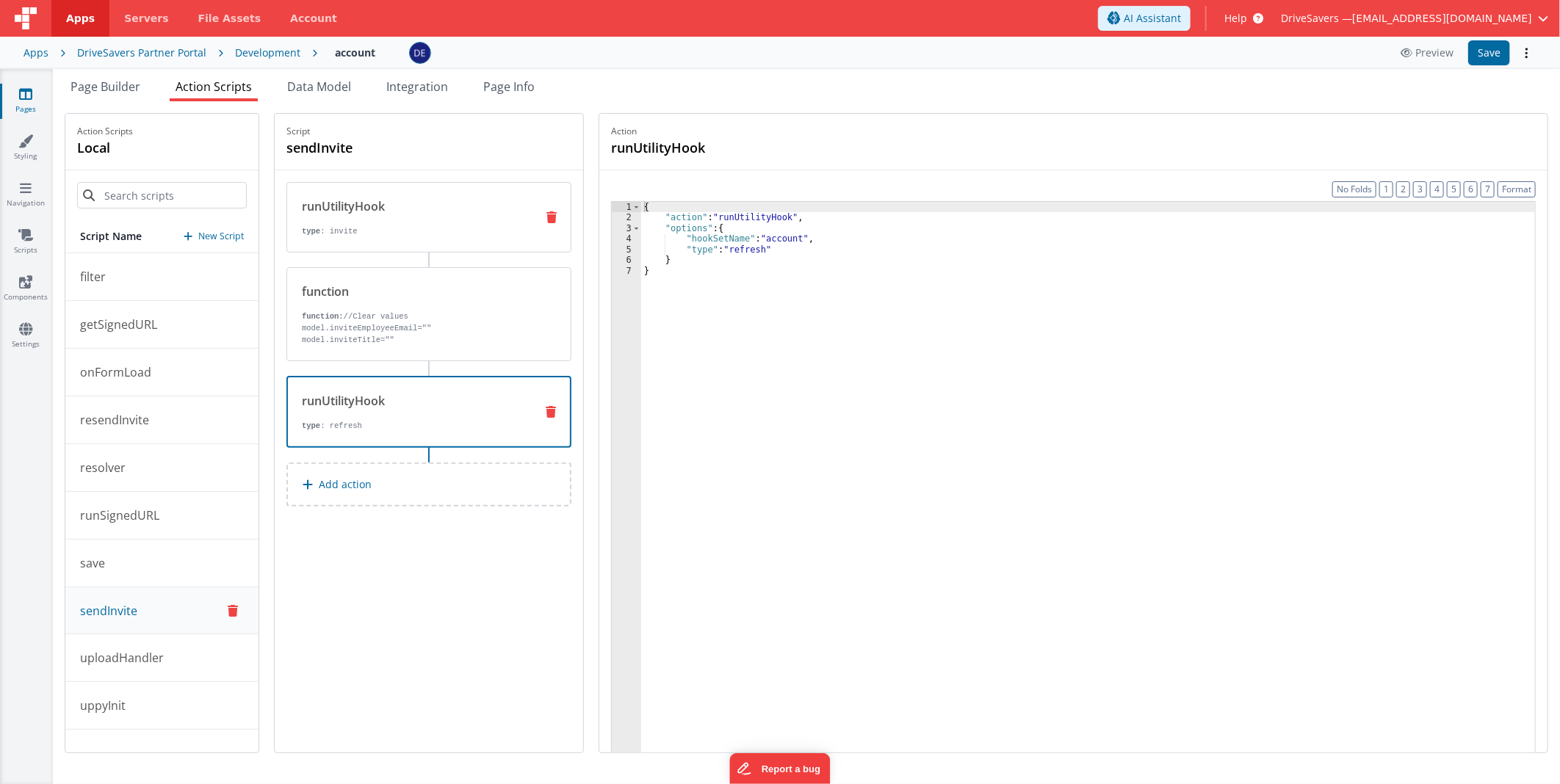
click at [446, 209] on div "runUtilityHook" at bounding box center [412, 206] width 222 height 18
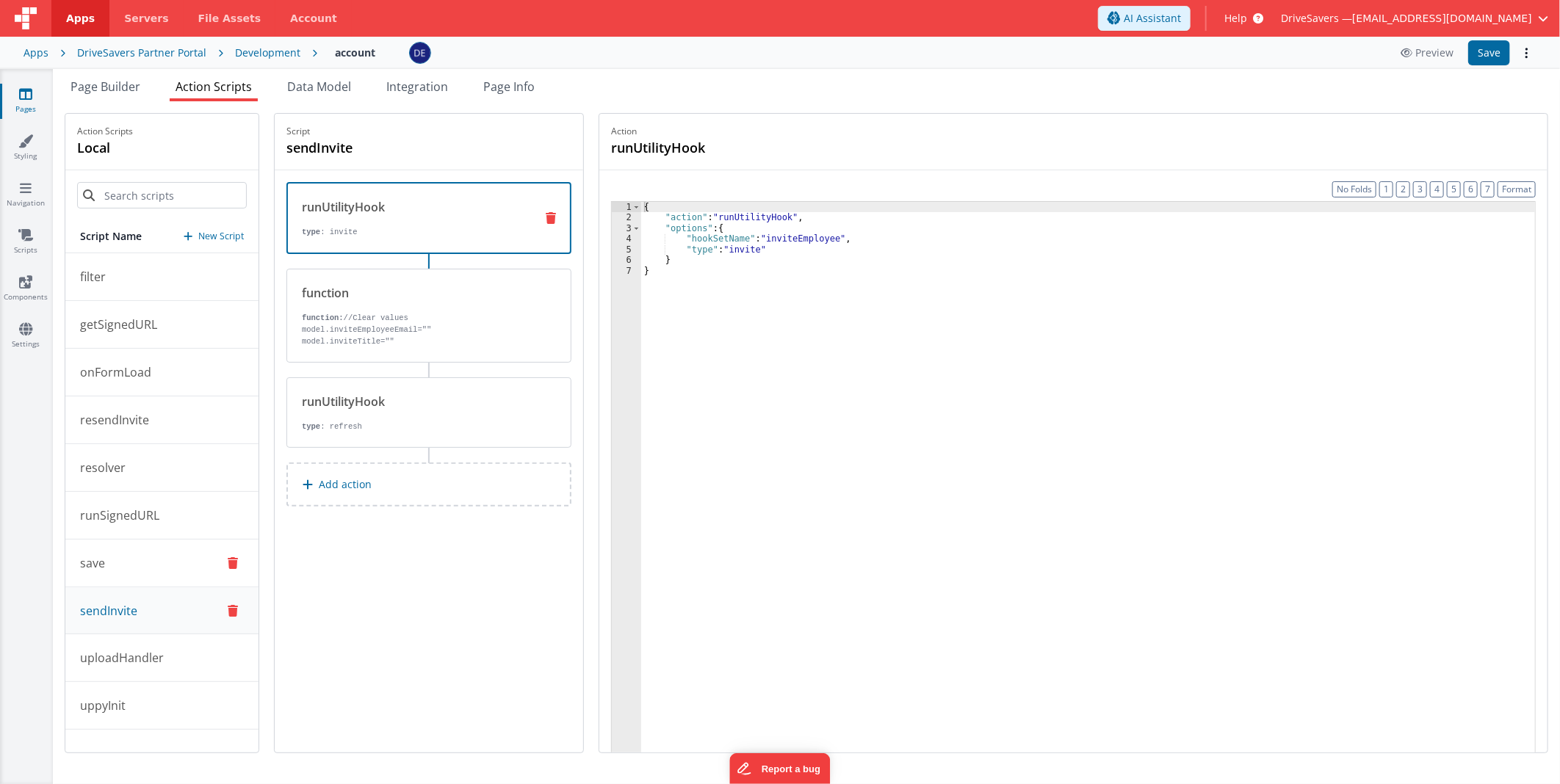
click at [112, 542] on button "save" at bounding box center [161, 563] width 193 height 48
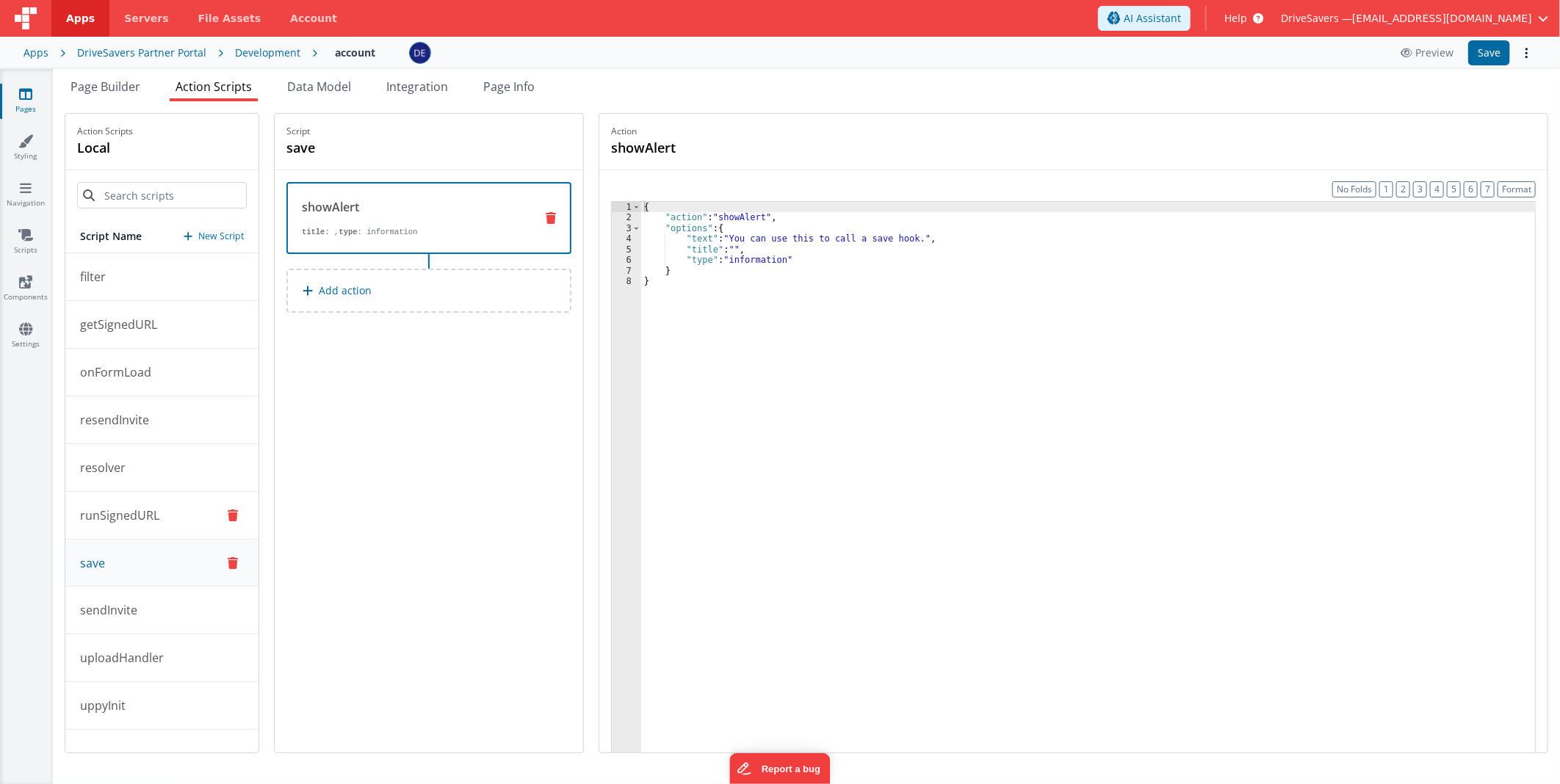
click at [148, 518] on p "runSignedURL" at bounding box center [115, 515] width 88 height 18
click at [151, 492] on button "runSignedURL" at bounding box center [161, 516] width 193 height 47
click at [169, 450] on button "resolver" at bounding box center [161, 467] width 193 height 48
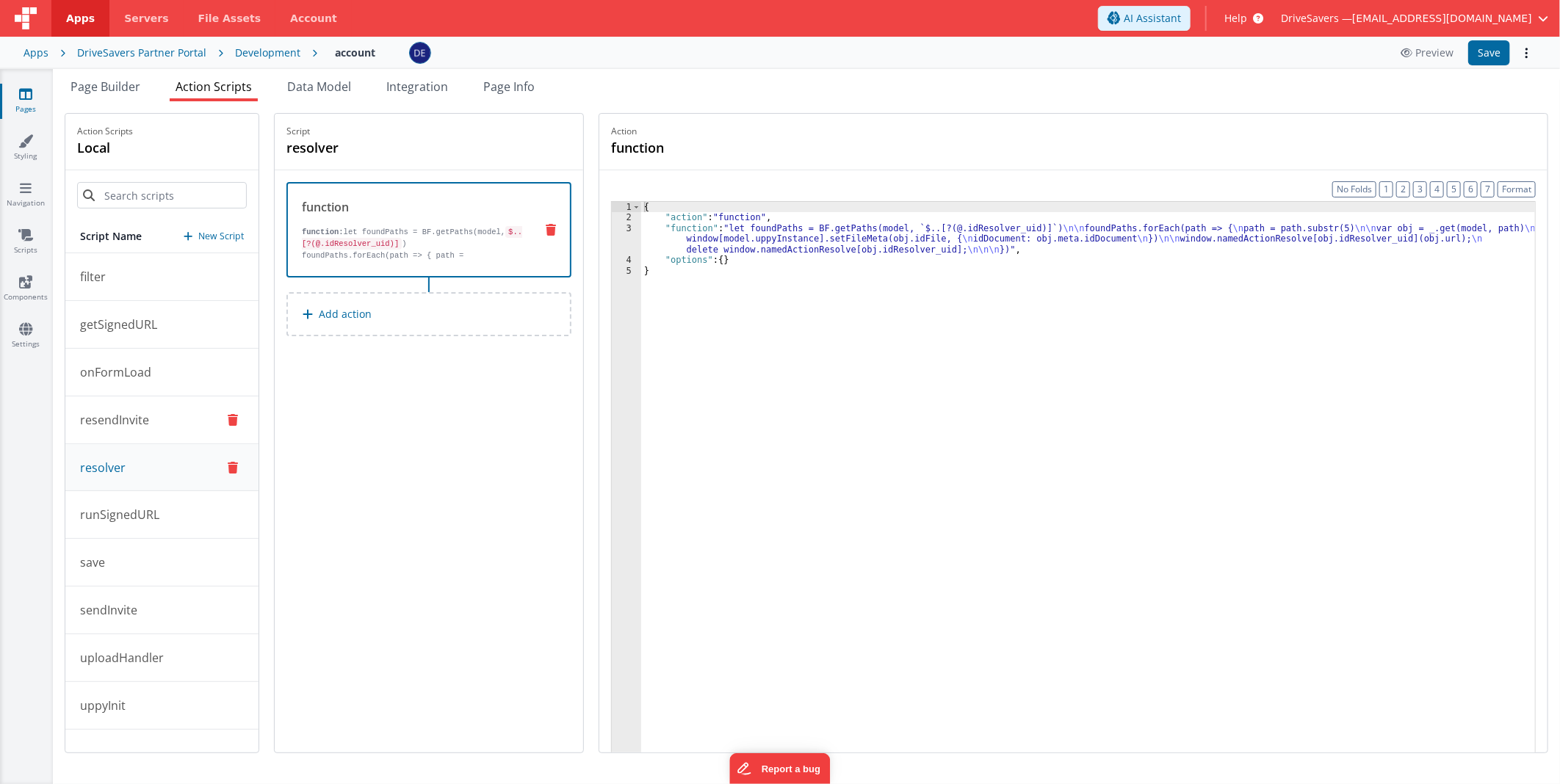
click at [170, 425] on button "resendInvite" at bounding box center [161, 420] width 193 height 48
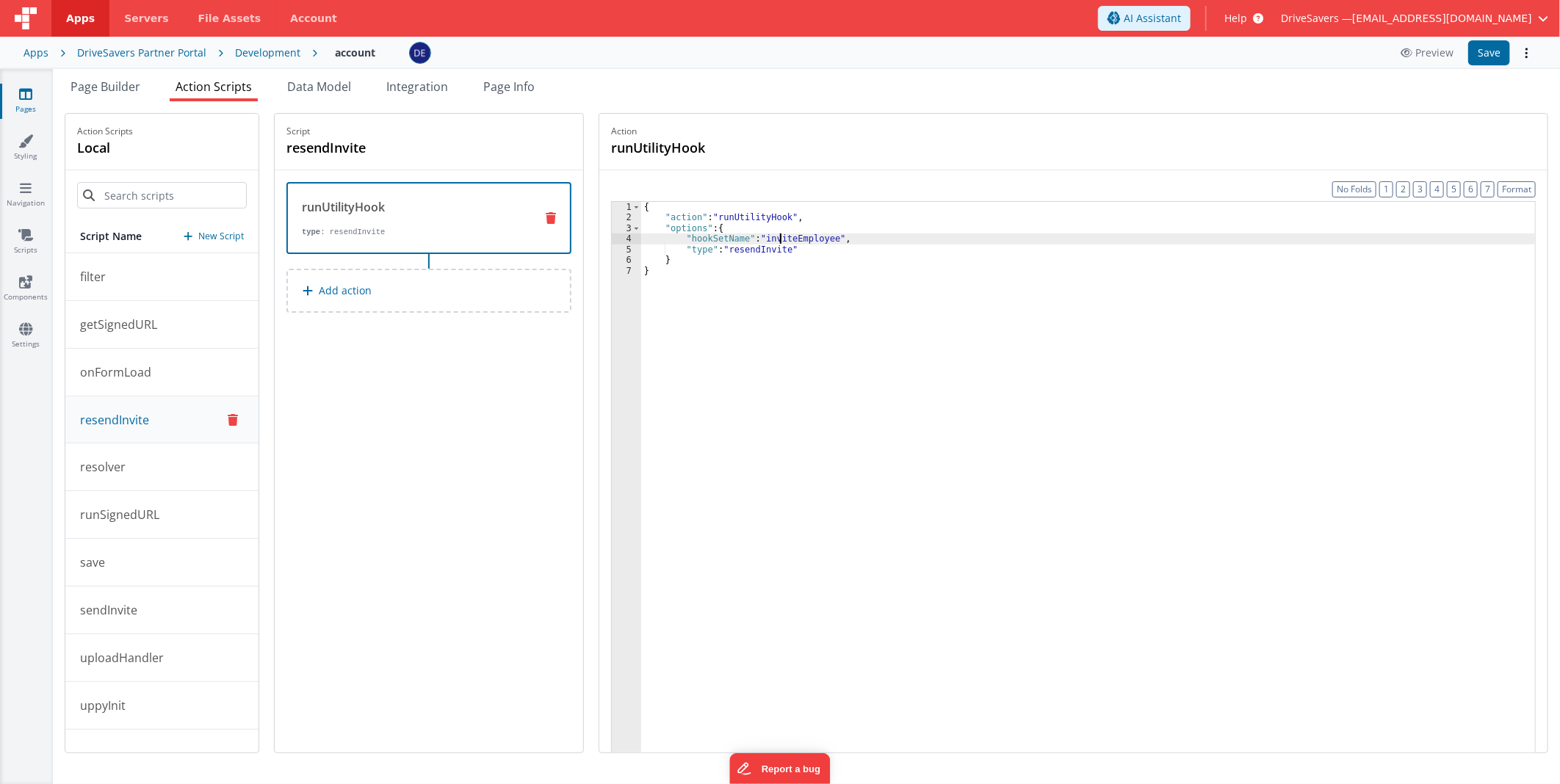
click at [787, 237] on div "{ "action" : "runUtilityHook" , "options" : { "hookSetName" : "inviteEmployee" …" at bounding box center [1088, 511] width 894 height 618
click at [163, 607] on button "sendInvite" at bounding box center [161, 610] width 193 height 48
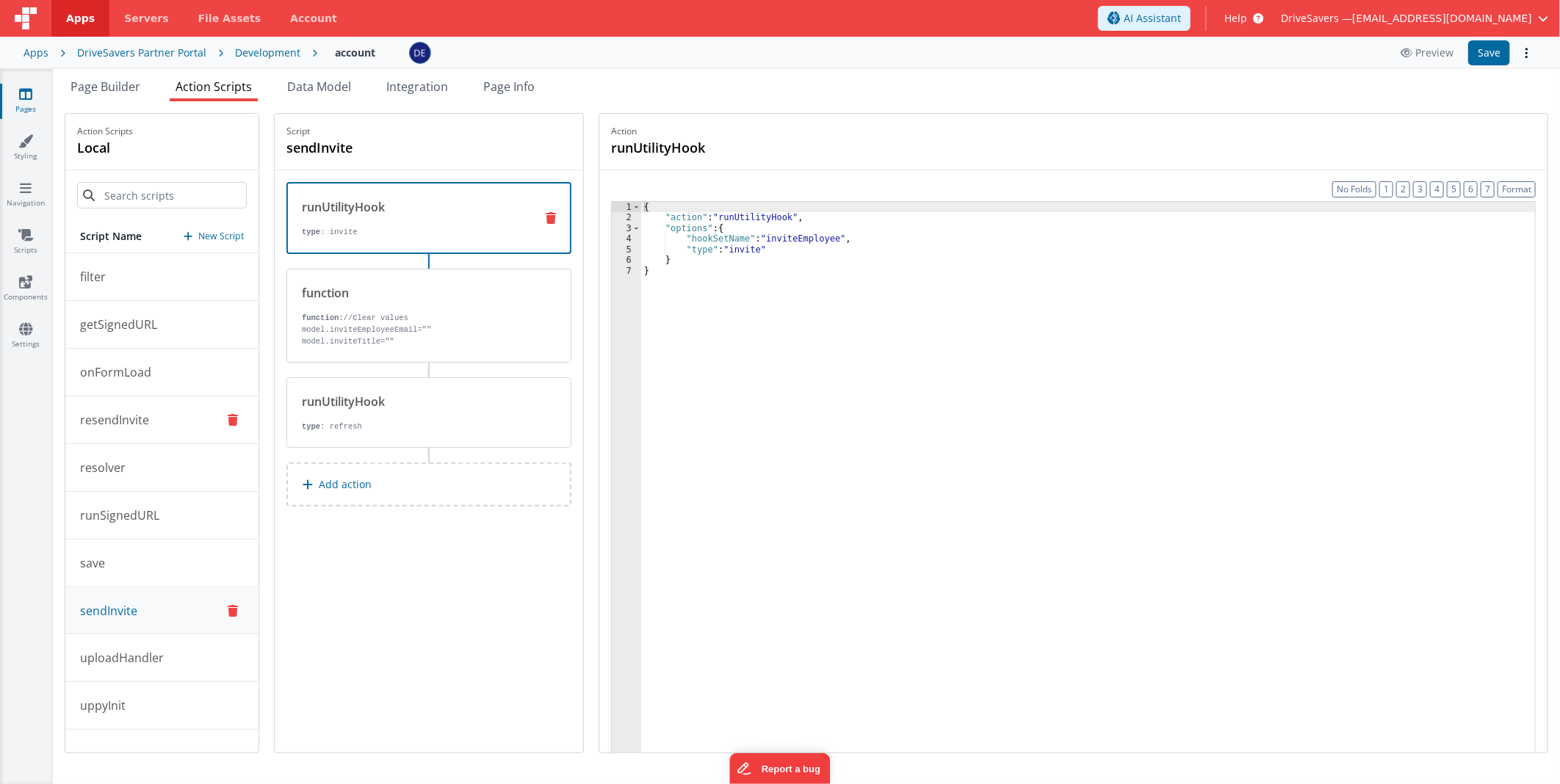
click at [150, 421] on button "resendInvite" at bounding box center [161, 420] width 193 height 48
click at [363, 147] on h4 "resendInvite" at bounding box center [397, 147] width 221 height 21
click at [363, 147] on input "resendInvite" at bounding box center [360, 147] width 147 height 21
click at [470, 147] on icon at bounding box center [466, 147] width 9 height 18
click at [133, 89] on span "Page Builder" at bounding box center [105, 86] width 69 height 16
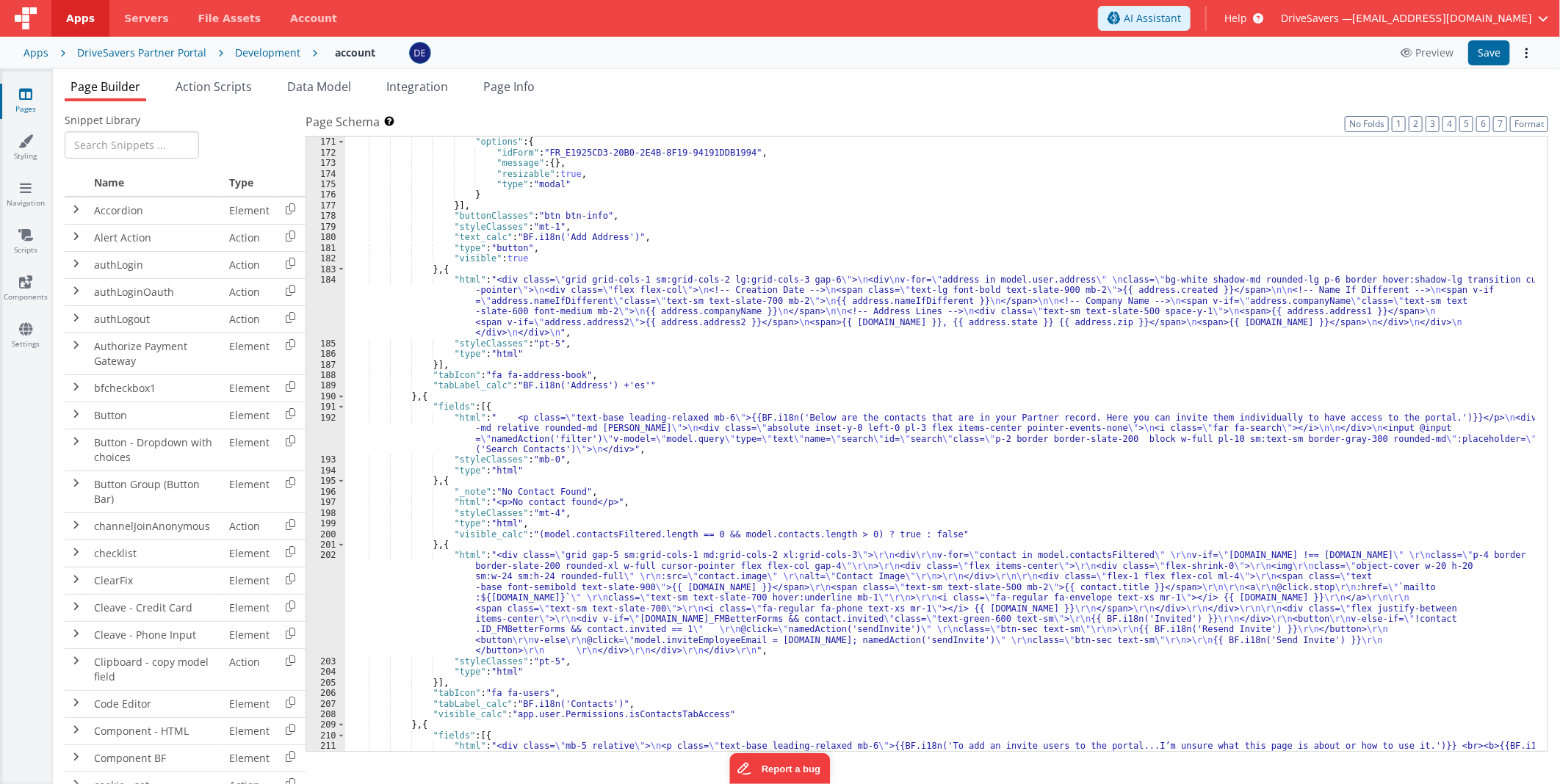
scroll to position [1856, 0]
click at [673, 619] on div ""action" : "showCardModal" , "options" : { "idForm" : "FR_E1925CD3-20B0-2E4B-8F…" at bounding box center [940, 513] width 1190 height 775
click at [324, 582] on div "202" at bounding box center [325, 603] width 39 height 105
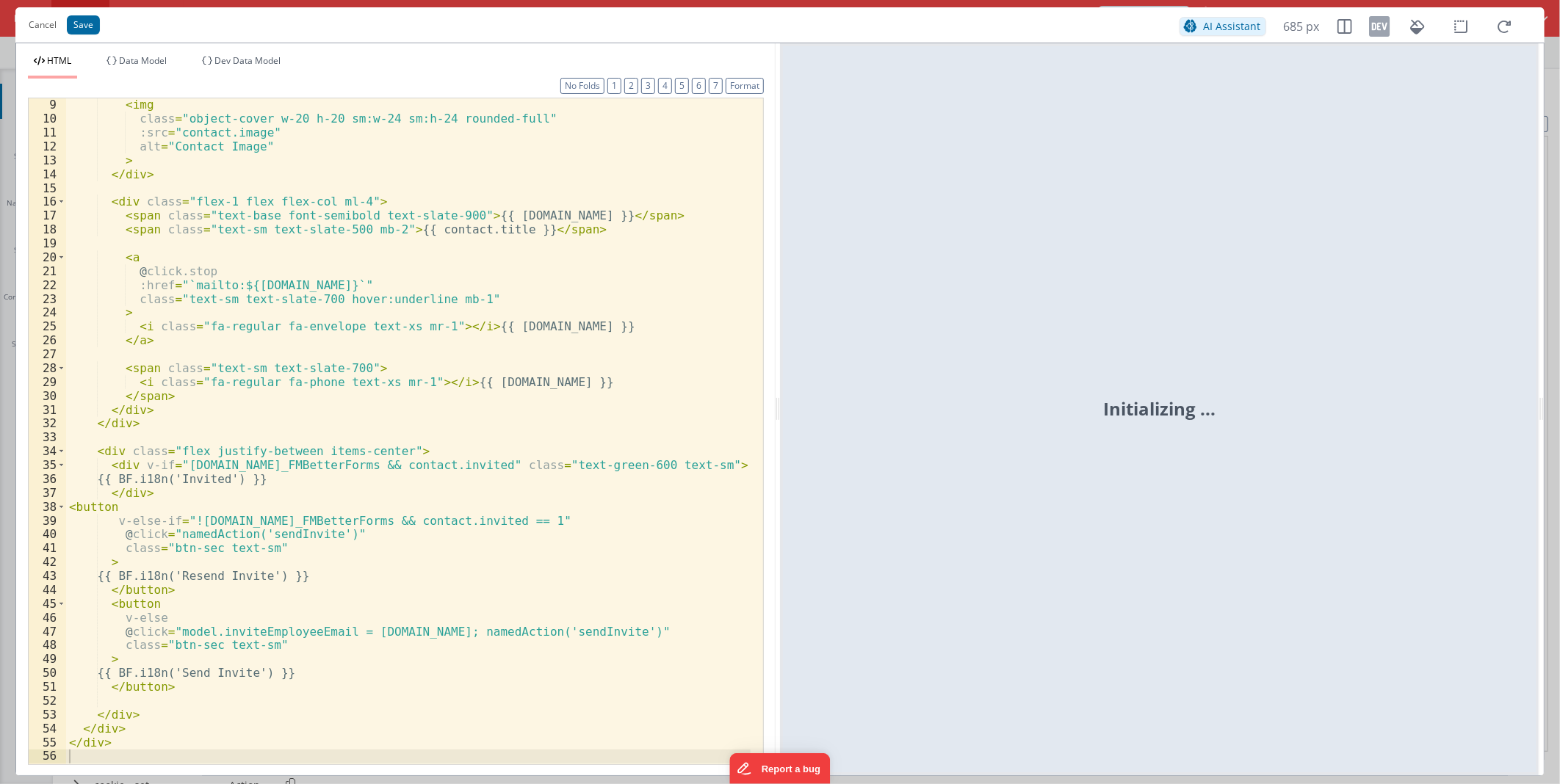
scroll to position [111, 0]
click at [317, 578] on div "< img class = "object-cover w-20 h-20 sm:w-24 sm:h-24 rounded-full" :src = "con…" at bounding box center [408, 444] width 685 height 693
click at [288, 534] on div "< img class = "object-cover w-20 h-20 sm:w-24 sm:h-24 rounded-full" :src = "con…" at bounding box center [408, 444] width 685 height 693
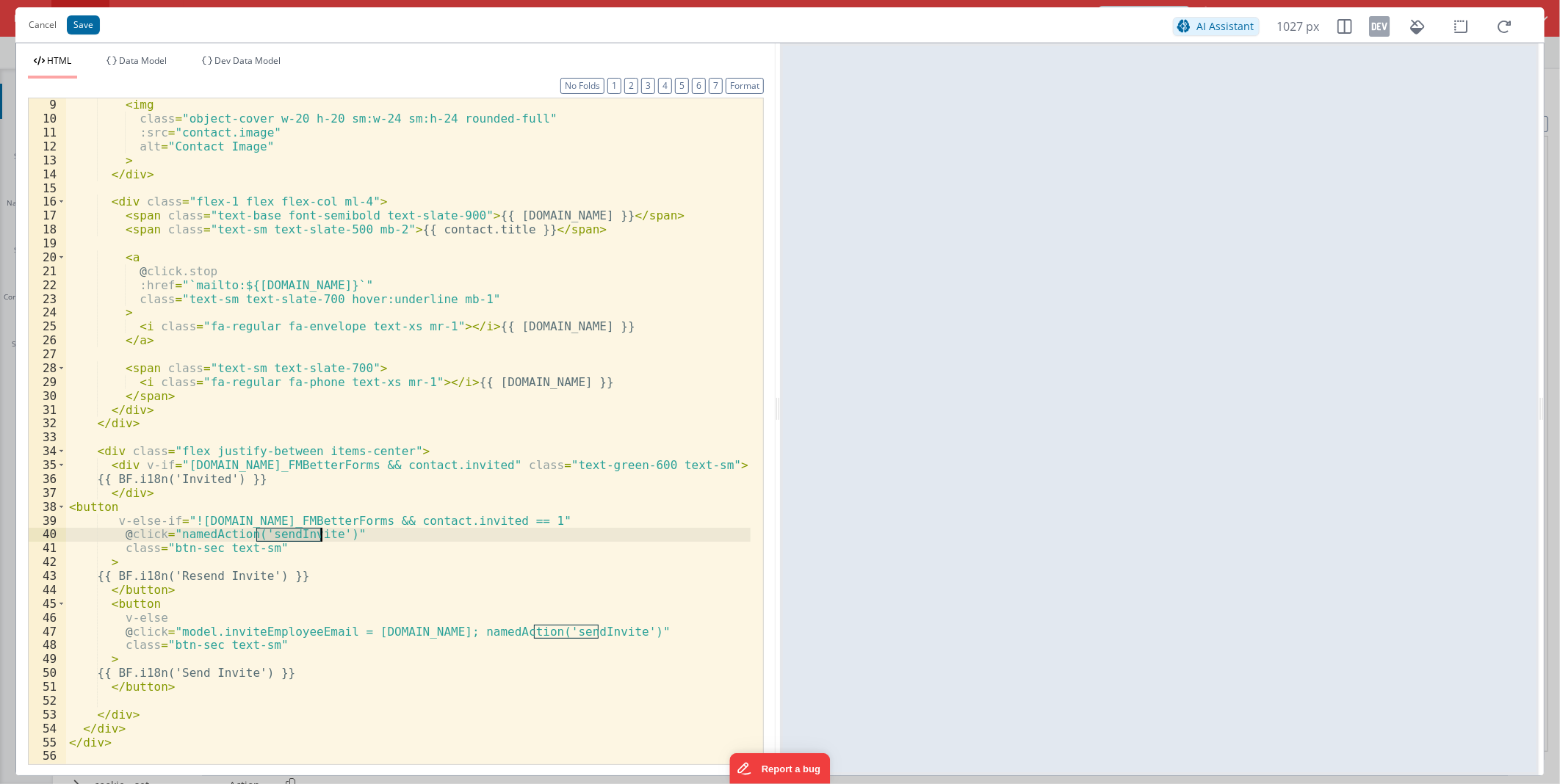
click at [288, 534] on div "< img class = "object-cover w-20 h-20 sm:w-24 sm:h-24 rounded-full" :src = "con…" at bounding box center [408, 444] width 685 height 693
click at [79, 20] on button "Save" at bounding box center [84, 24] width 33 height 19
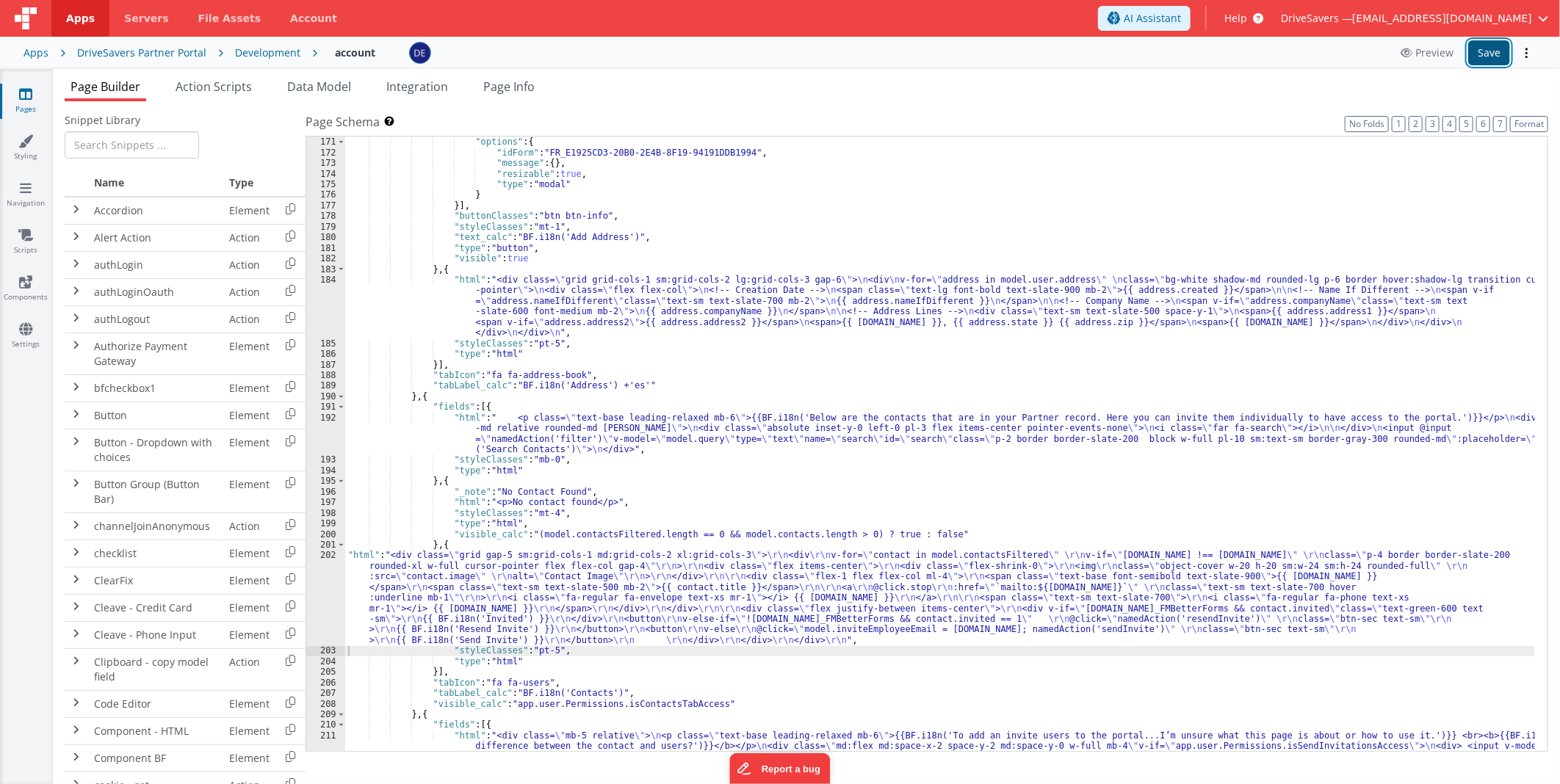
click at [1480, 57] on button "Save" at bounding box center [1489, 53] width 42 height 25
click at [716, 593] on div ""action" : "showCardModal" , "options" : { "idForm" : "FR_E1925CD3-20B0-2E4B-8F…" at bounding box center [940, 513] width 1190 height 775
click at [317, 600] on div "202" at bounding box center [325, 598] width 39 height 95
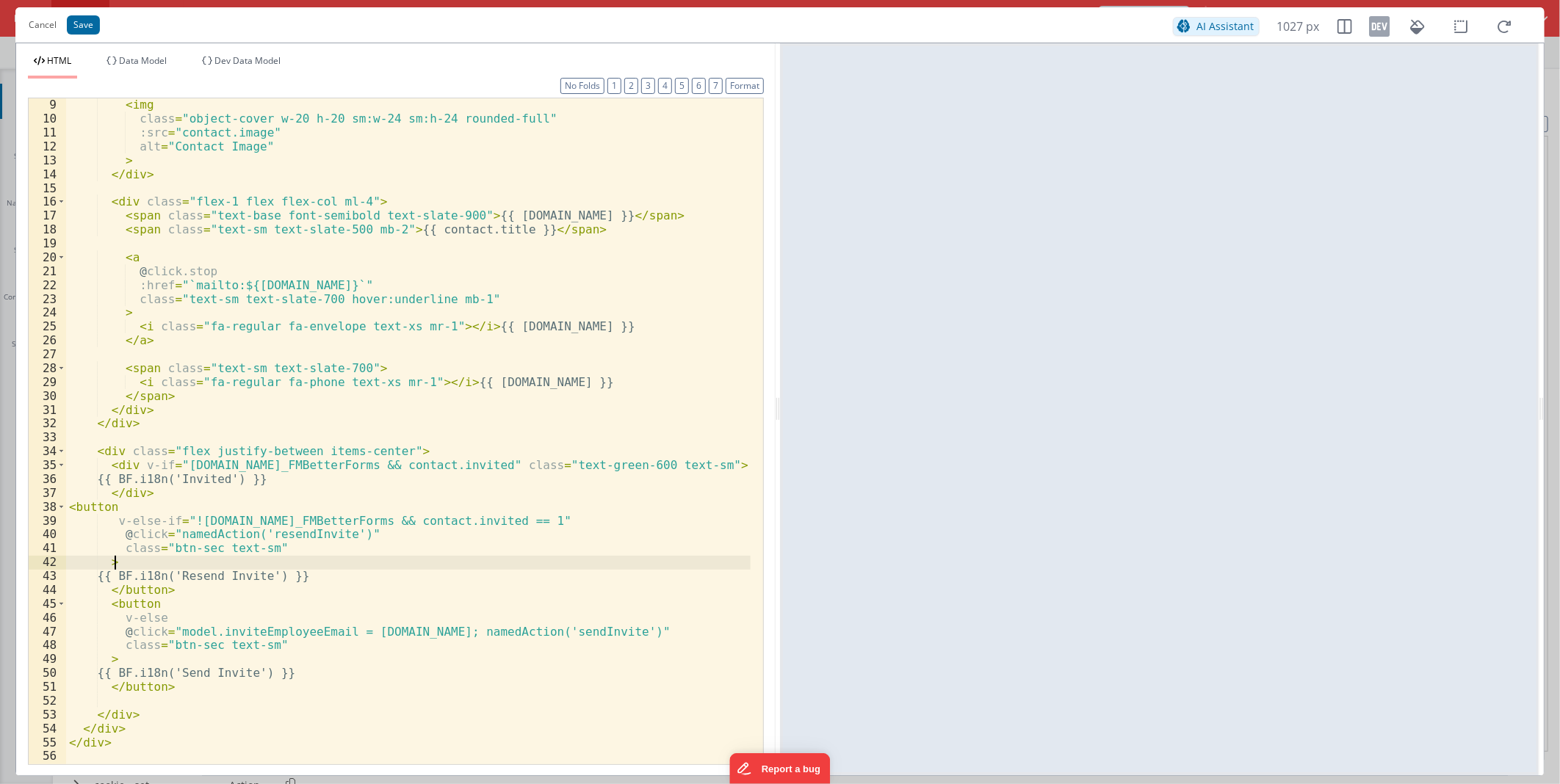
click at [210, 568] on div "< img class = "object-cover w-20 h-20 sm:w-24 sm:h-24 rounded-full" :src = "con…" at bounding box center [408, 444] width 685 height 693
click at [171, 532] on div "< img class = "object-cover w-20 h-20 sm:w-24 sm:h-24 rounded-full" :src = "con…" at bounding box center [408, 444] width 685 height 693
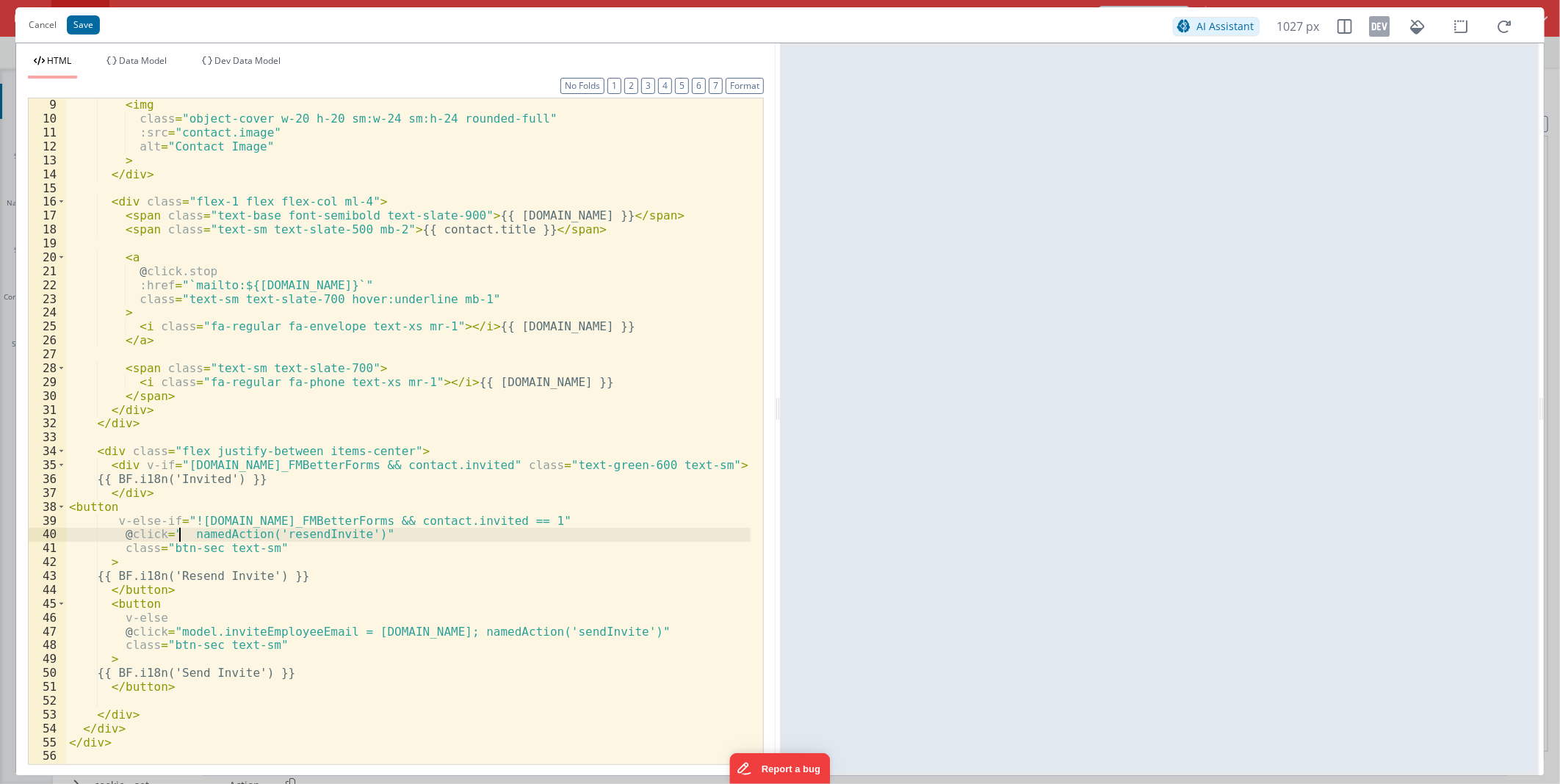
paste textarea
click at [320, 533] on div "< img class = "object-cover w-20 h-20 sm:w-24 sm:h-24 rounded-full" :src = "con…" at bounding box center [408, 444] width 685 height 693
click at [87, 28] on button "Save" at bounding box center [84, 24] width 33 height 19
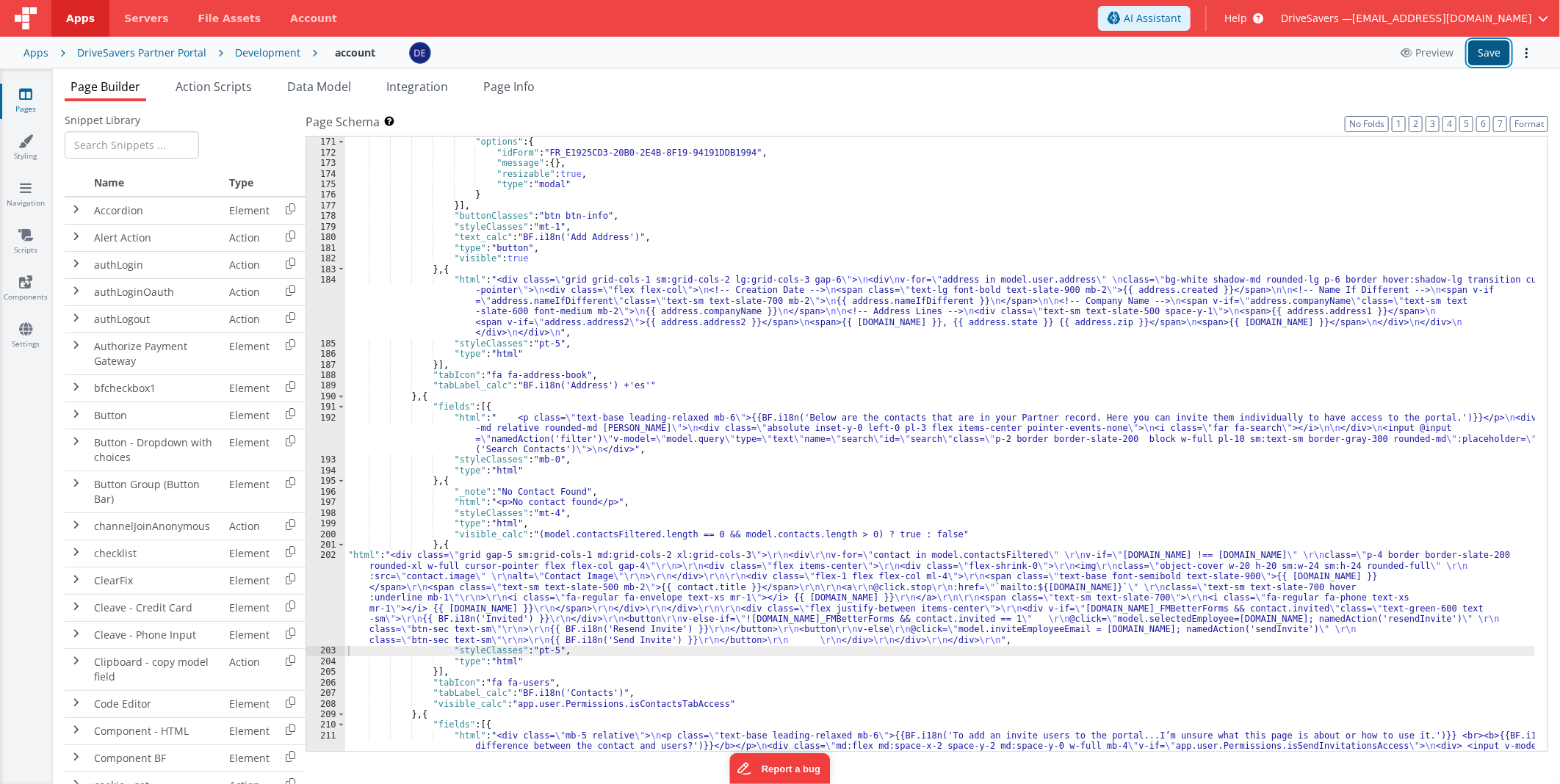
click at [1479, 62] on button "Save" at bounding box center [1489, 53] width 42 height 25
click at [247, 58] on div "Development" at bounding box center [268, 53] width 65 height 15
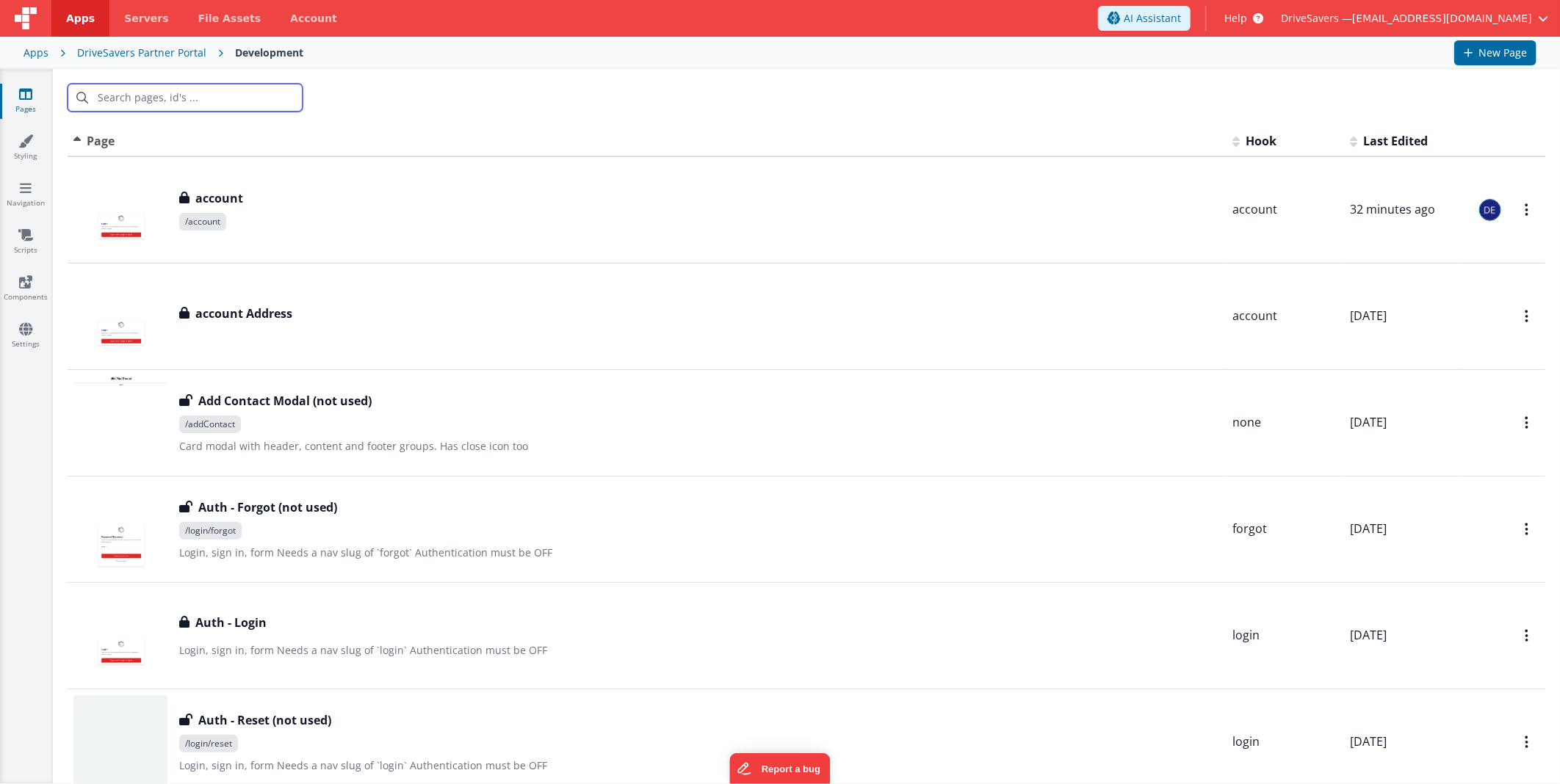
click at [230, 99] on input "text" at bounding box center [185, 97] width 235 height 28
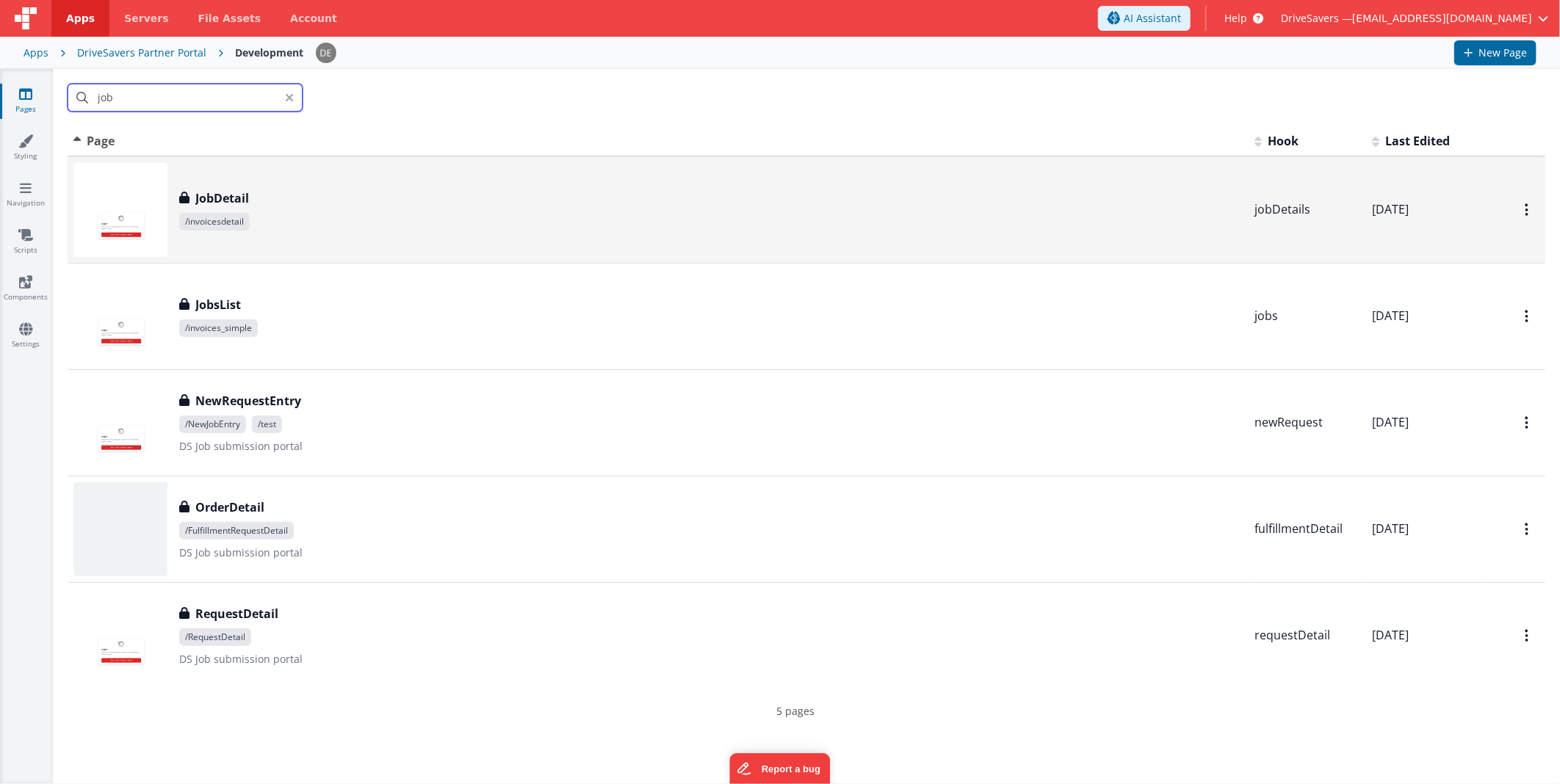
type input "job"
click at [268, 222] on span "/invoicesdetail" at bounding box center [711, 221] width 1063 height 18
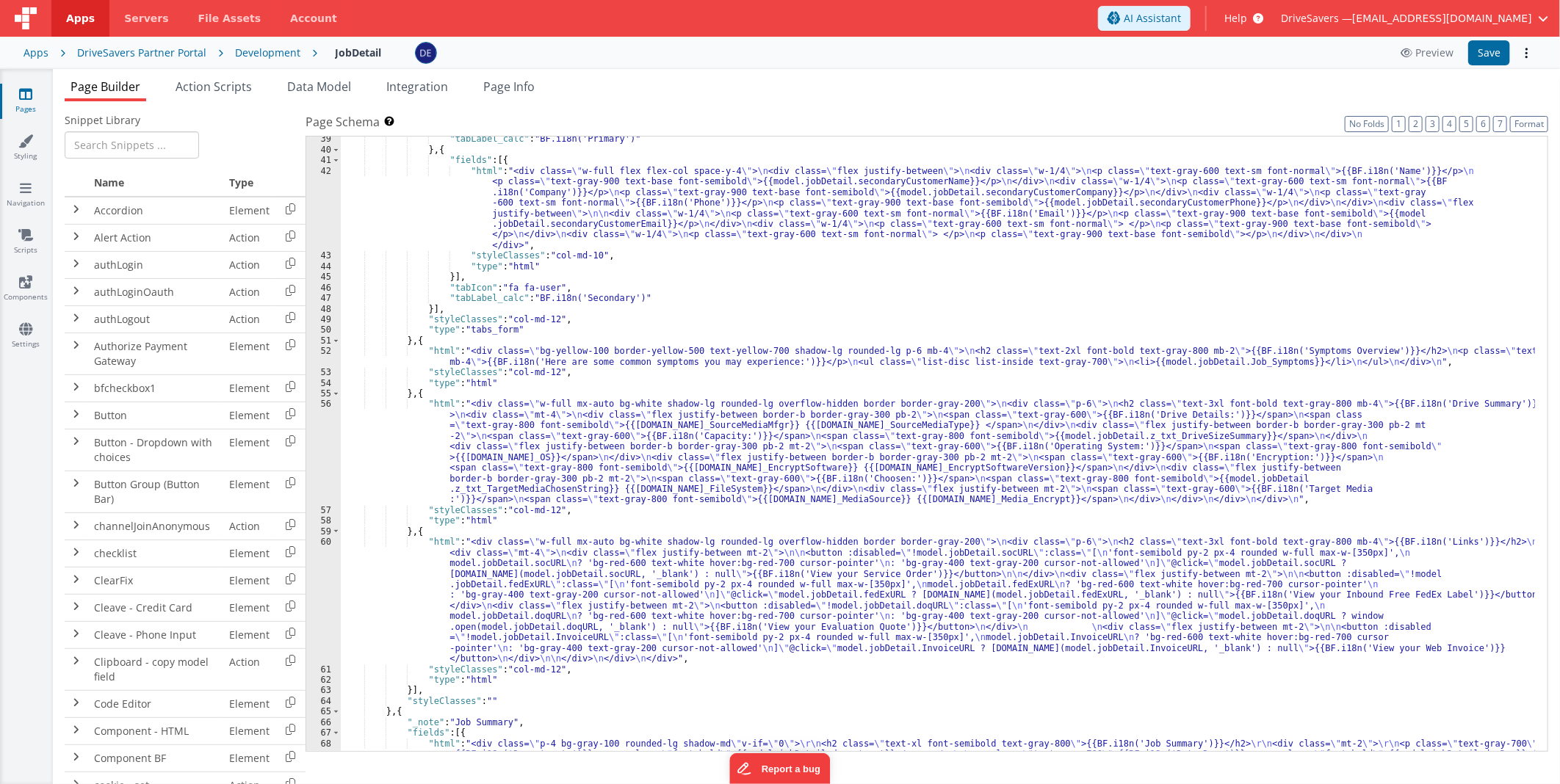
scroll to position [752, 0]
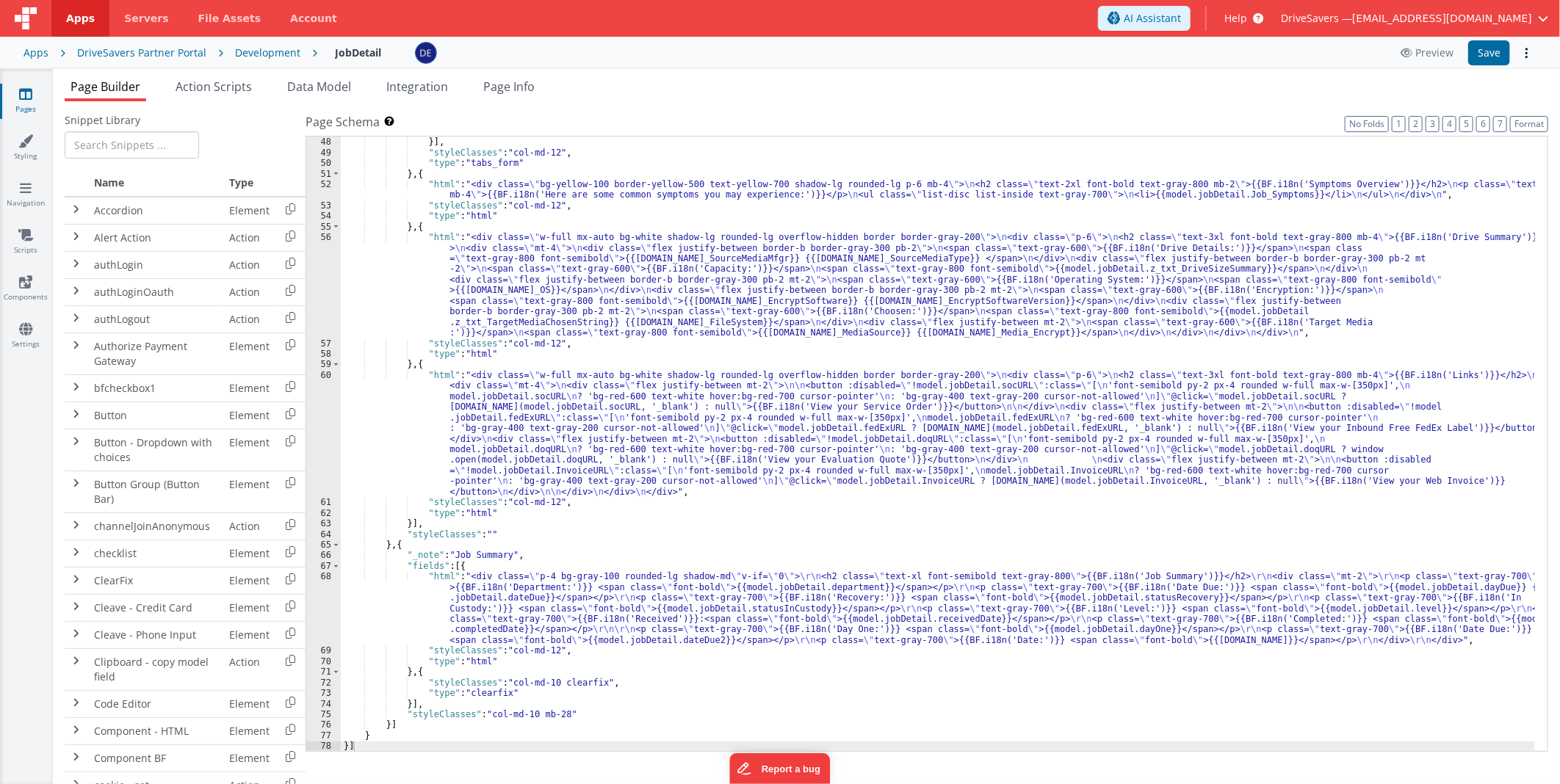
click at [667, 305] on div ""tabLabel_calc" : "BF.i18n('Secondary')" }] , "styleClasses" : "col-md-12" , "t…" at bounding box center [938, 445] width 1194 height 637
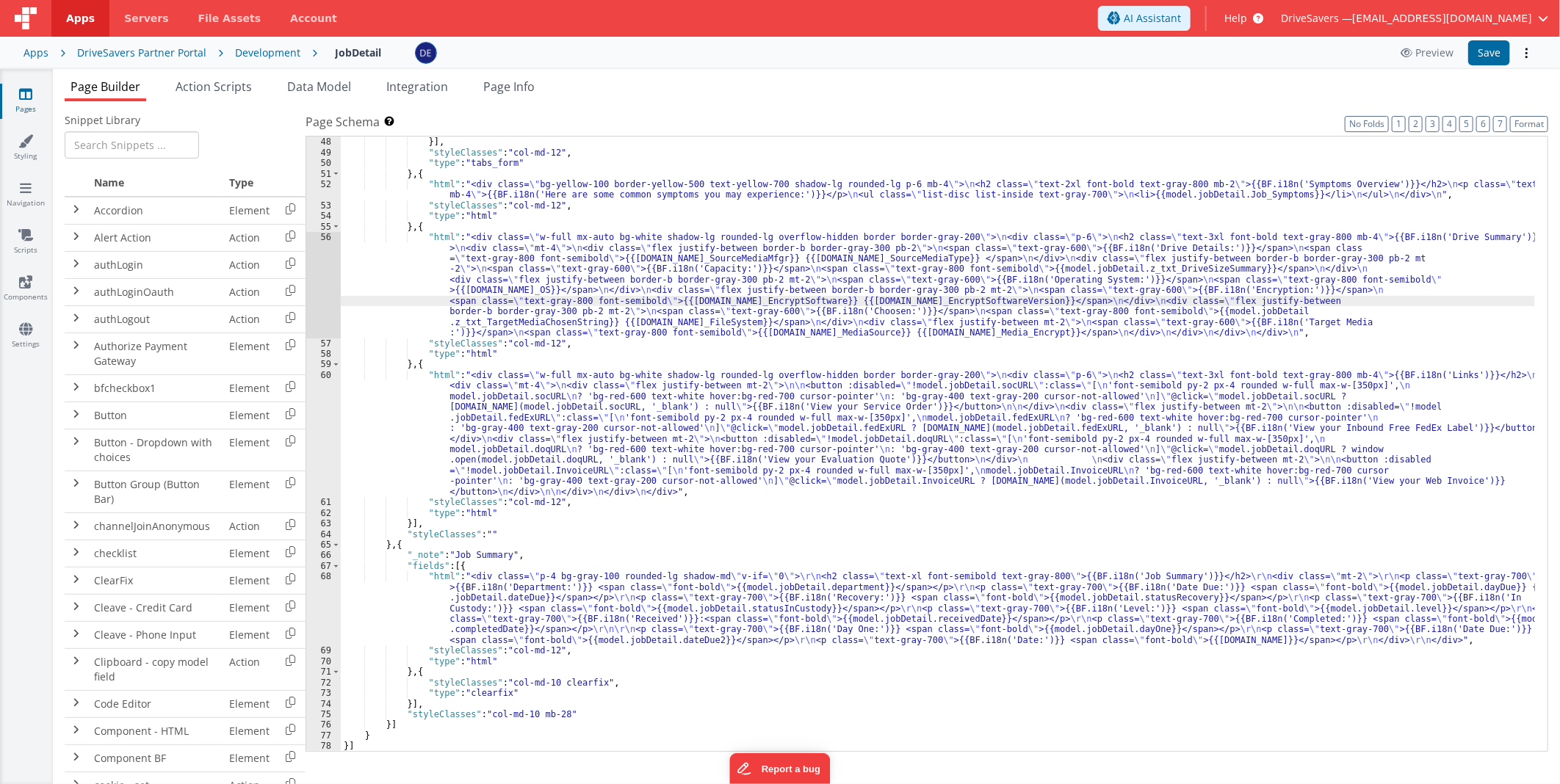
click at [663, 424] on div ""tabLabel_calc" : "BF.i18n('Secondary')" }] , "styleClasses" : "col-md-12" , "t…" at bounding box center [938, 445] width 1194 height 637
click at [327, 435] on div "60" at bounding box center [323, 434] width 34 height 127
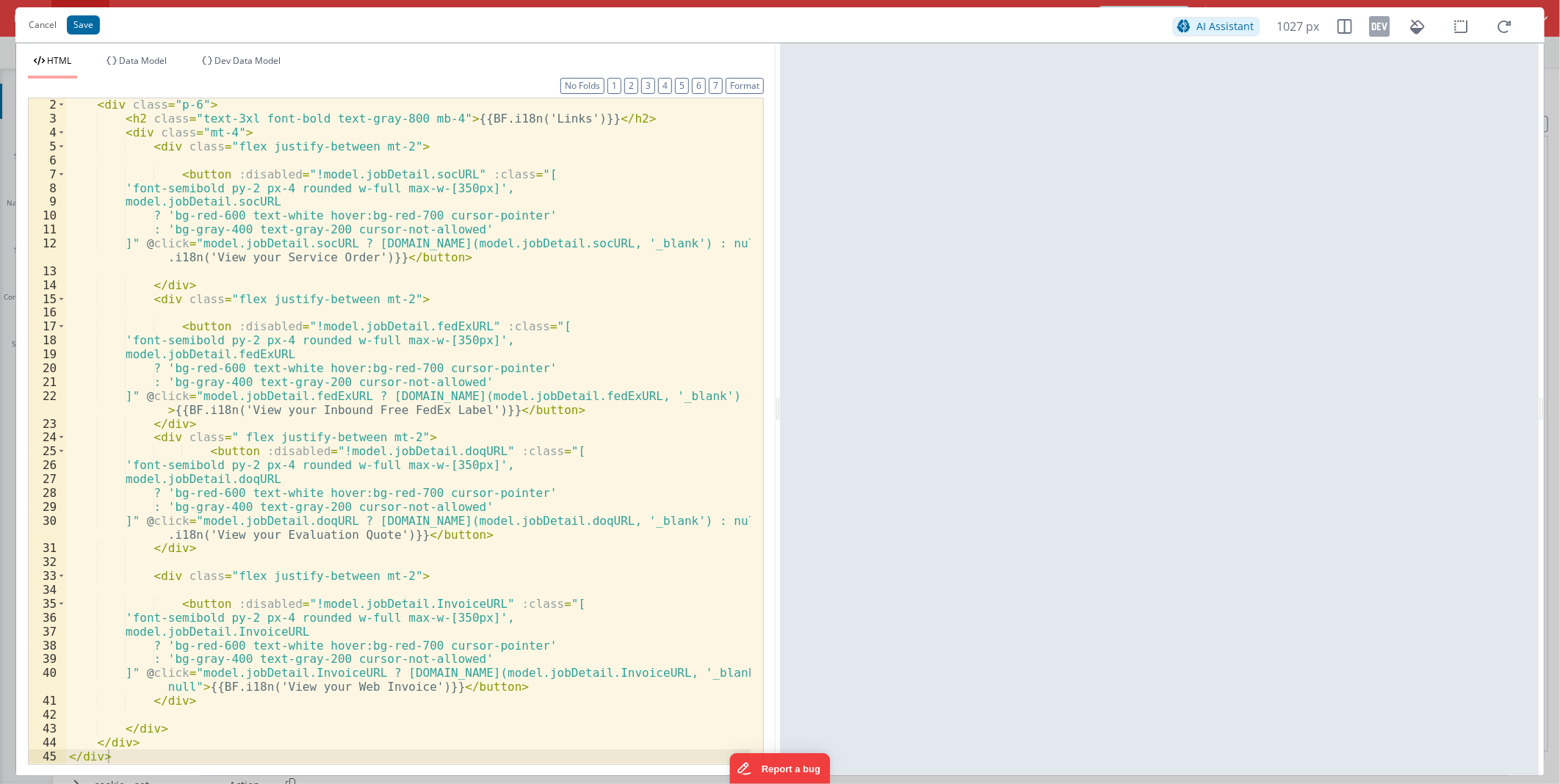
scroll to position [13, 0]
click at [323, 588] on div "< div class = "p-6" > < h2 class = "text-3xl font-bold text-gray-800 mb-4" > {{…" at bounding box center [408, 444] width 685 height 693
